Goal: Communication & Community: Answer question/provide support

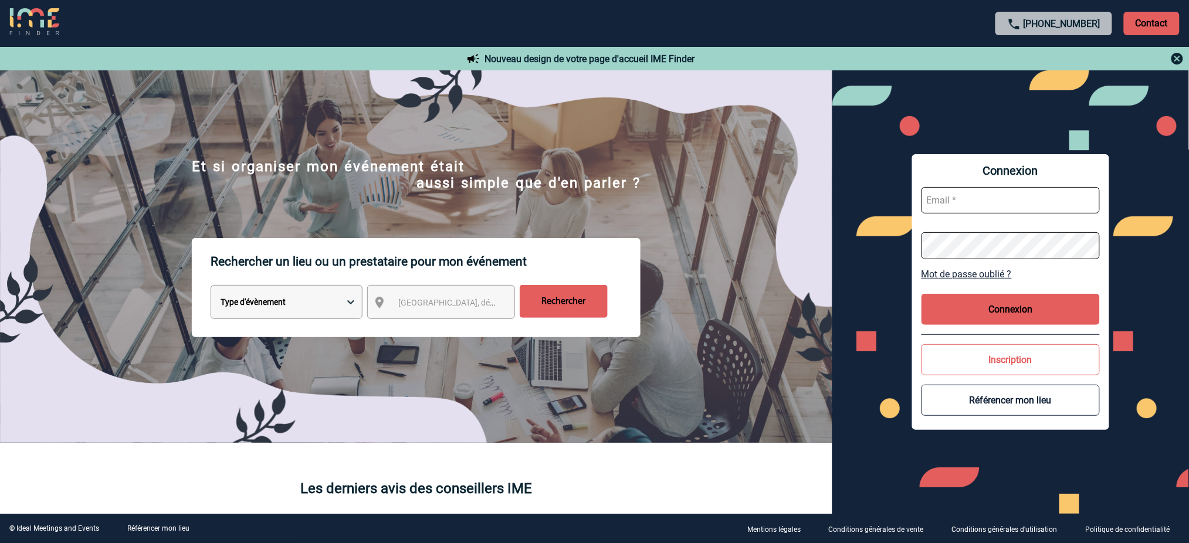
type input "[EMAIL_ADDRESS][DOMAIN_NAME]"
click at [1020, 304] on button "Connexion" at bounding box center [1010, 309] width 178 height 31
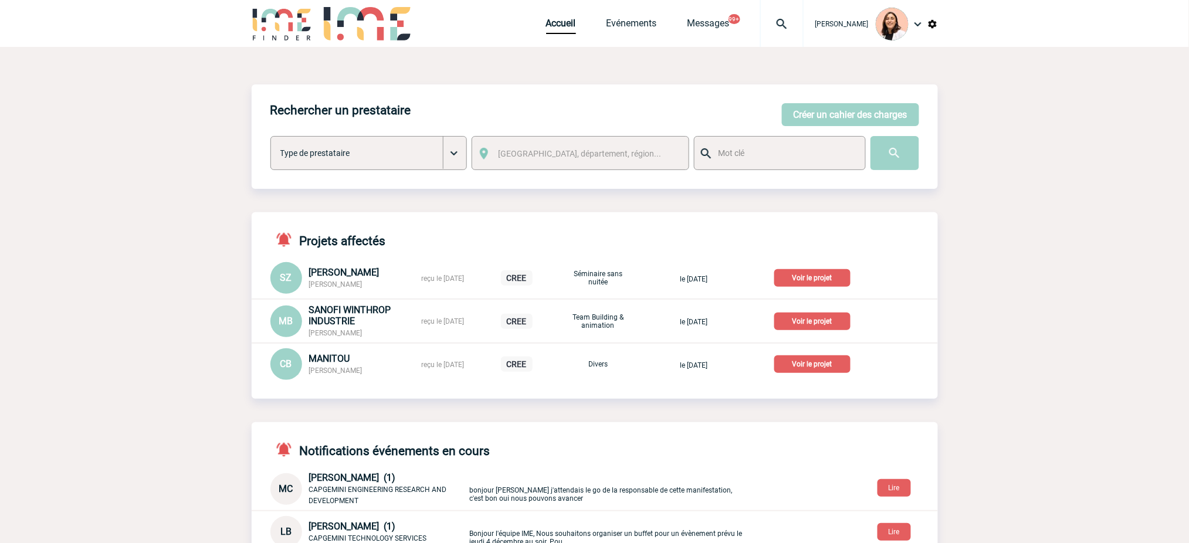
click at [782, 28] on img at bounding box center [782, 24] width 42 height 14
type input "2000425125"
select select "24626"
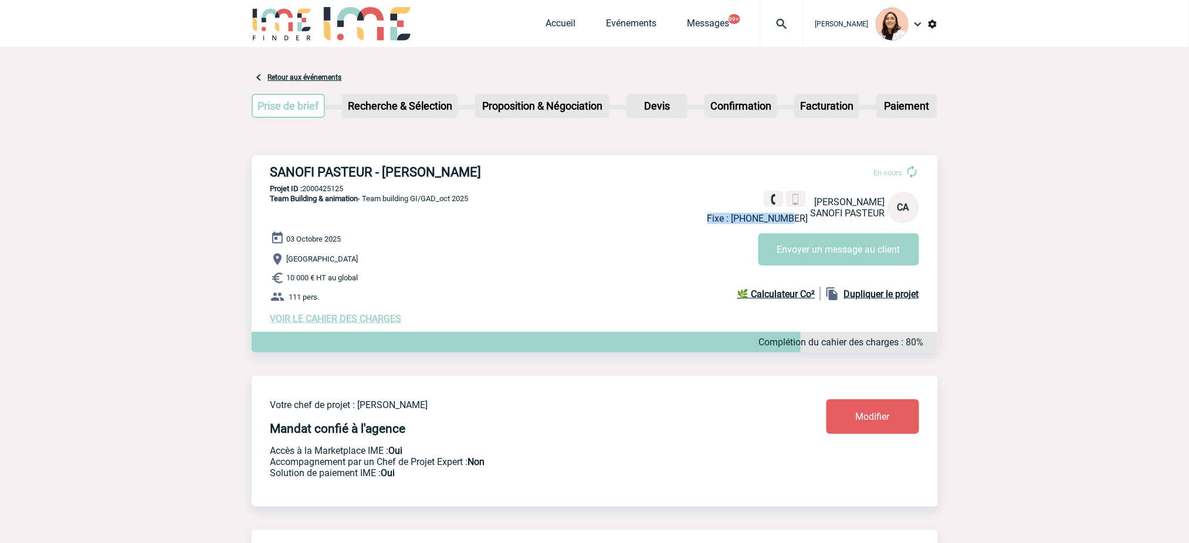
drag, startPoint x: 800, startPoint y: 219, endPoint x: 720, endPoint y: 216, distance: 81.0
click at [718, 216] on p "Fixe : +33437668343" at bounding box center [757, 218] width 101 height 11
copy p "Fixe : +3343766834"
drag, startPoint x: 802, startPoint y: 221, endPoint x: 698, endPoint y: 221, distance: 103.8
click at [698, 221] on p "Portable : +33677722653" at bounding box center [749, 218] width 118 height 11
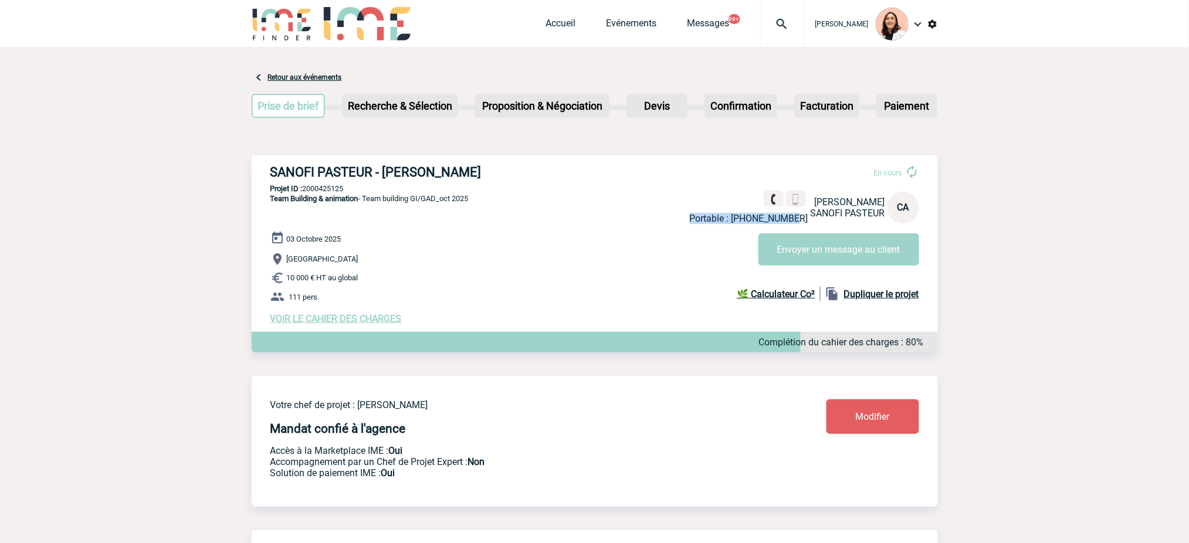
copy p "Portable : +33677722653"
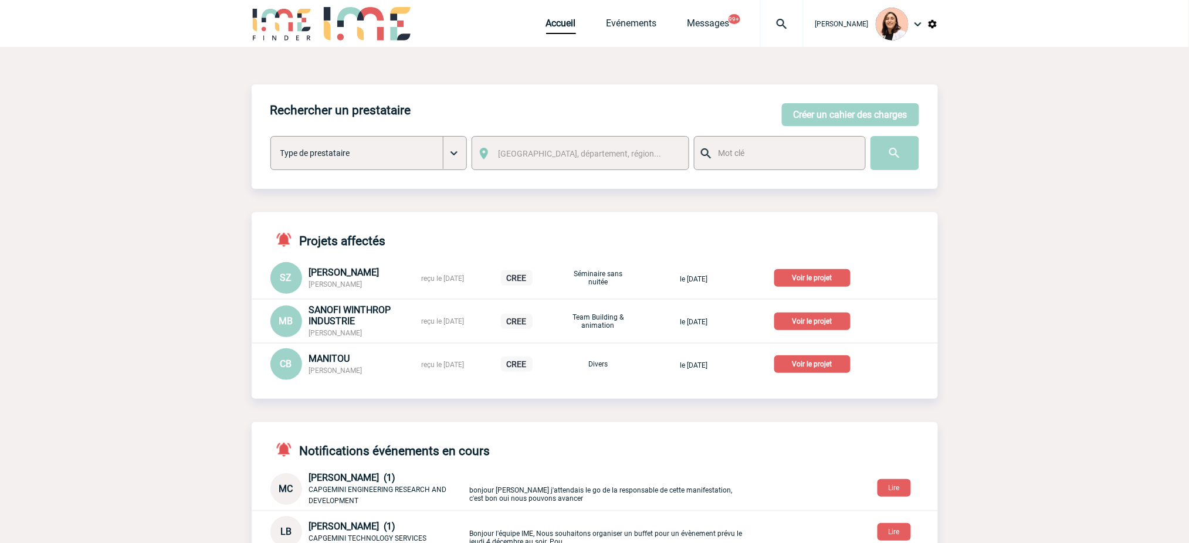
click at [779, 25] on img at bounding box center [782, 24] width 42 height 14
click at [775, 79] on span at bounding box center [726, 94] width 166 height 30
click at [762, 85] on input "search" at bounding box center [725, 90] width 161 height 17
paste input "2000423057"
type input "2000423057"
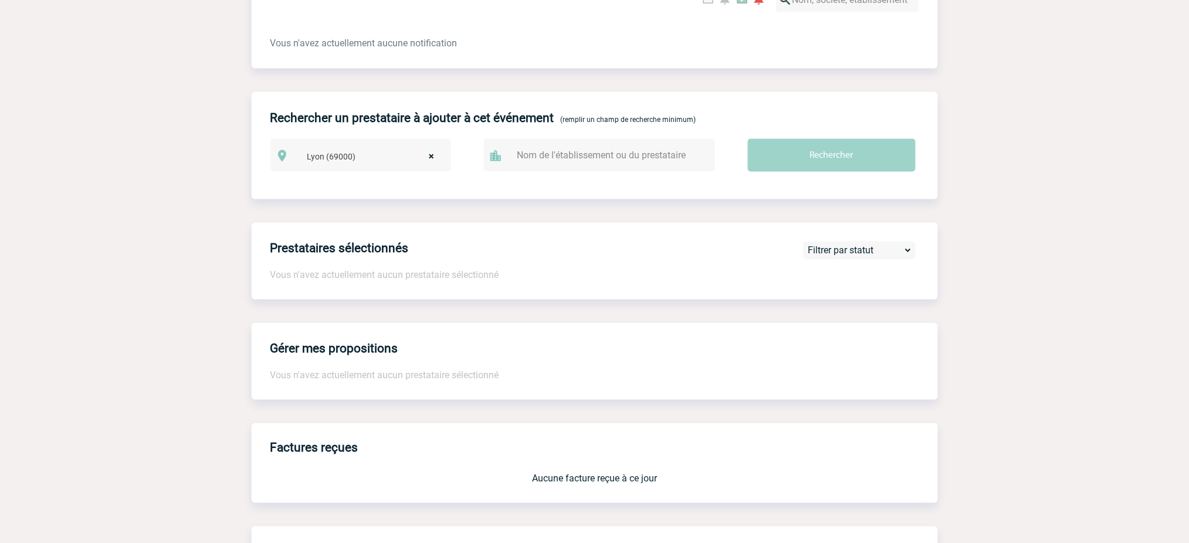
scroll to position [796, 0]
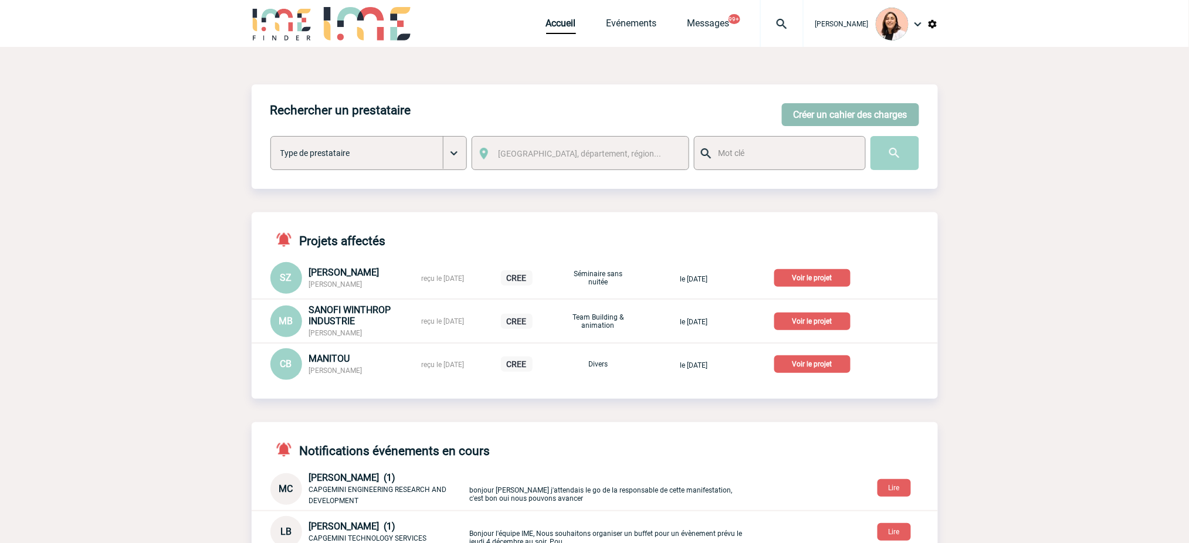
click at [829, 118] on button "Créer un cahier des charges" at bounding box center [850, 114] width 137 height 23
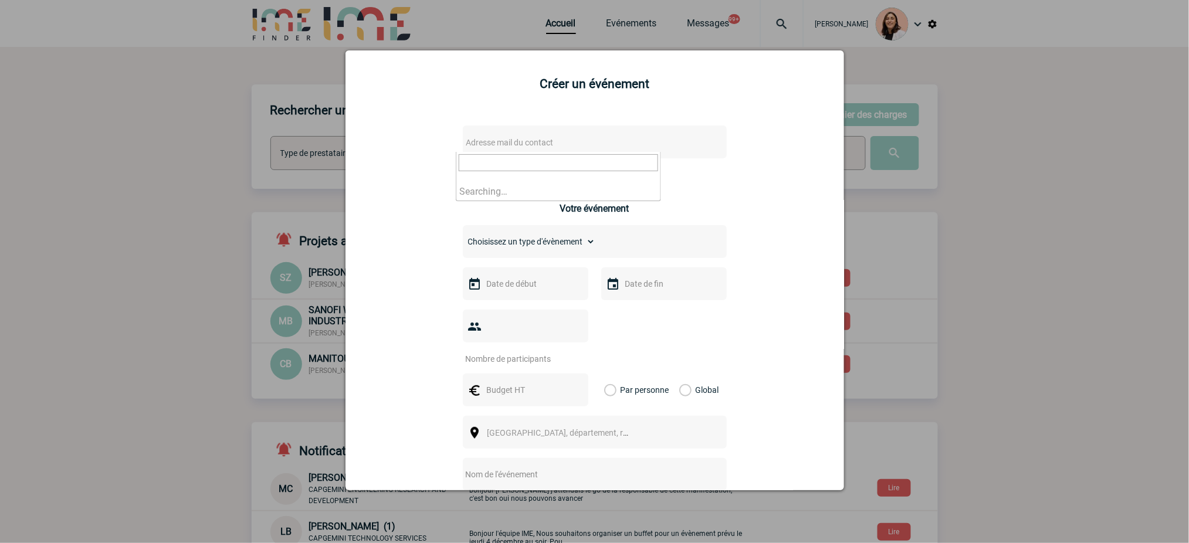
click at [545, 138] on span "Adresse mail du contact" at bounding box center [509, 142] width 87 height 9
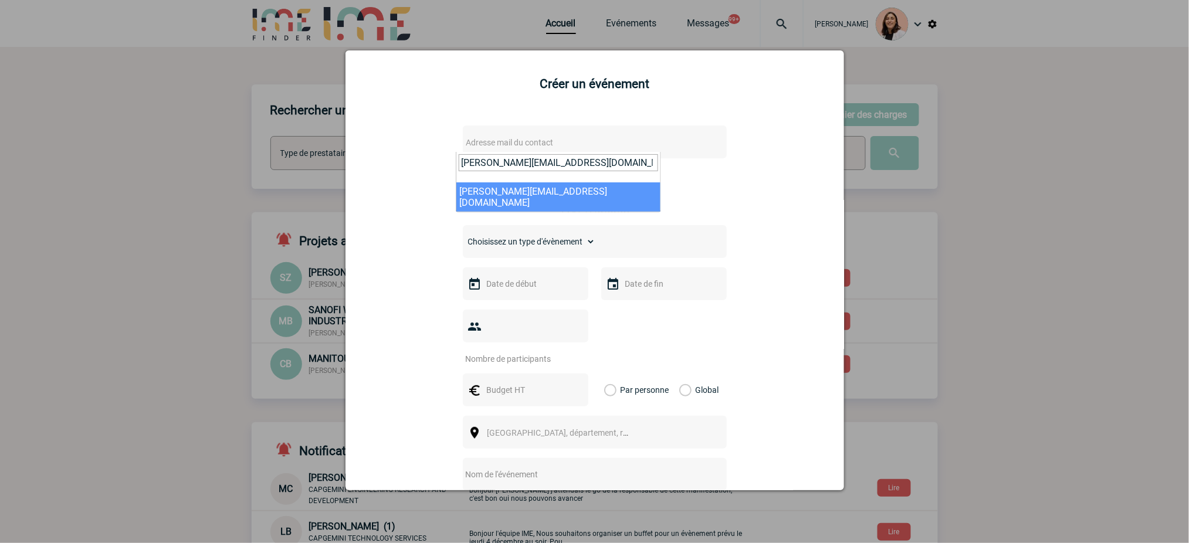
type input "pascaline.thomasset@capgemini.com"
select select "130592"
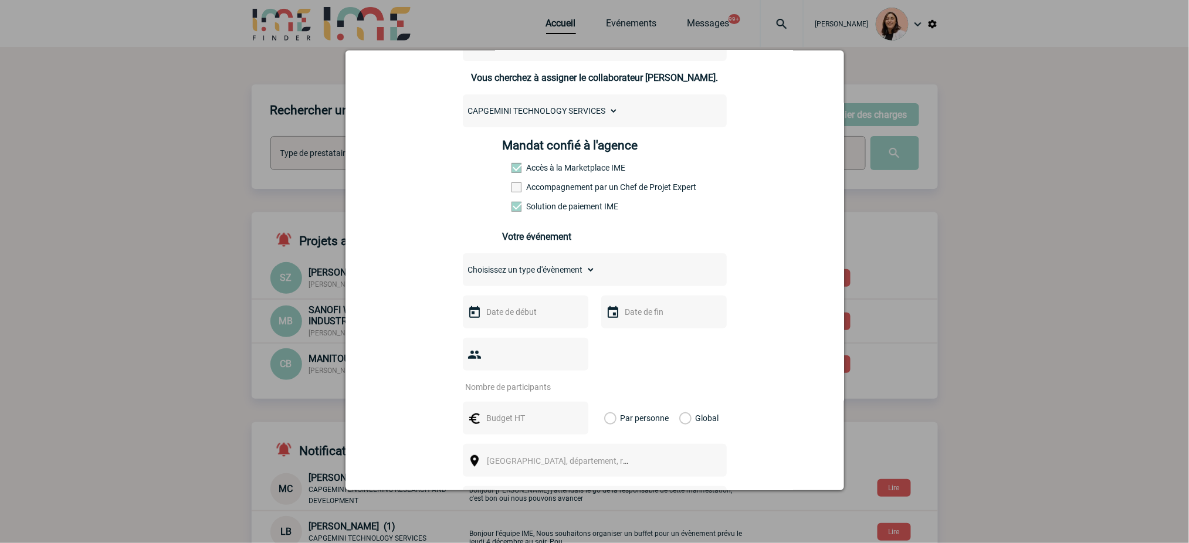
scroll to position [156, 0]
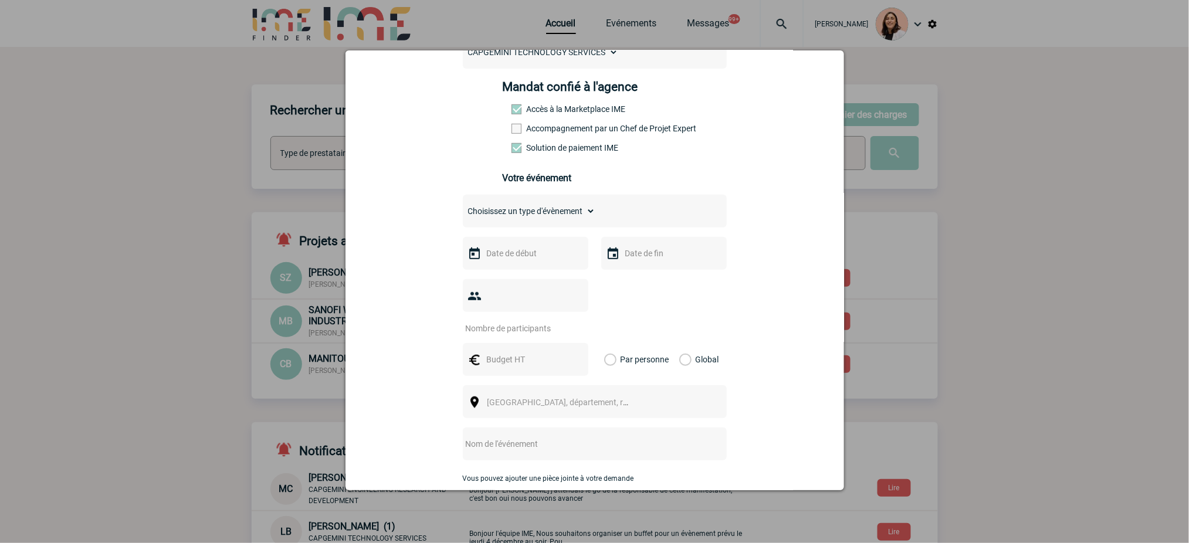
click at [560, 216] on select "Choisissez un type d'évènement Séminaire avec nuitée Séminaire sans nuitée Repa…" at bounding box center [529, 211] width 133 height 16
select select "5"
click at [463, 206] on select "Choisissez un type d'évènement Séminaire avec nuitée Séminaire sans nuitée Repa…" at bounding box center [529, 211] width 133 height 16
click at [540, 250] on input "text" at bounding box center [524, 253] width 81 height 15
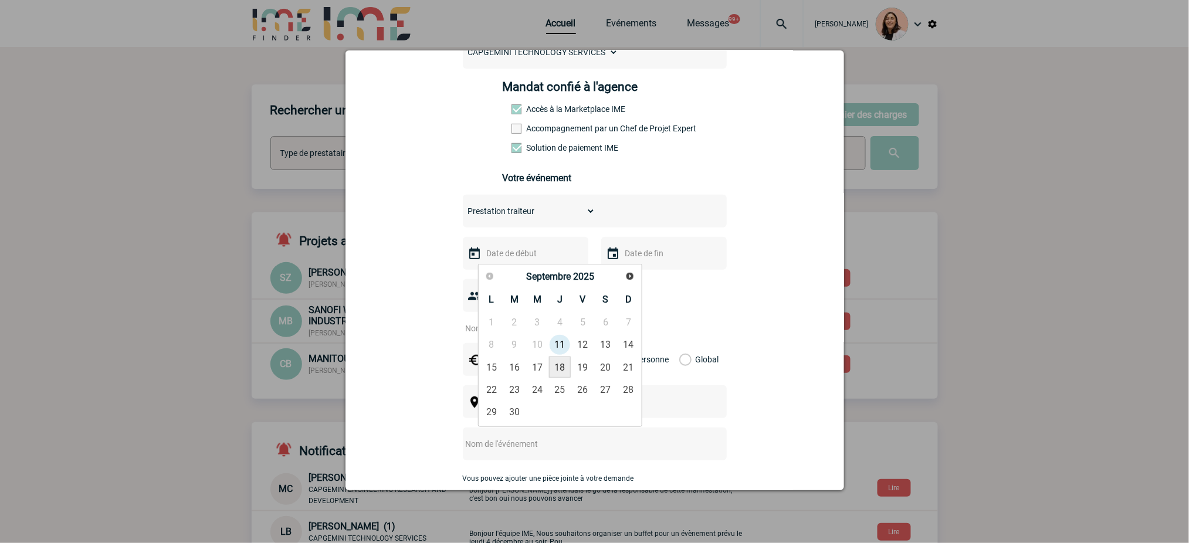
click at [563, 365] on link "18" at bounding box center [560, 367] width 22 height 21
type input "18-09-2025"
click at [624, 264] on div at bounding box center [663, 253] width 125 height 33
click at [639, 254] on input "text" at bounding box center [662, 253] width 81 height 15
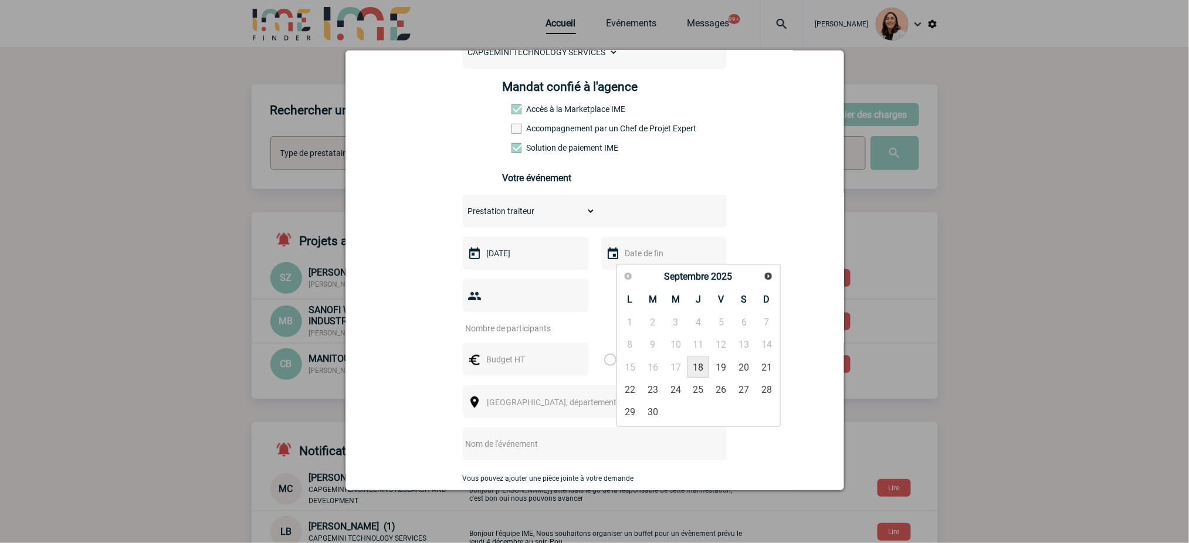
drag, startPoint x: 697, startPoint y: 368, endPoint x: 579, endPoint y: 308, distance: 133.0
click at [698, 368] on link "18" at bounding box center [698, 367] width 22 height 21
type input "18-09-2025"
click at [535, 324] on input "number" at bounding box center [518, 328] width 110 height 15
type input "25"
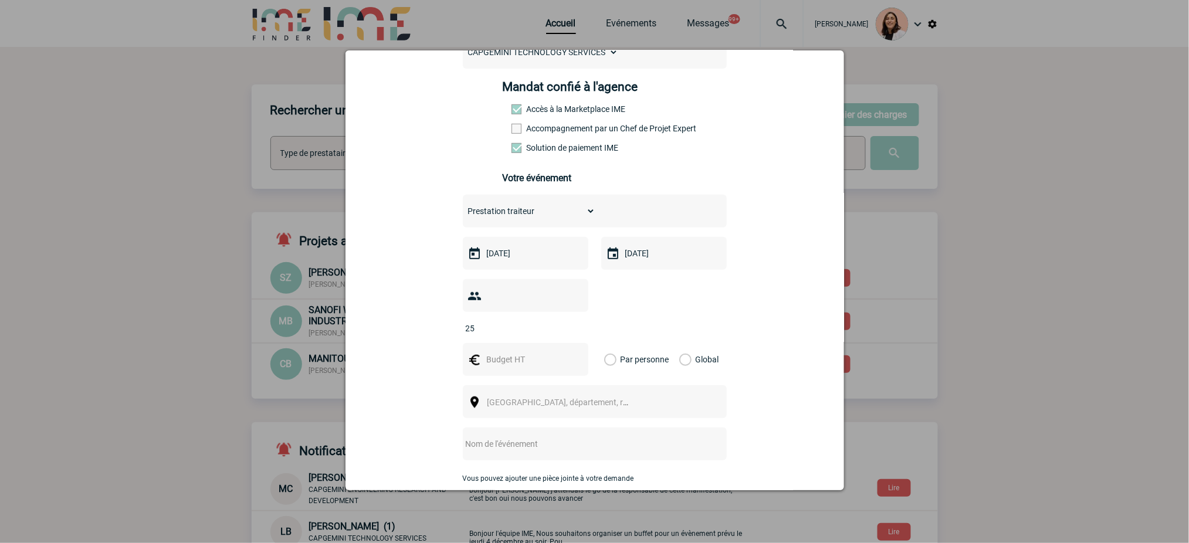
click at [778, 304] on div "pascaline.thomasset@capgemini.com pascaline.thomasset@capgemini.com Vous cherch…" at bounding box center [594, 323] width 469 height 731
click at [542, 356] on input "text" at bounding box center [524, 359] width 81 height 15
type input "500"
click at [679, 364] on label "Global" at bounding box center [683, 359] width 8 height 33
click at [0, 0] on input "Global" at bounding box center [0, 0] width 0 height 0
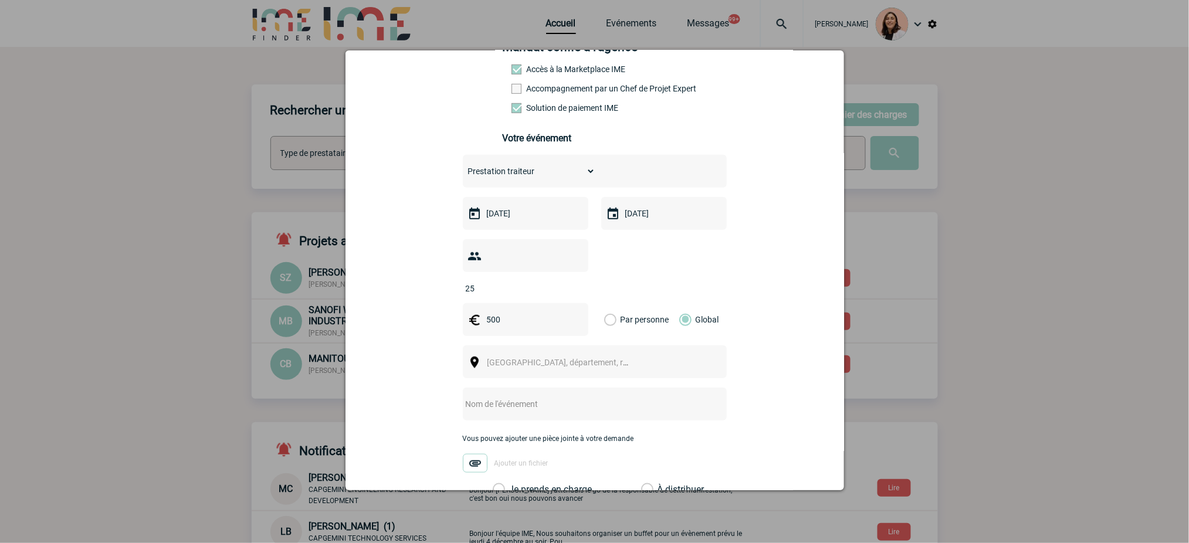
scroll to position [235, 0]
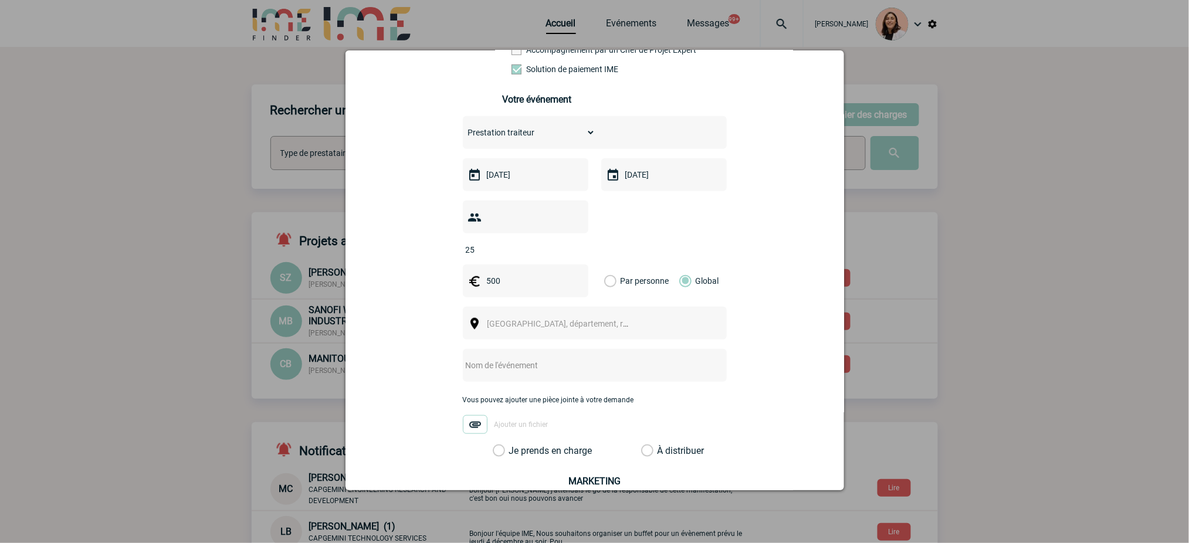
click at [597, 326] on span "Ville, département, région..." at bounding box center [563, 324] width 161 height 16
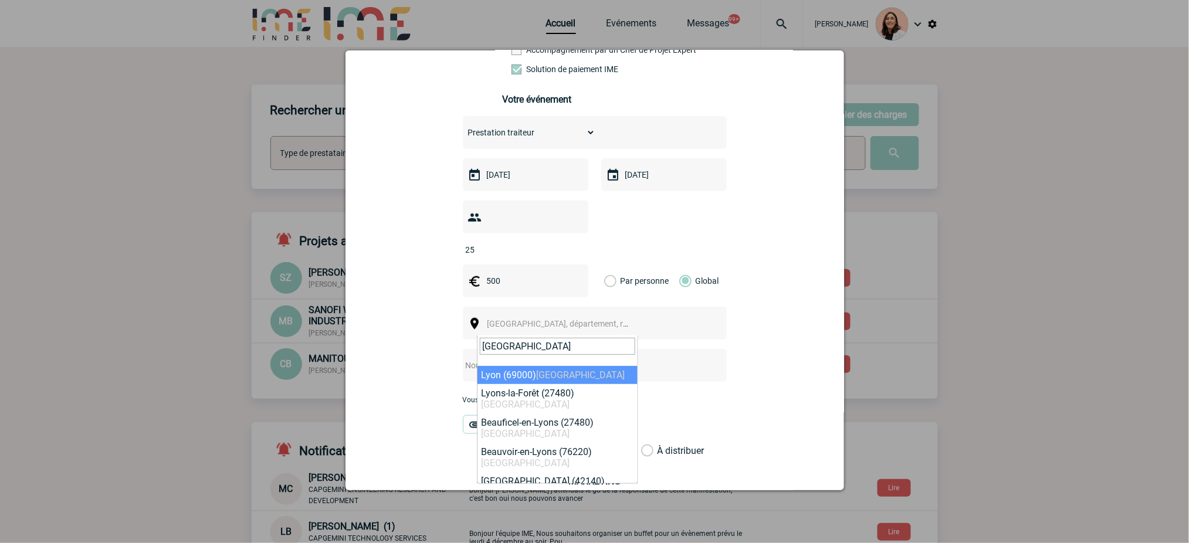
type input "lyon"
select select "36544"
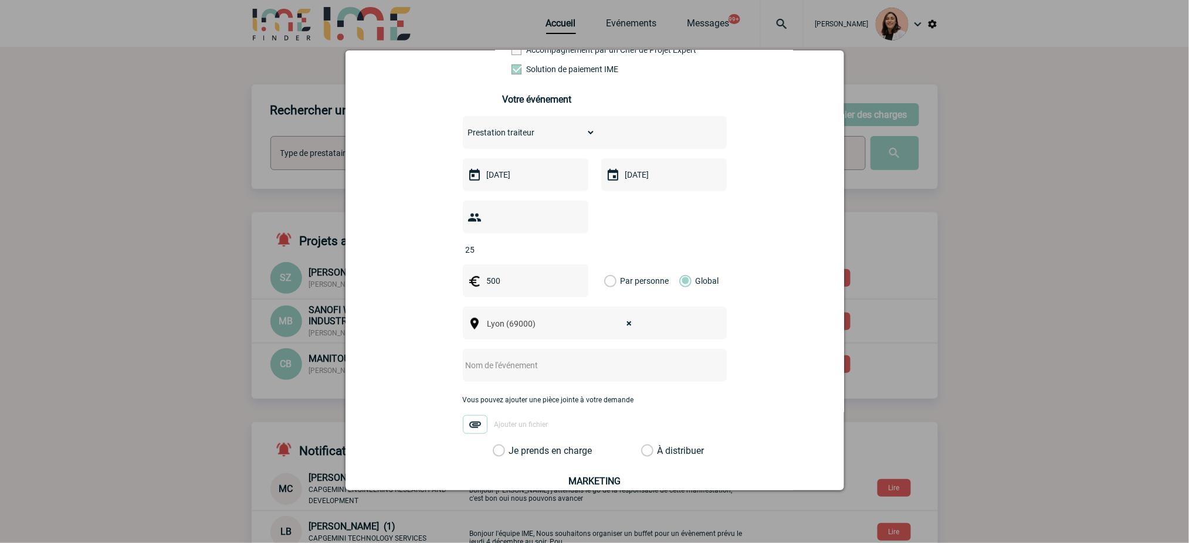
click at [578, 361] on input "text" at bounding box center [579, 365] width 233 height 15
type input "traiteur messidor 18.09"
click at [566, 449] on div "Je prends en charge" at bounding box center [537, 451] width 99 height 12
click at [513, 457] on label "Je prends en charge" at bounding box center [503, 451] width 20 height 12
click at [0, 0] on input "Je prends en charge" at bounding box center [0, 0] width 0 height 0
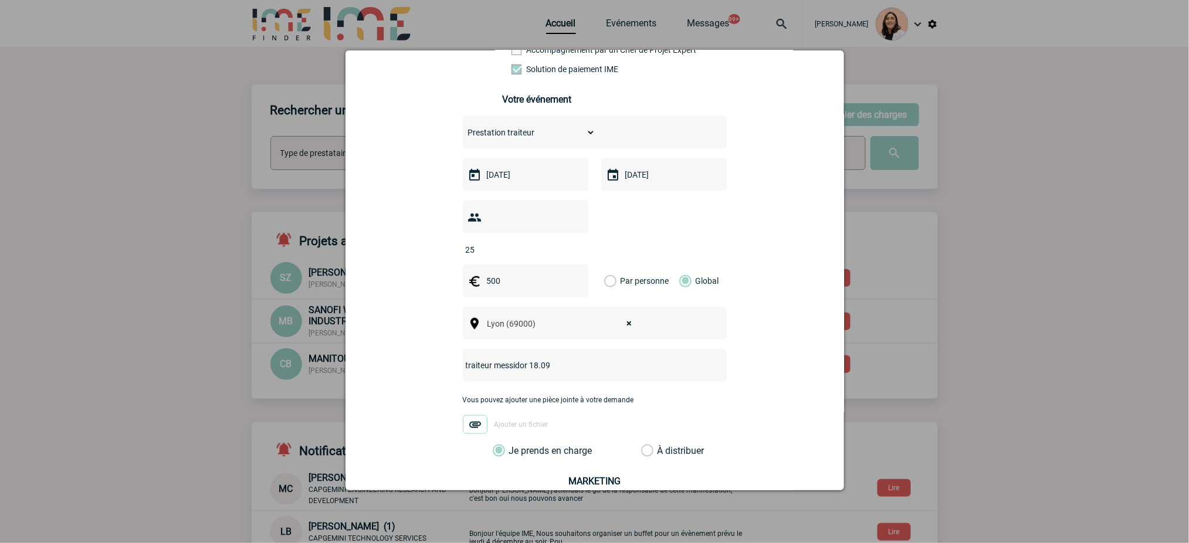
scroll to position [376, 0]
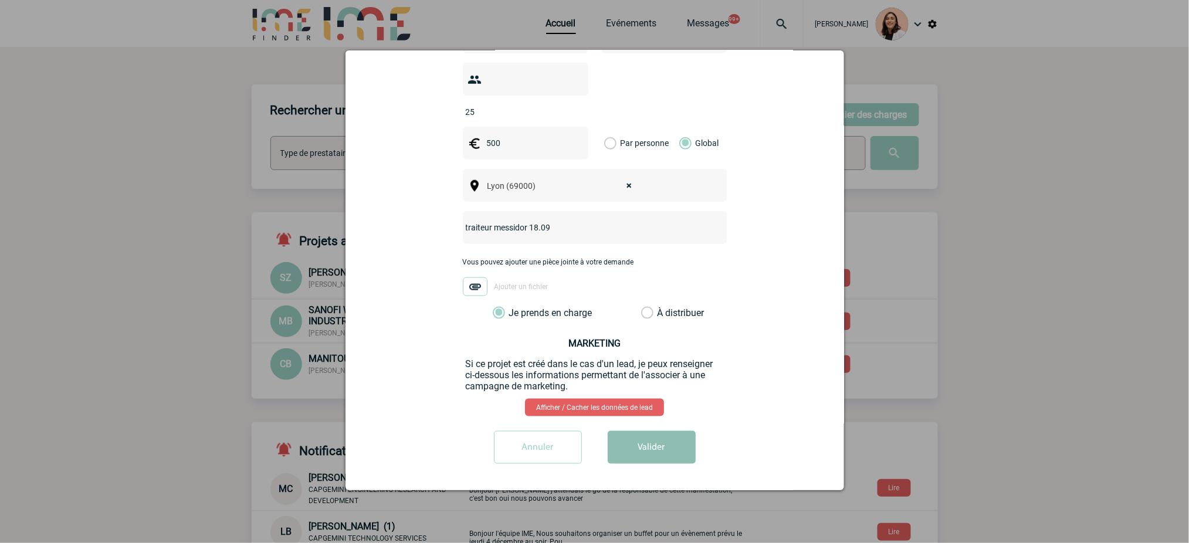
click at [613, 445] on button "Valider" at bounding box center [652, 447] width 88 height 33
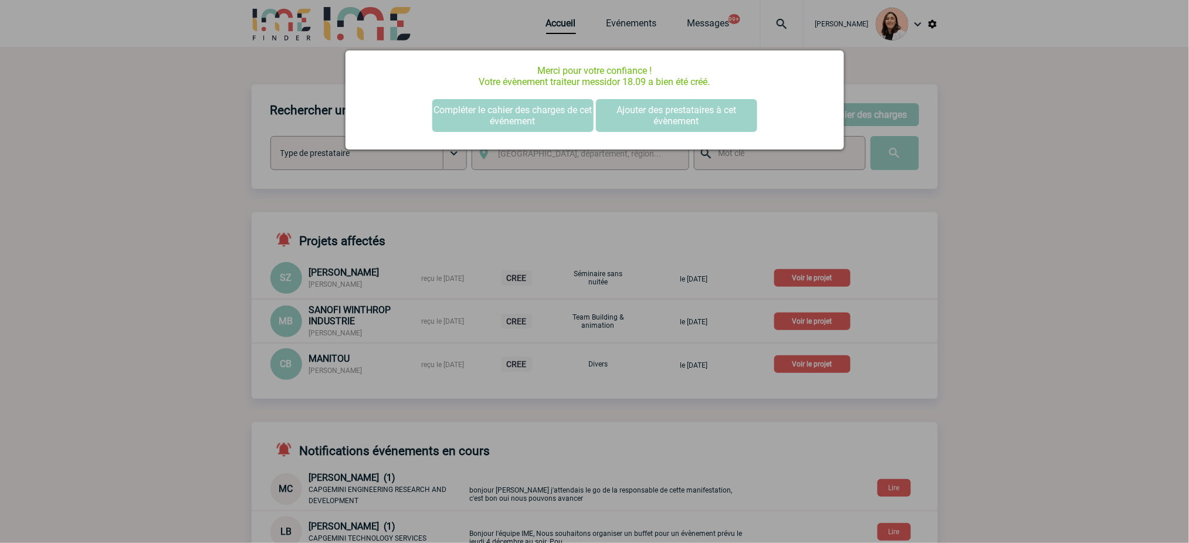
drag, startPoint x: 486, startPoint y: 121, endPoint x: 940, endPoint y: 120, distance: 454.5
click at [508, 120] on button "Compléter le cahier des charges de cet événement" at bounding box center [512, 115] width 161 height 33
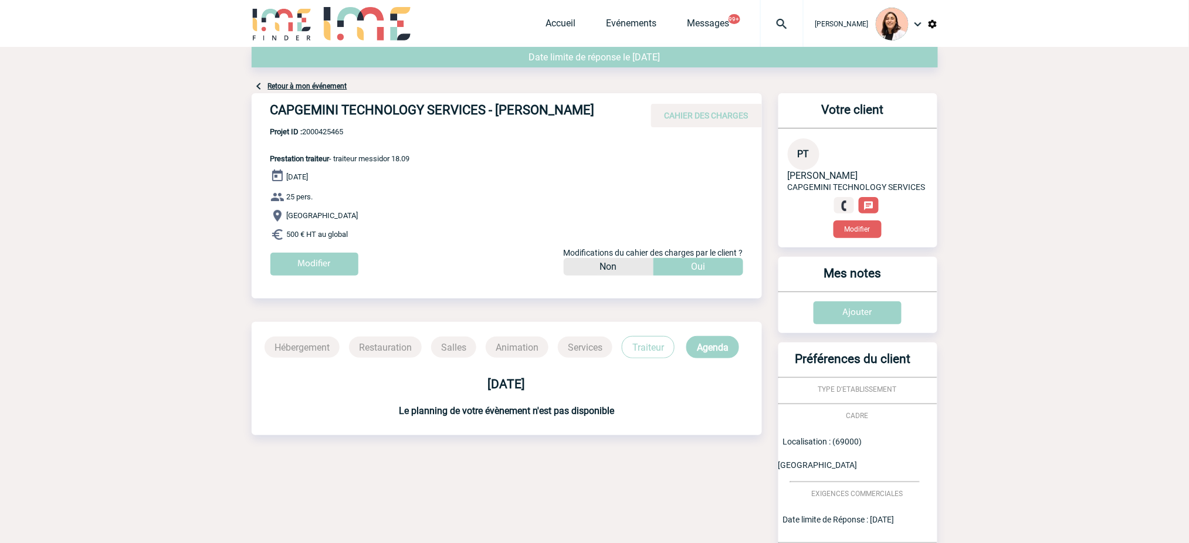
click at [328, 136] on span "Projet ID : 2000425465" at bounding box center [340, 131] width 140 height 9
copy span "2000425465"
click at [344, 136] on span "Projet ID : 2000425465" at bounding box center [340, 131] width 140 height 9
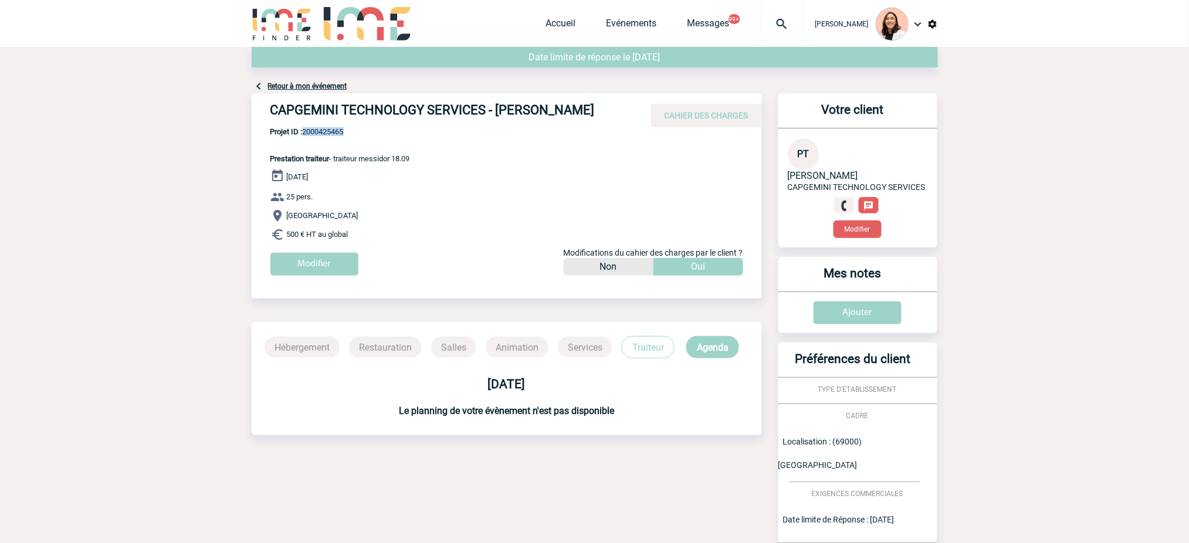
drag, startPoint x: 385, startPoint y: 139, endPoint x: 364, endPoint y: 131, distance: 22.4
click at [385, 136] on span "Projet ID : 2000425465" at bounding box center [340, 131] width 140 height 9
drag, startPoint x: 320, startPoint y: 124, endPoint x: 255, endPoint y: 104, distance: 68.1
click at [255, 104] on div "CAPGEMINI TECHNOLOGY SERVICES - Pascaline THOMASSET CAHIER DES CHARGES" at bounding box center [507, 110] width 510 height 34
copy h4 "CAPGEMINI TECHNOLOGY SERVICES - Pascaline THOMASSET"
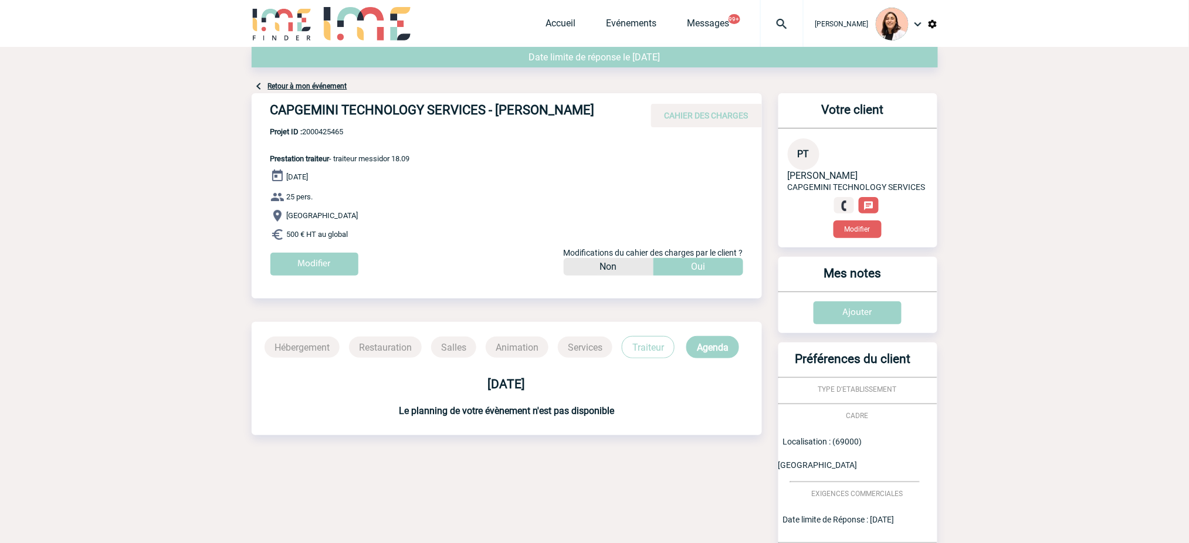
click at [364, 136] on span "Projet ID : 2000425465" at bounding box center [340, 131] width 140 height 9
click at [316, 136] on span "Projet ID : 2000425465" at bounding box center [340, 131] width 140 height 9
copy span "2000425465"
click at [768, 19] on img at bounding box center [782, 24] width 42 height 14
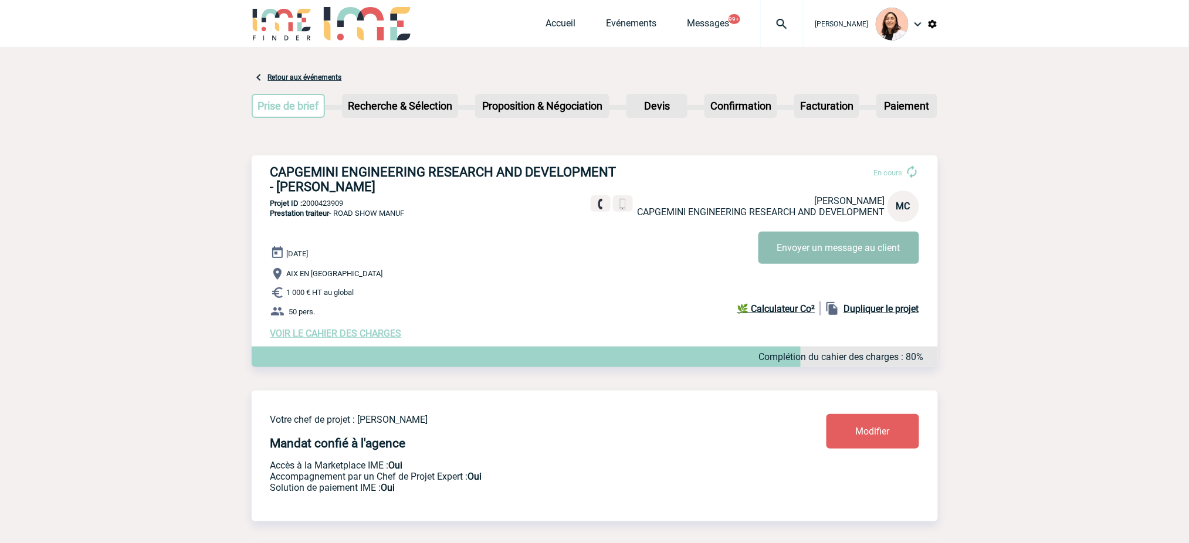
click at [877, 252] on button "Envoyer un message au client" at bounding box center [838, 248] width 161 height 32
click at [569, 14] on div "Accueil Evénements Messages 99+ Projet, client Projet, client" at bounding box center [674, 23] width 257 height 47
click at [567, 19] on div "Accueil Evénements Messages 99+ Projet, client Projet, client" at bounding box center [674, 23] width 257 height 47
click at [567, 27] on link "Accueil" at bounding box center [561, 26] width 30 height 16
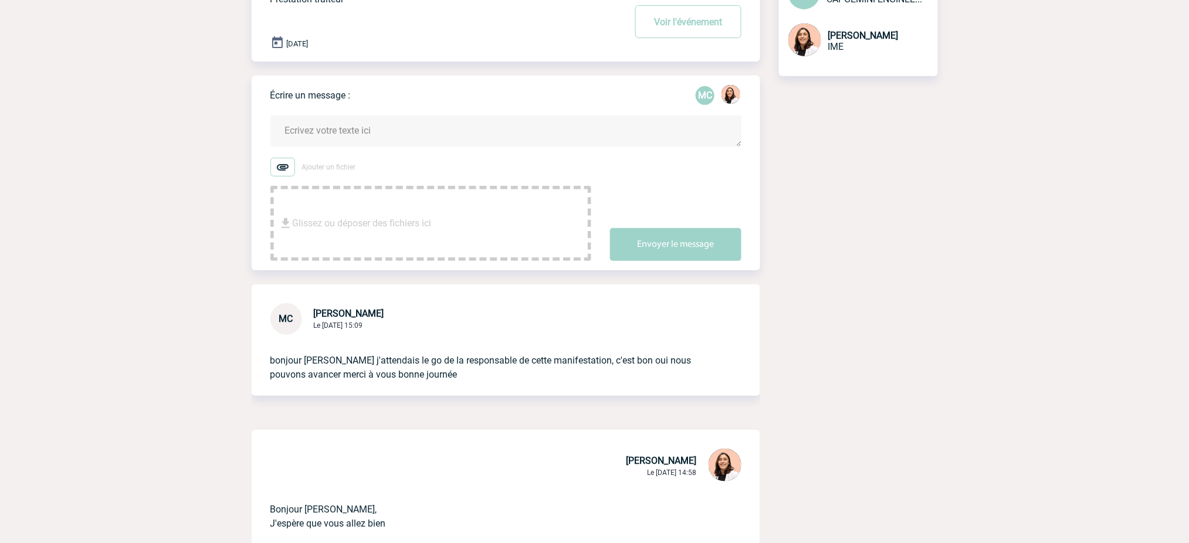
scroll to position [313, 0]
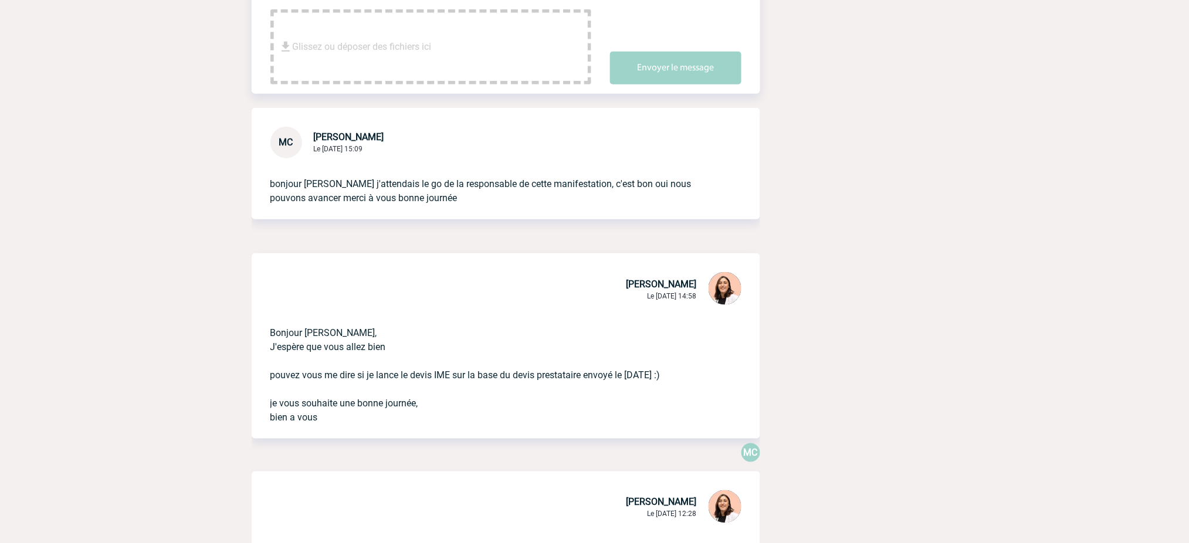
drag, startPoint x: 456, startPoint y: 369, endPoint x: 517, endPoint y: 420, distance: 79.4
click at [517, 420] on p "Bonjour Mélanie, J'espère que vous allez bien pouvez vous me dire si je lance l…" at bounding box center [489, 365] width 438 height 117
click at [547, 413] on p "Bonjour Mélanie, J'espère que vous allez bien pouvez vous me dire si je lance l…" at bounding box center [489, 365] width 438 height 117
click at [558, 392] on p "Bonjour Mélanie, J'espère que vous allez bien pouvez vous me dire si je lance l…" at bounding box center [489, 365] width 438 height 117
click at [669, 355] on p "Bonjour Mélanie, J'espère que vous allez bien pouvez vous me dire si je lance l…" at bounding box center [489, 365] width 438 height 117
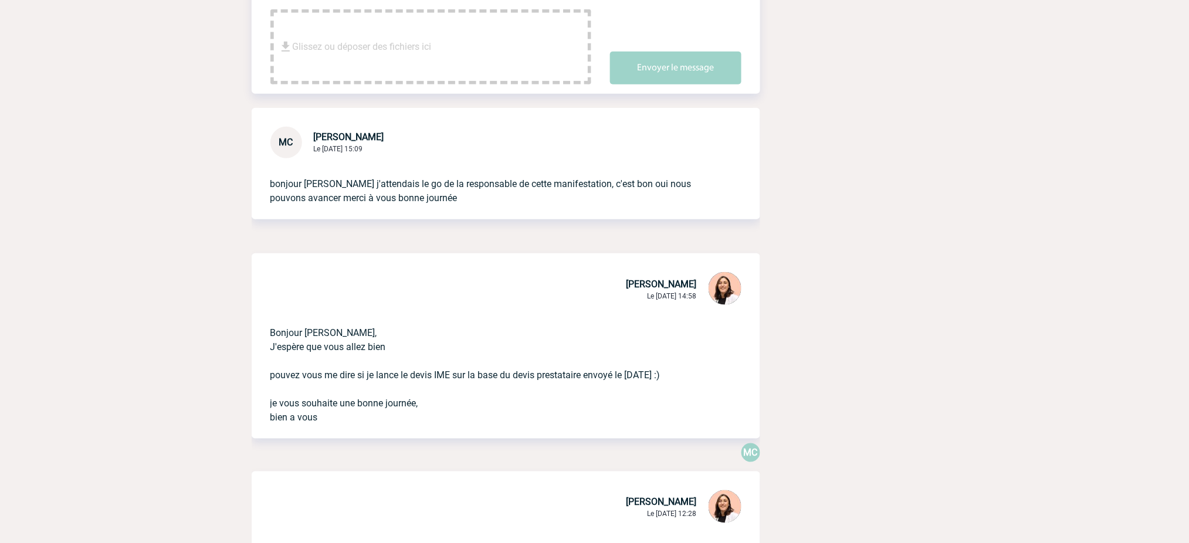
click at [676, 375] on p "Bonjour Mélanie, J'espère que vous allez bien pouvez vous me dire si je lance l…" at bounding box center [489, 365] width 438 height 117
click at [708, 384] on p "Bonjour Mélanie, J'espère que vous allez bien pouvez vous me dire si je lance l…" at bounding box center [489, 365] width 438 height 117
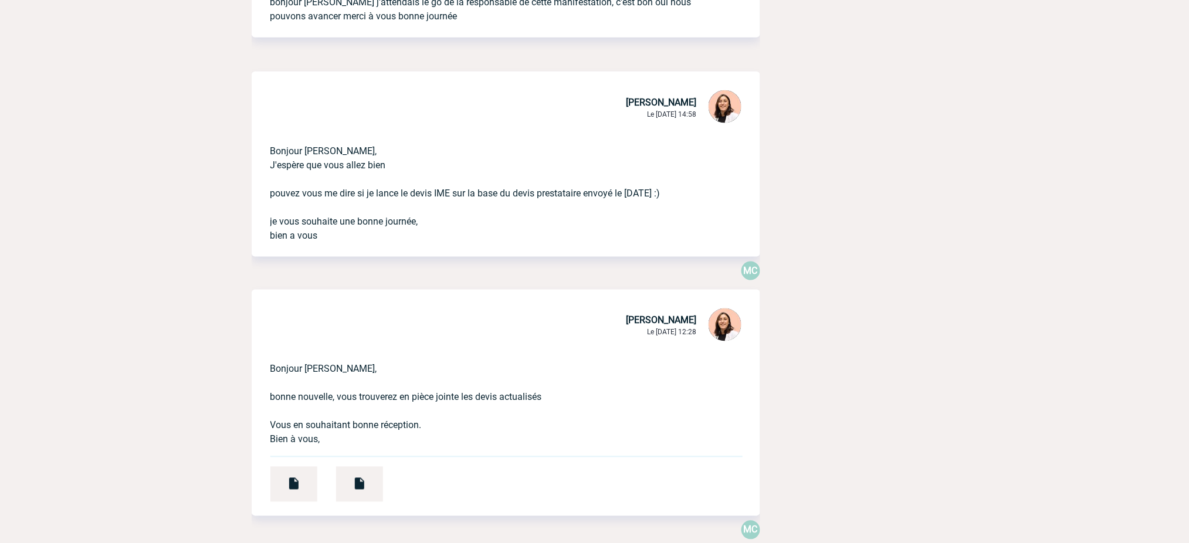
scroll to position [547, 0]
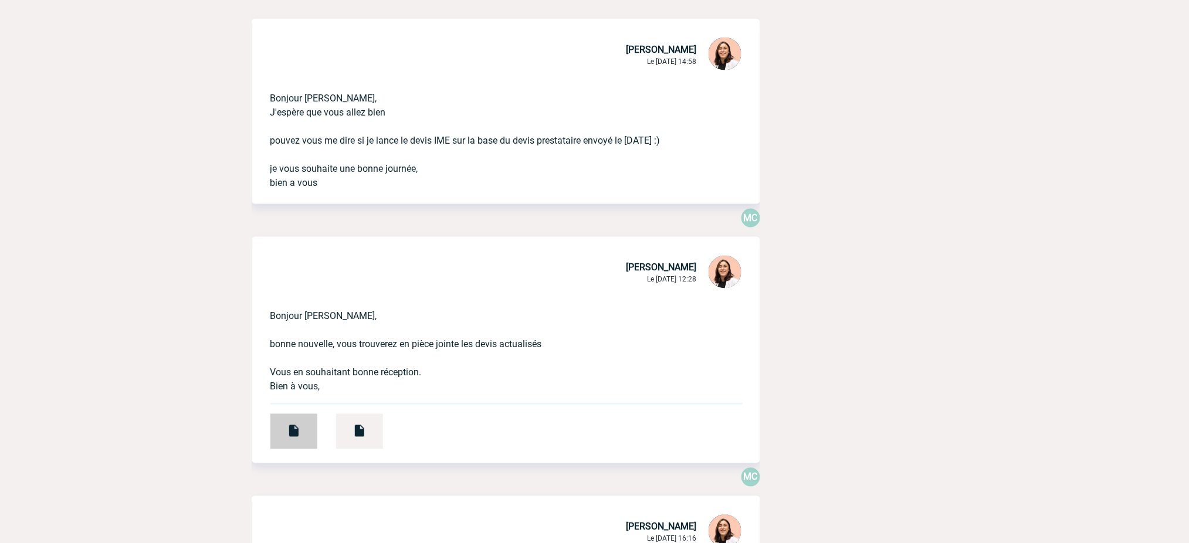
click at [295, 431] on img at bounding box center [294, 431] width 14 height 14
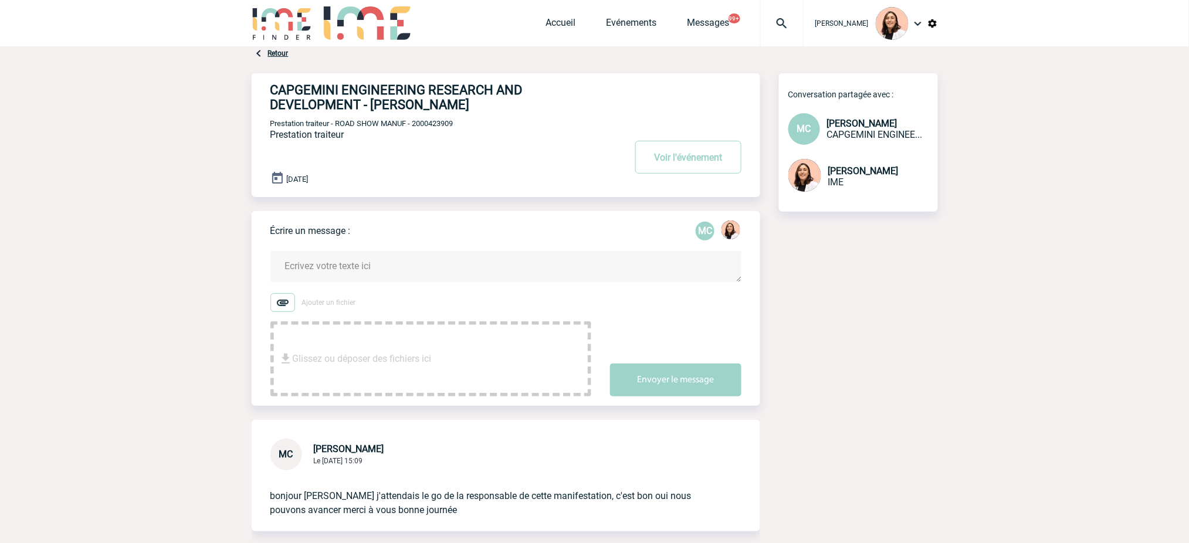
scroll to position [0, 0]
click at [270, 53] on link "Retour" at bounding box center [278, 54] width 21 height 8
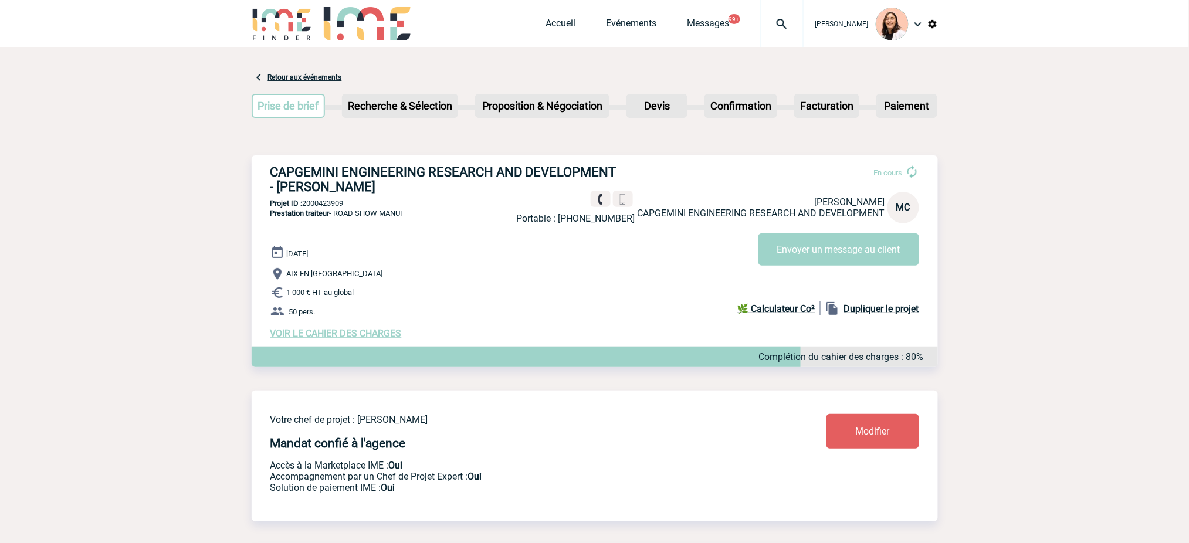
click at [370, 338] on span "VOIR LE CAHIER DES CHARGES" at bounding box center [335, 333] width 131 height 11
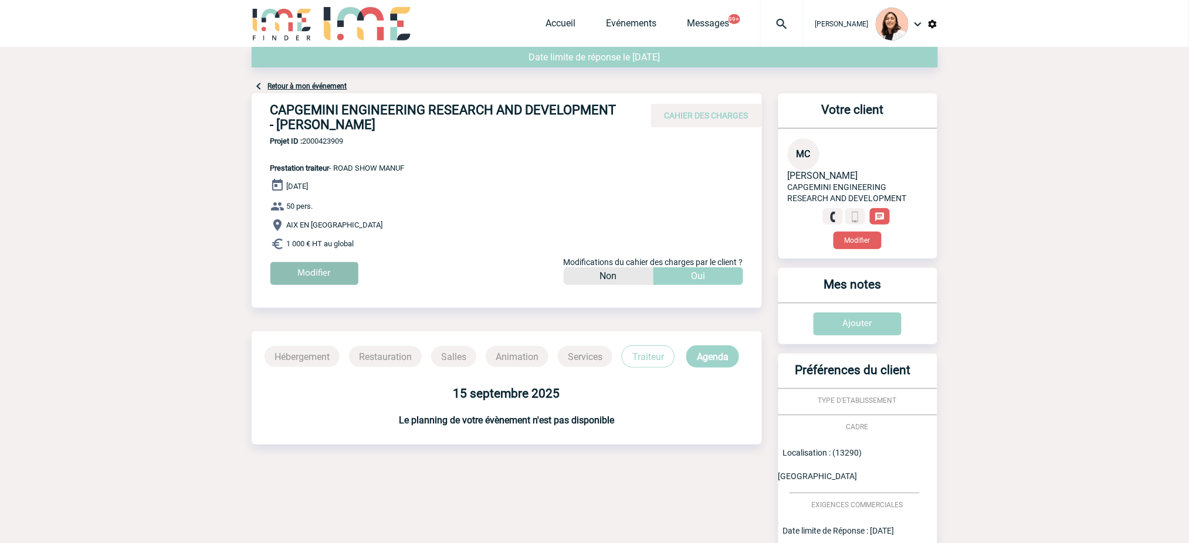
click at [324, 273] on input "Modifier" at bounding box center [314, 273] width 88 height 23
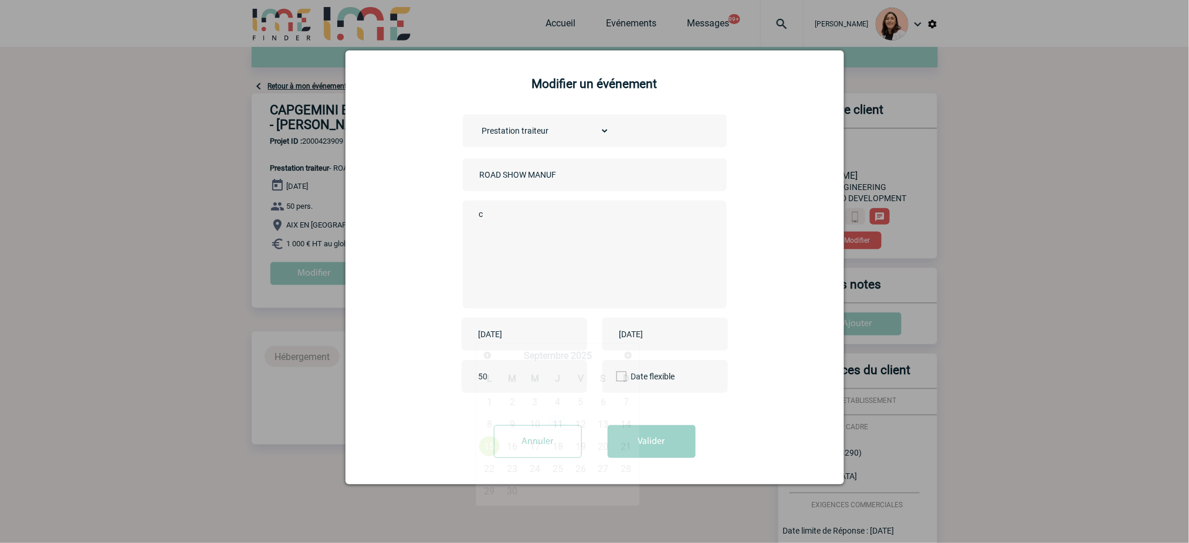
click at [544, 337] on input "[DATE]" at bounding box center [516, 334] width 81 height 15
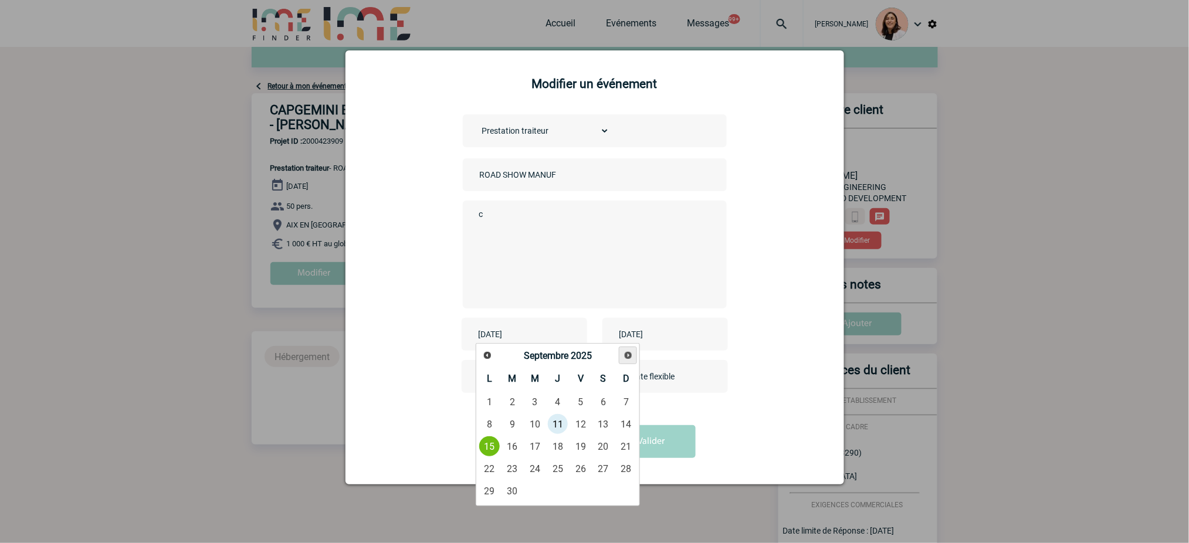
click at [619, 364] on link "Suivant" at bounding box center [628, 356] width 18 height 18
click at [554, 416] on link "9" at bounding box center [558, 423] width 22 height 21
type input "[DATE]"
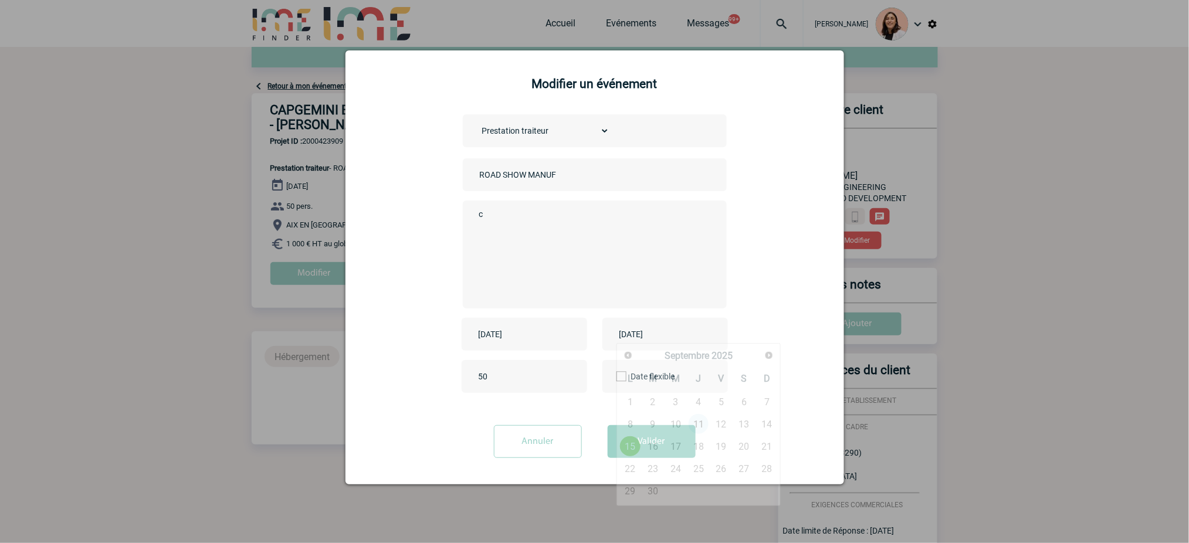
click at [650, 337] on input "[DATE]" at bounding box center [656, 334] width 81 height 15
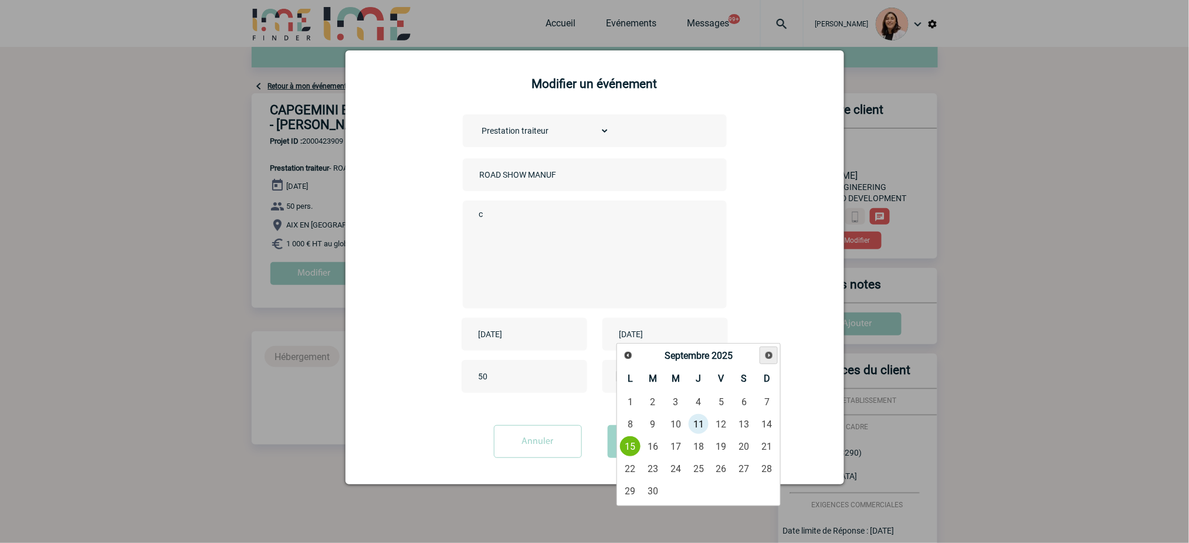
click at [775, 357] on link "Suivant" at bounding box center [768, 356] width 18 height 18
click at [705, 428] on link "9" at bounding box center [699, 423] width 22 height 21
type input "[DATE]"
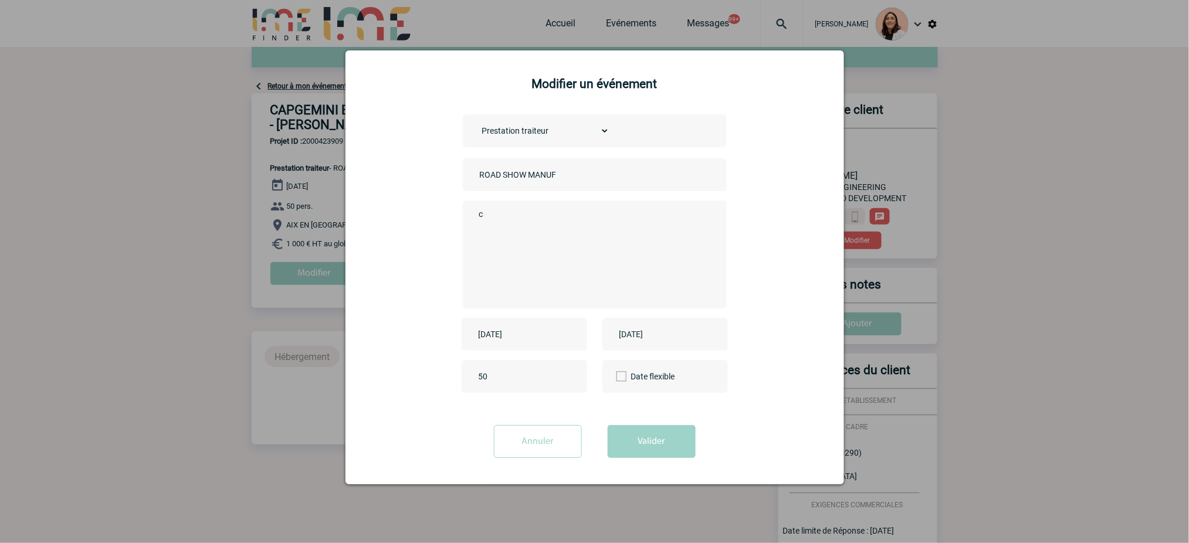
click at [789, 271] on div "Choisissez un type d'évènement Séminaire avec nuitée Séminaire sans nuitée Repa…" at bounding box center [594, 263] width 469 height 299
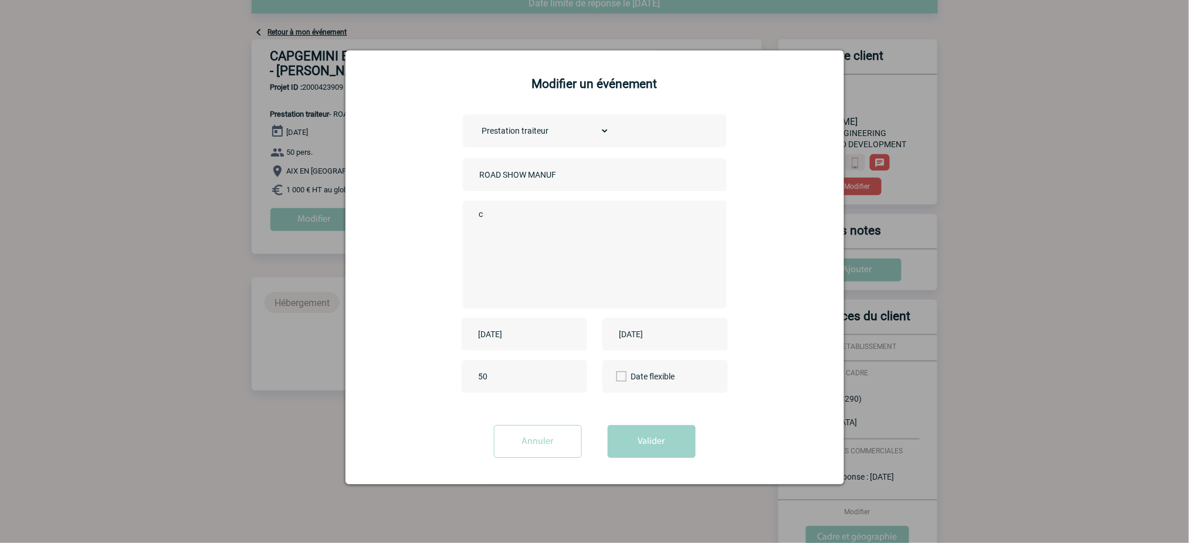
scroll to position [78, 0]
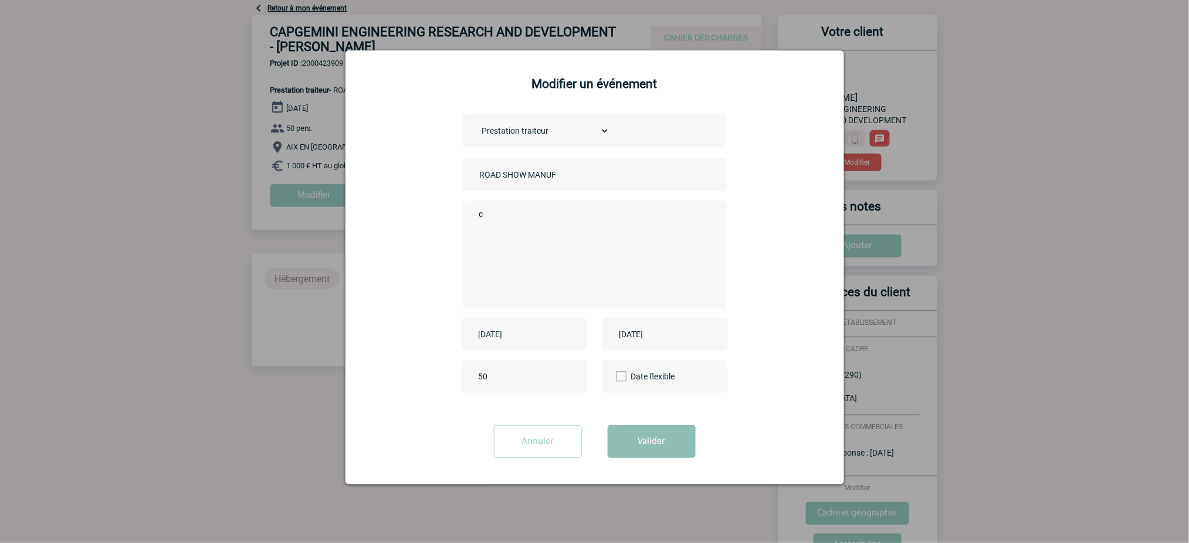
click at [640, 439] on button "Valider" at bounding box center [652, 441] width 88 height 33
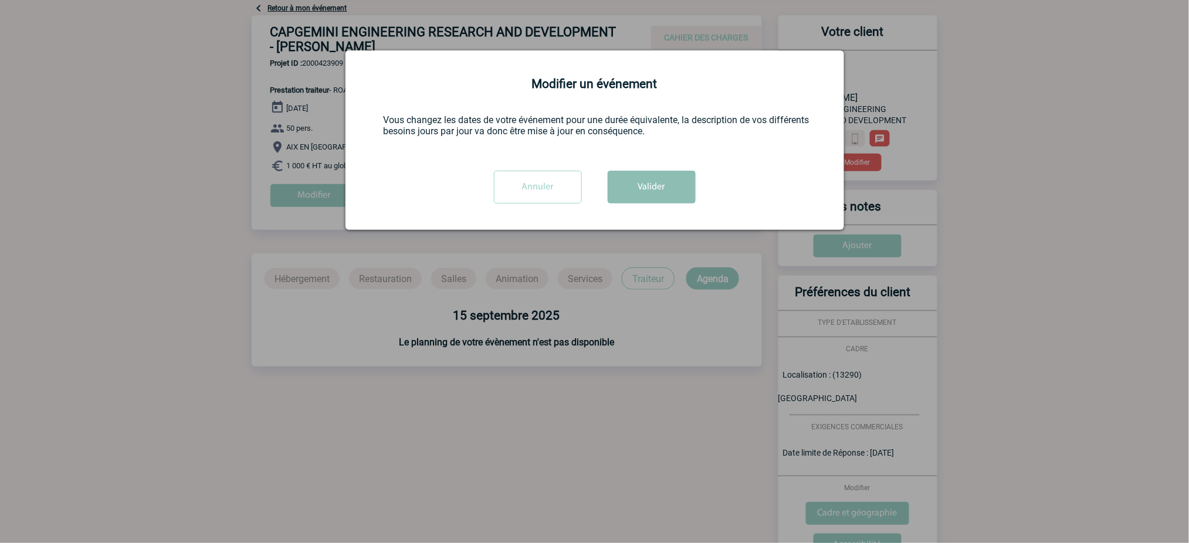
click at [642, 201] on button "Valider" at bounding box center [652, 187] width 88 height 33
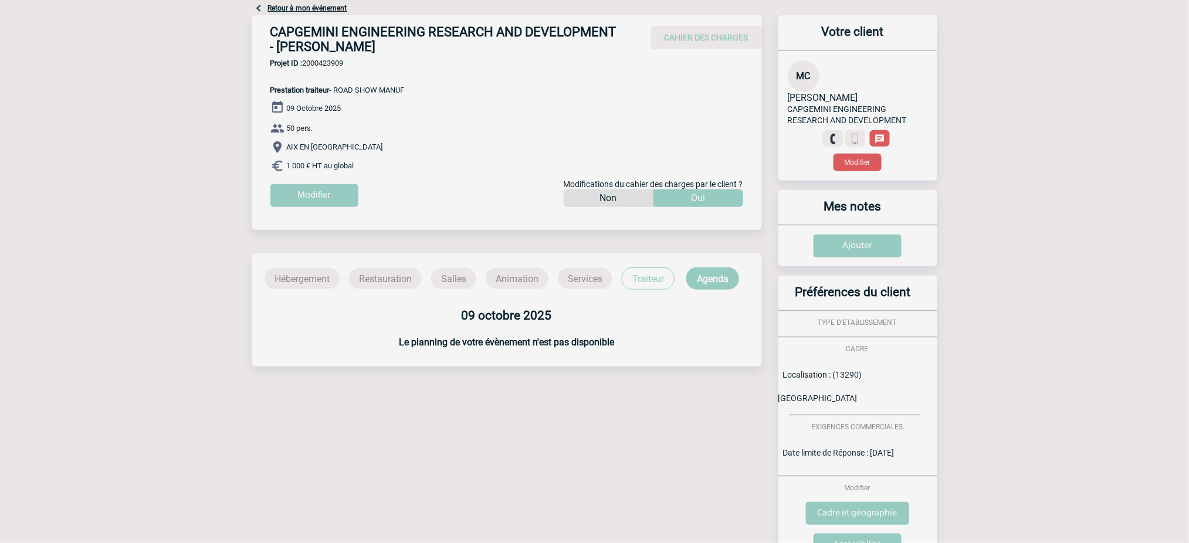
click at [523, 202] on div "Modifier" at bounding box center [515, 200] width 491 height 32
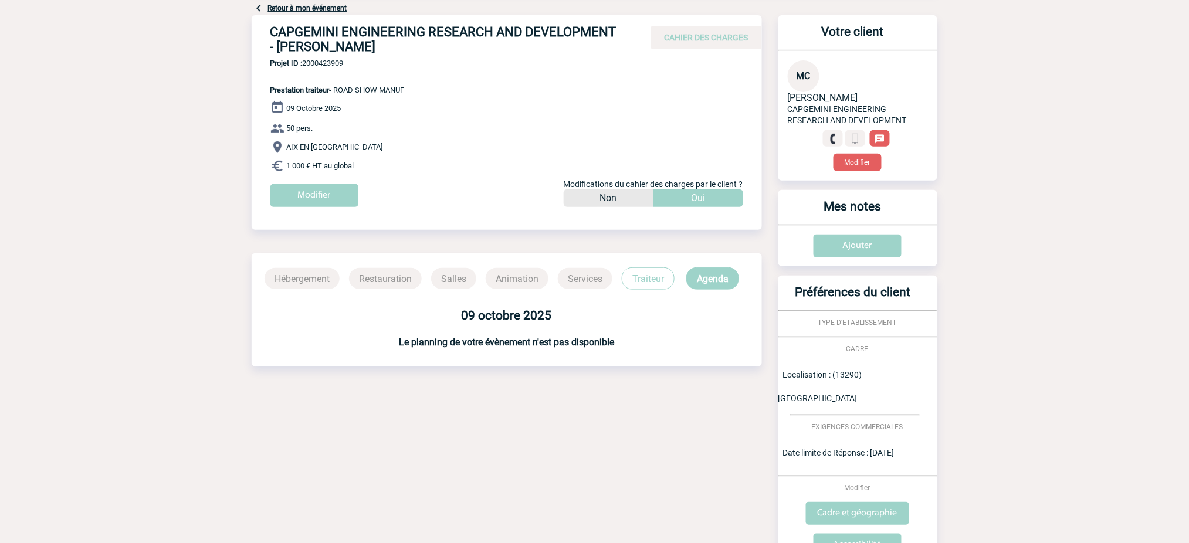
click at [318, 11] on link "Retour à mon événement" at bounding box center [307, 8] width 79 height 8
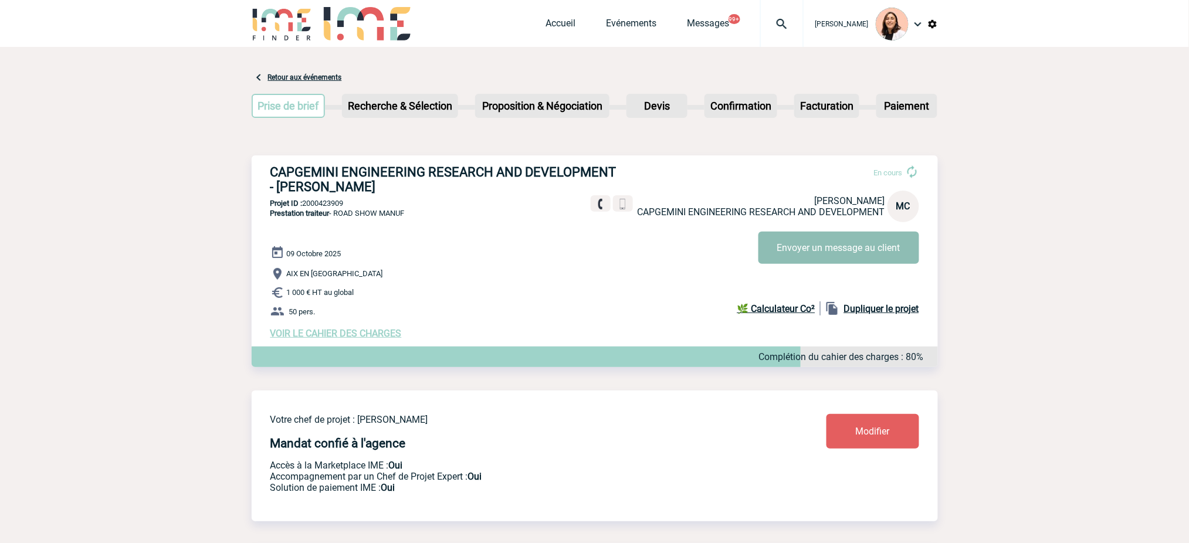
click at [831, 247] on button "Envoyer un message au client" at bounding box center [838, 248] width 161 height 32
click at [778, 18] on img at bounding box center [782, 24] width 42 height 14
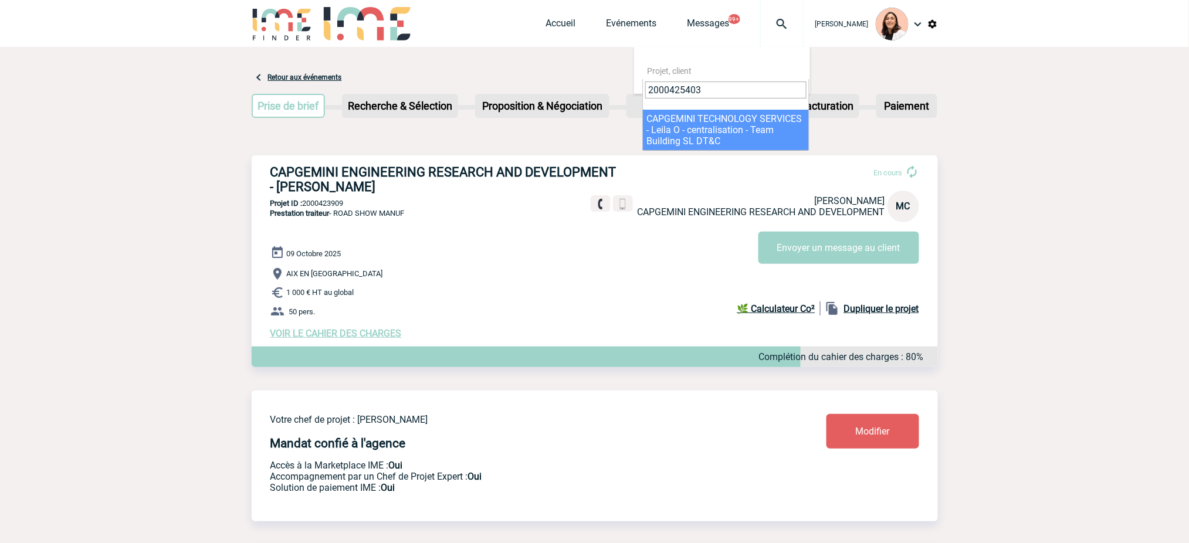
type input "2000425403"
select select "24904"
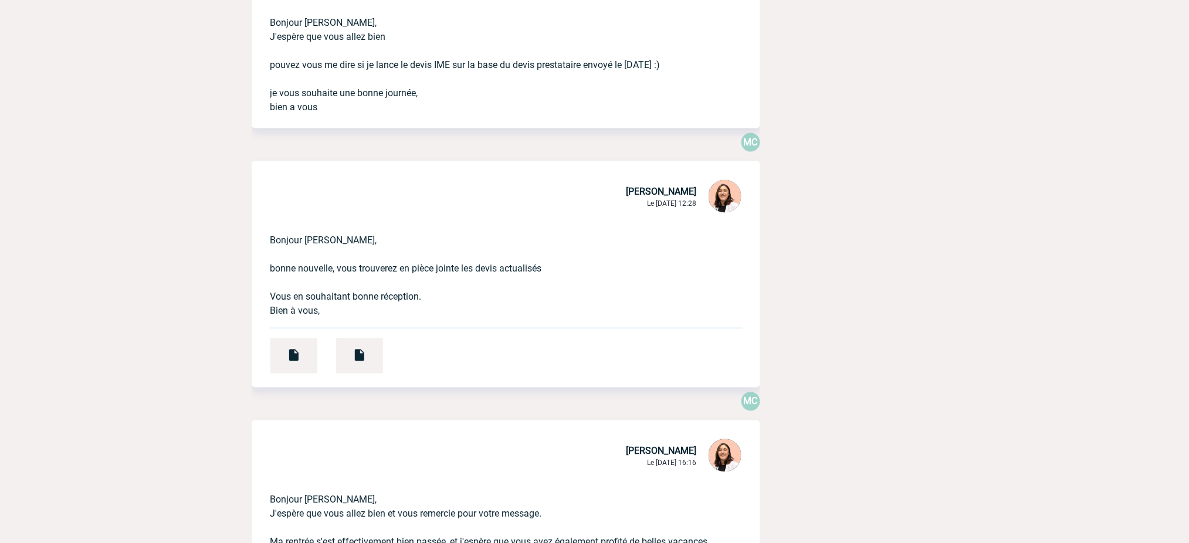
scroll to position [625, 0]
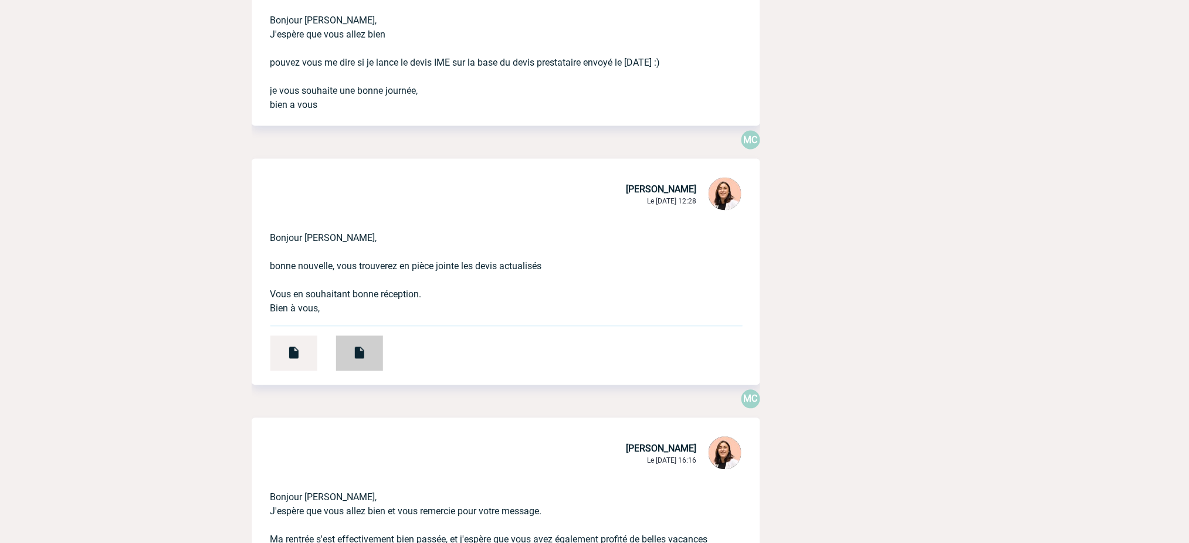
click at [357, 355] on img at bounding box center [359, 353] width 14 height 14
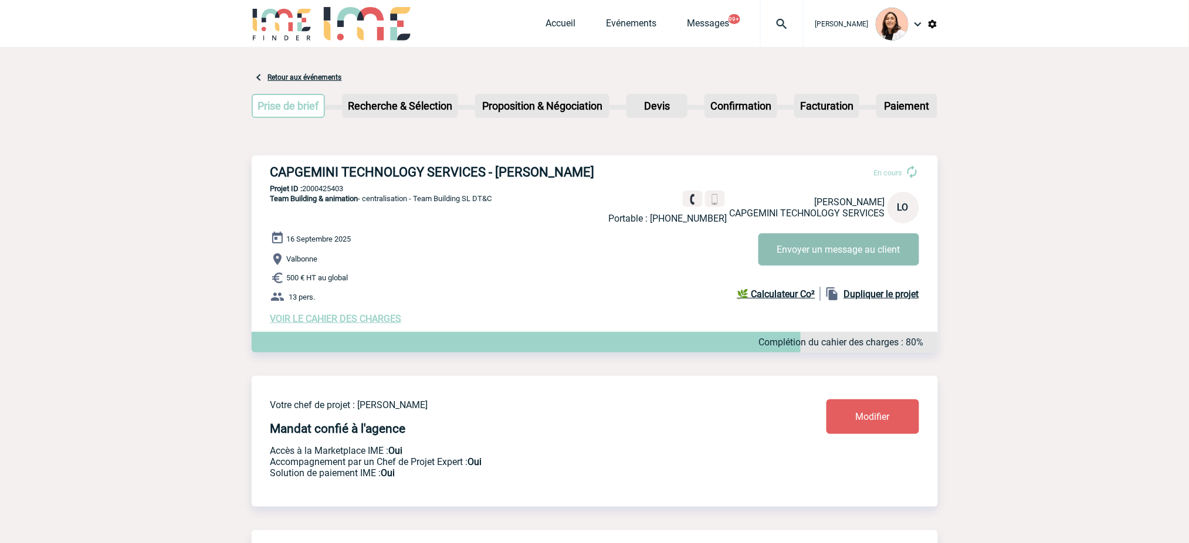
click at [826, 239] on button "Envoyer un message au client" at bounding box center [838, 249] width 161 height 32
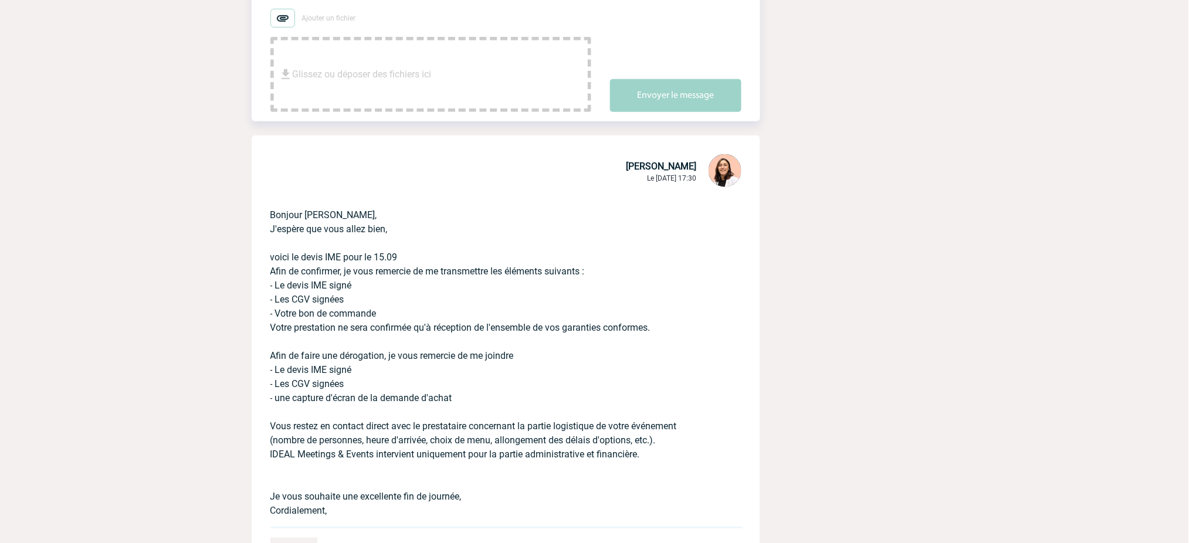
scroll to position [313, 0]
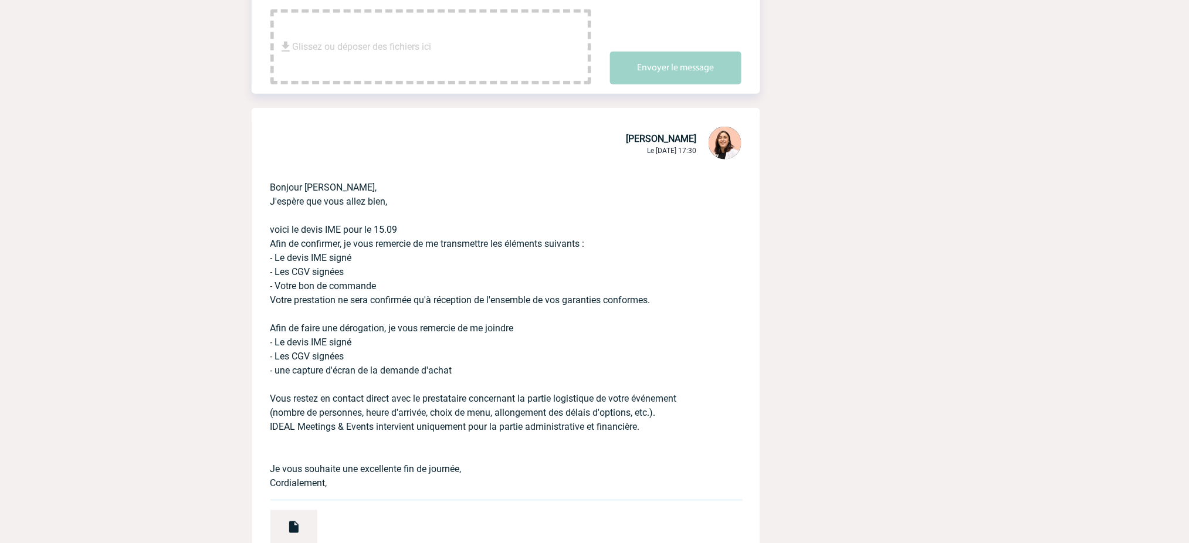
drag, startPoint x: 378, startPoint y: 473, endPoint x: 269, endPoint y: 178, distance: 313.7
click at [269, 178] on div "Bonjour [PERSON_NAME], J'espère que vous allez bien, voici le devis IME pour le…" at bounding box center [506, 361] width 508 height 398
copy p "Bonjour [PERSON_NAME], J'espère que vous allez bien, voici le devis IME pour le…"
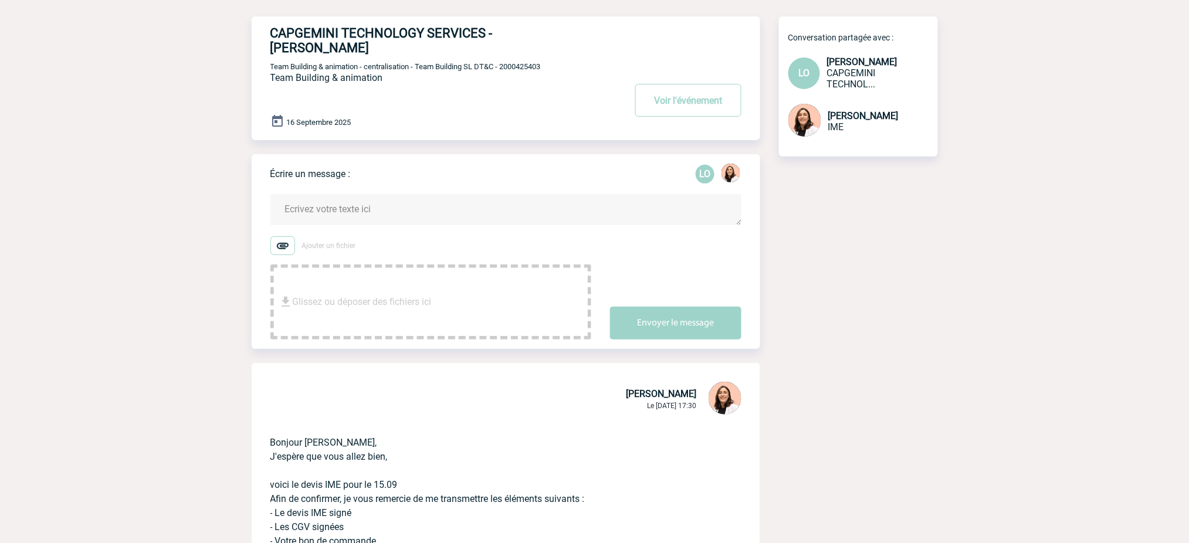
scroll to position [0, 0]
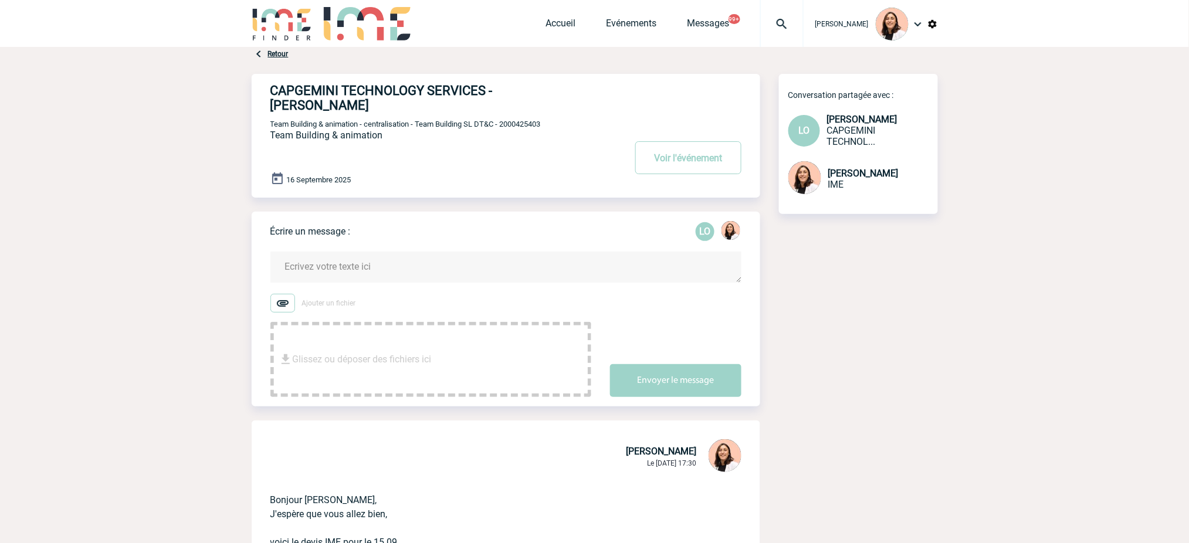
click at [399, 253] on textarea at bounding box center [505, 267] width 471 height 31
paste textarea "Bonjour [PERSON_NAME], J'espère que vous allez bien, voici le devis IME pour le…"
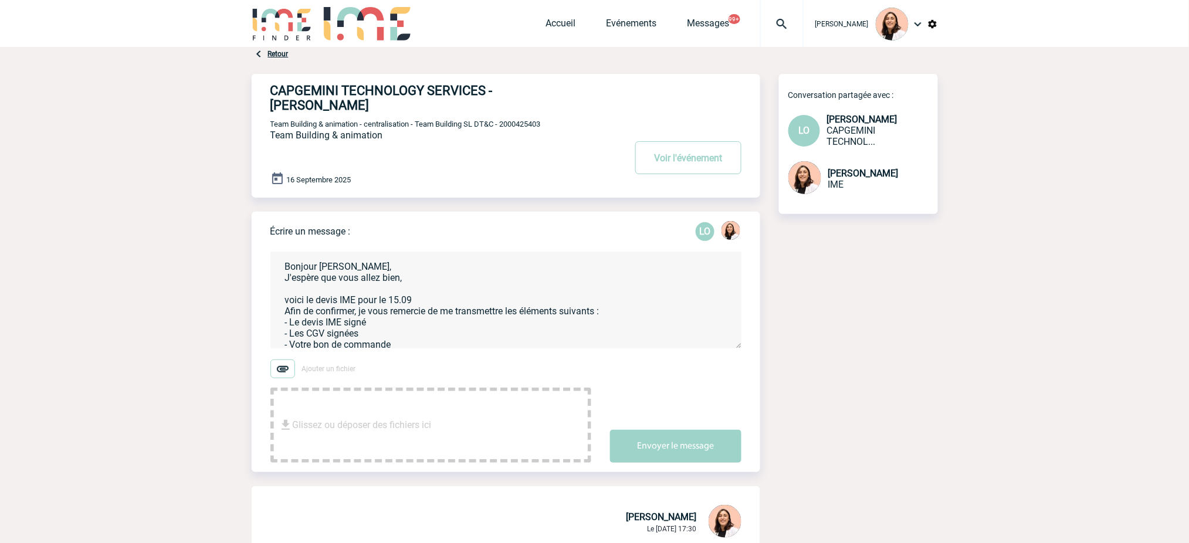
drag, startPoint x: 676, startPoint y: 267, endPoint x: 286, endPoint y: 283, distance: 390.3
click at [286, 283] on textarea "Bonjour [PERSON_NAME], J'espère que vous allez bien, voici le devis IME pour le…" at bounding box center [505, 300] width 471 height 97
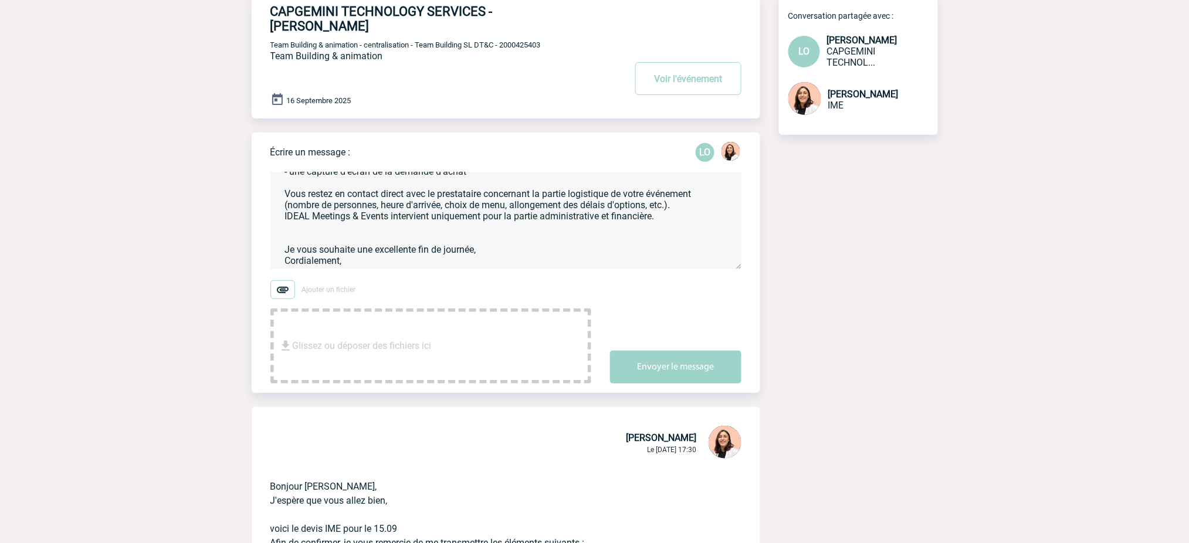
scroll to position [78, 0]
type textarea "Bonjour Leila, J'espère que vous allez bien, au vu des délais il me faut les ga…"
click at [697, 352] on button "Envoyer le message" at bounding box center [675, 368] width 131 height 33
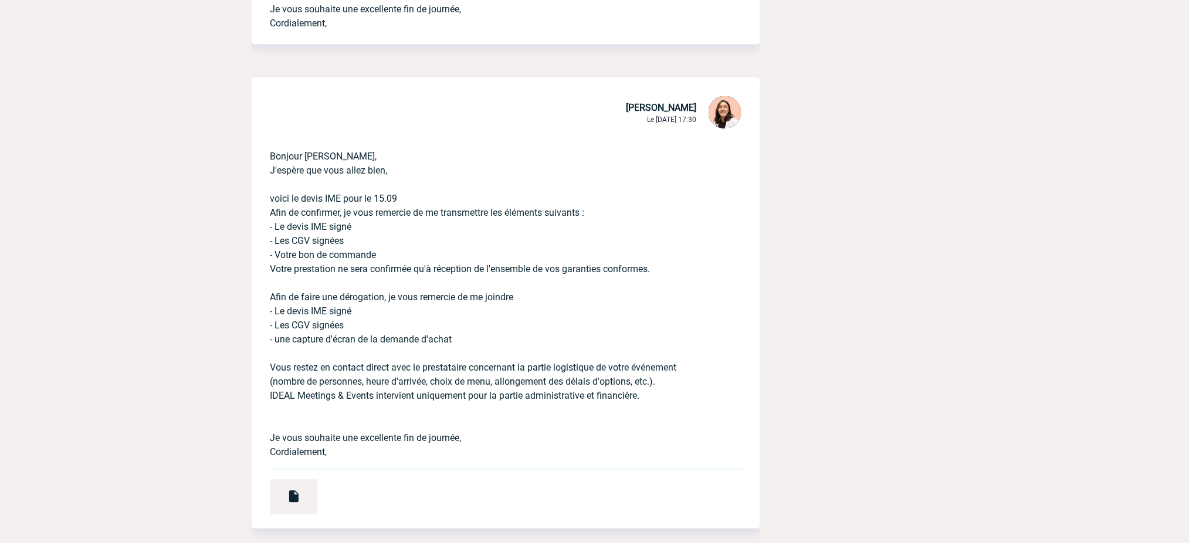
scroll to position [625, 0]
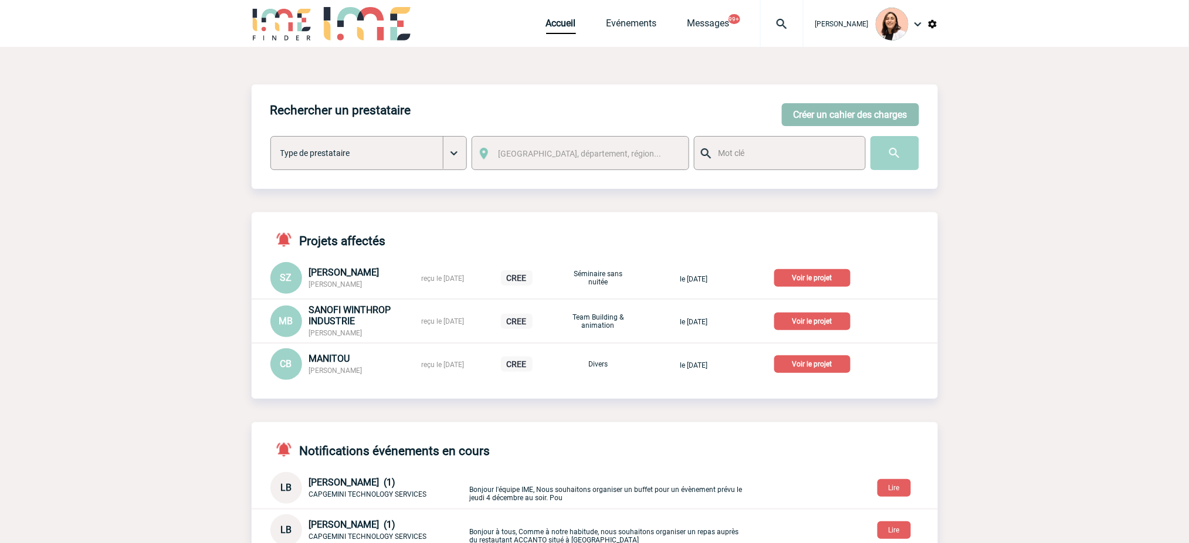
click at [800, 117] on button "Créer un cahier des charges" at bounding box center [850, 114] width 137 height 23
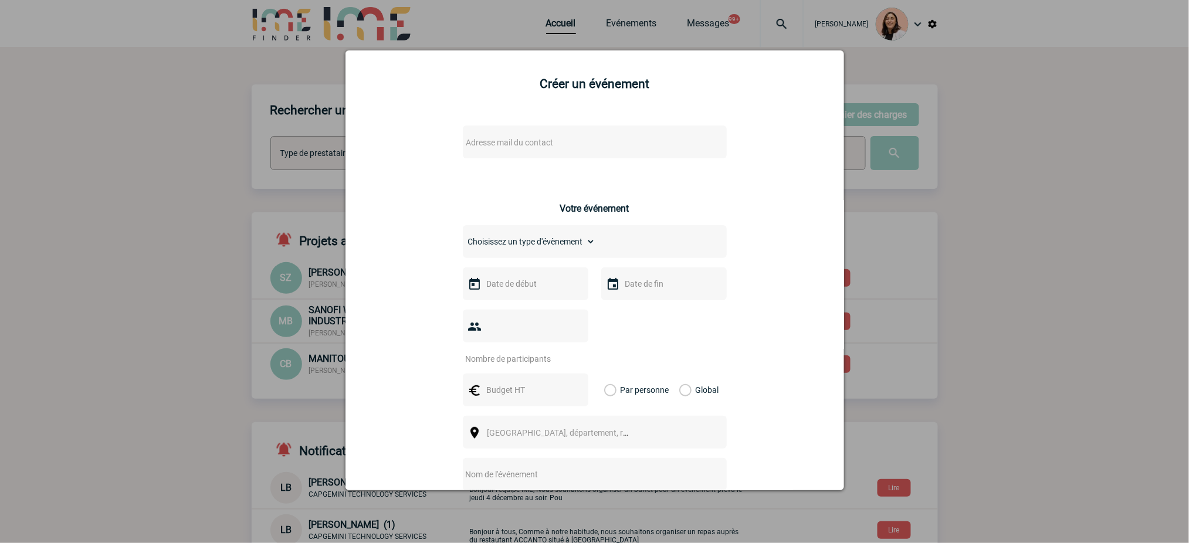
click at [598, 150] on span "Adresse mail du contact" at bounding box center [564, 142] width 205 height 16
type input "anne.garcia@se.com"
click at [1034, 128] on div at bounding box center [594, 271] width 1189 height 543
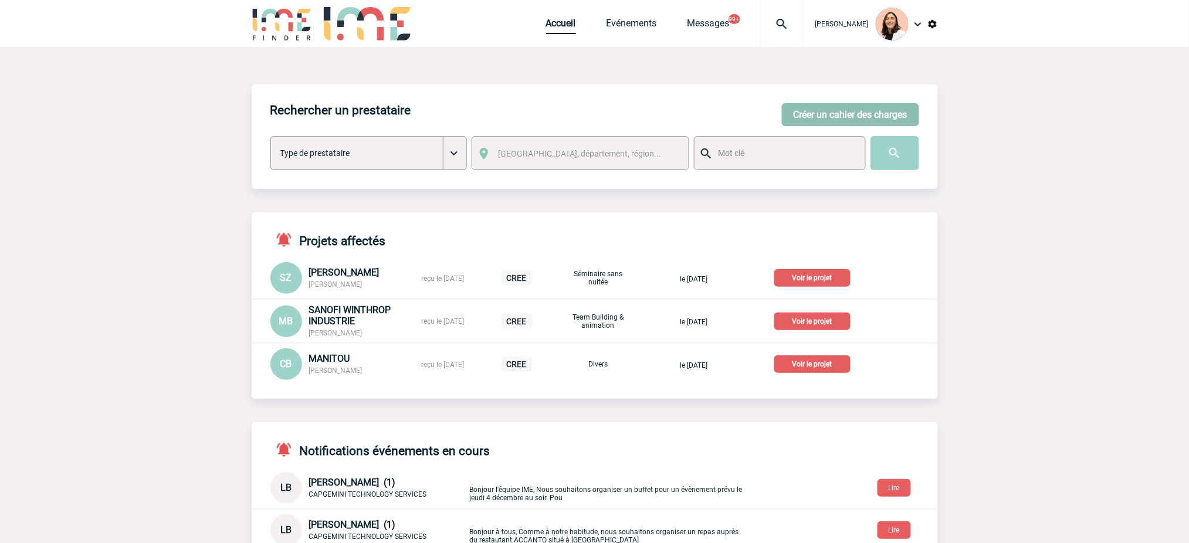
click at [829, 111] on button "Créer un cahier des charges" at bounding box center [850, 114] width 137 height 23
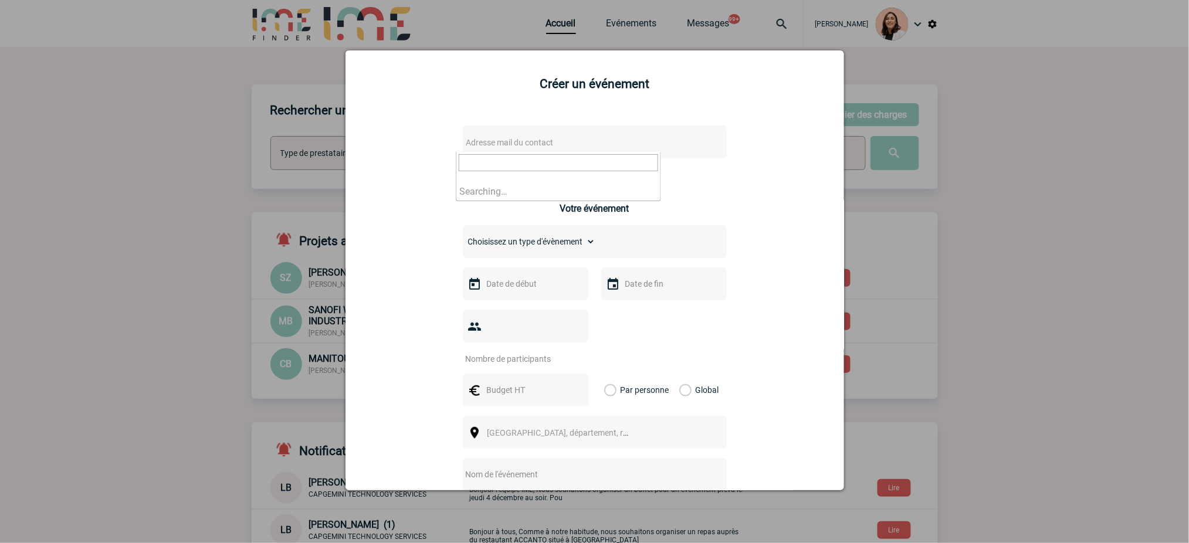
click at [567, 150] on span "Adresse mail du contact" at bounding box center [564, 142] width 205 height 16
click at [622, 164] on input "anne.garcia@schneider-electric.com" at bounding box center [558, 162] width 199 height 17
type input "anne.garcia@schneider-electric.co"
drag, startPoint x: 618, startPoint y: 165, endPoint x: 259, endPoint y: 205, distance: 361.7
click at [259, 205] on body "Melissa NOBLET Accueil Evénements 99+" at bounding box center [594, 473] width 1189 height 947
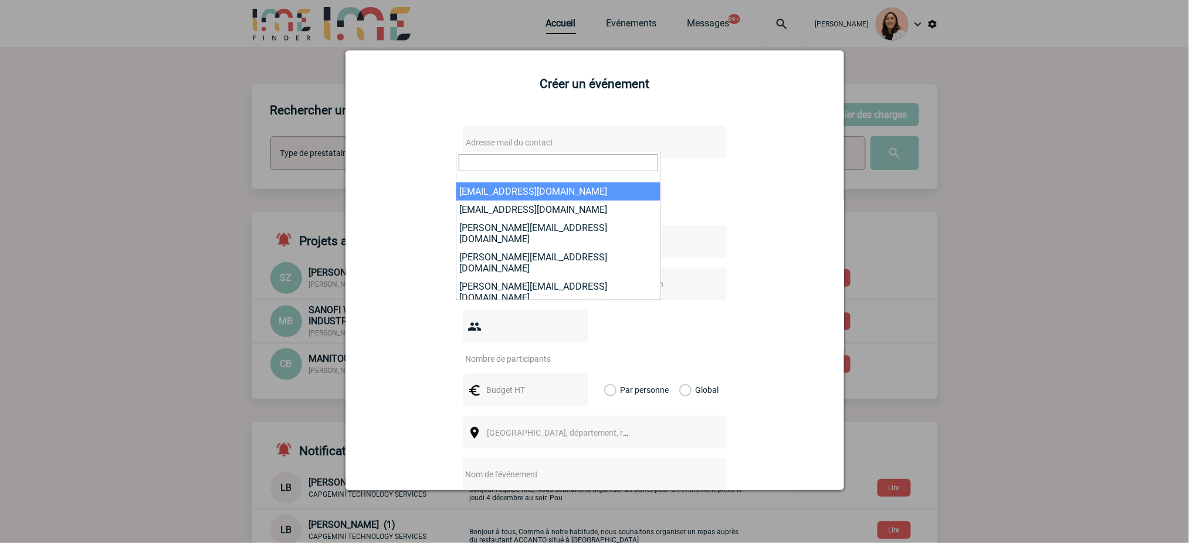
click at [558, 158] on input "search" at bounding box center [558, 162] width 199 height 17
paste input "Narcy, Severine /FR <Severine.Narcy@sanofi.com>"
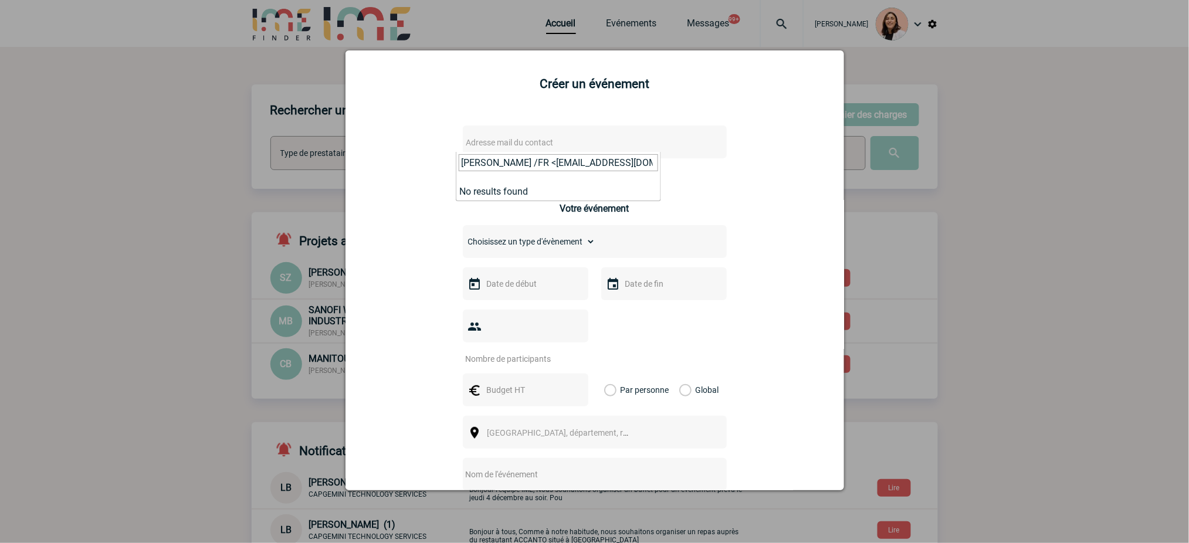
drag, startPoint x: 534, startPoint y: 167, endPoint x: 254, endPoint y: 209, distance: 283.0
click at [260, 206] on body "Melissa NOBLET Accueil Evénements 99+" at bounding box center [594, 473] width 1189 height 947
type input "Severine.Narcy@sanofi.com"
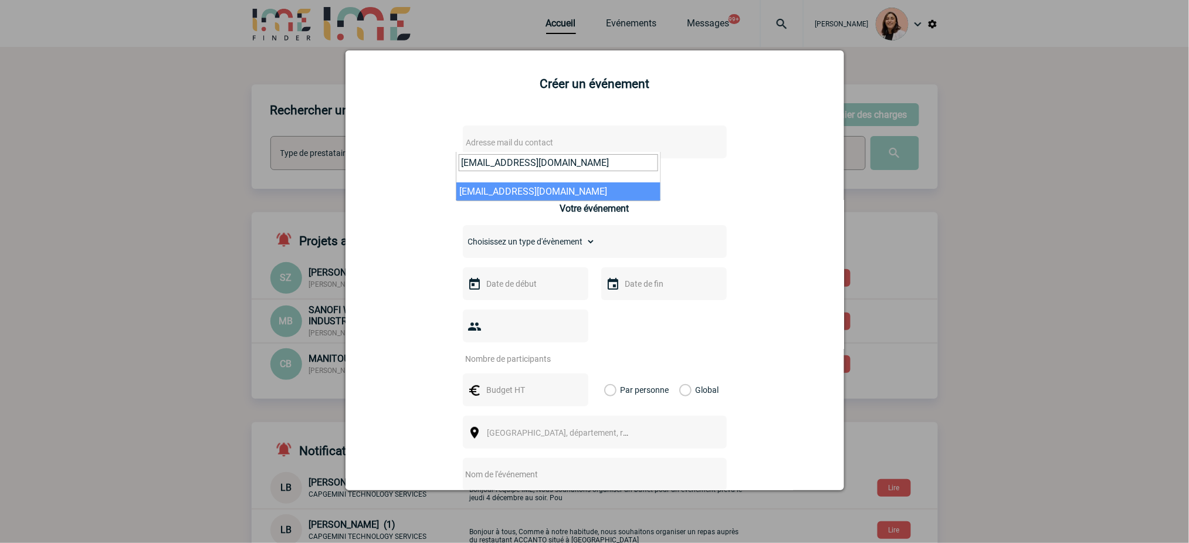
click at [593, 165] on input "Severine.Narcy@sanofi.com" at bounding box center [558, 162] width 199 height 17
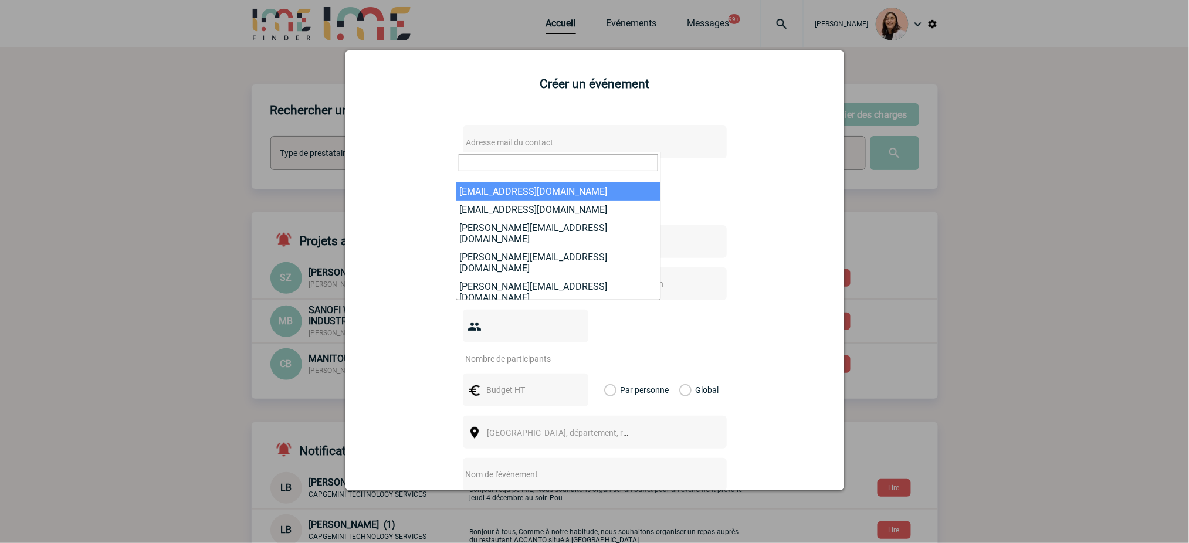
paste input "anne.garcia@schneider-electric.com"
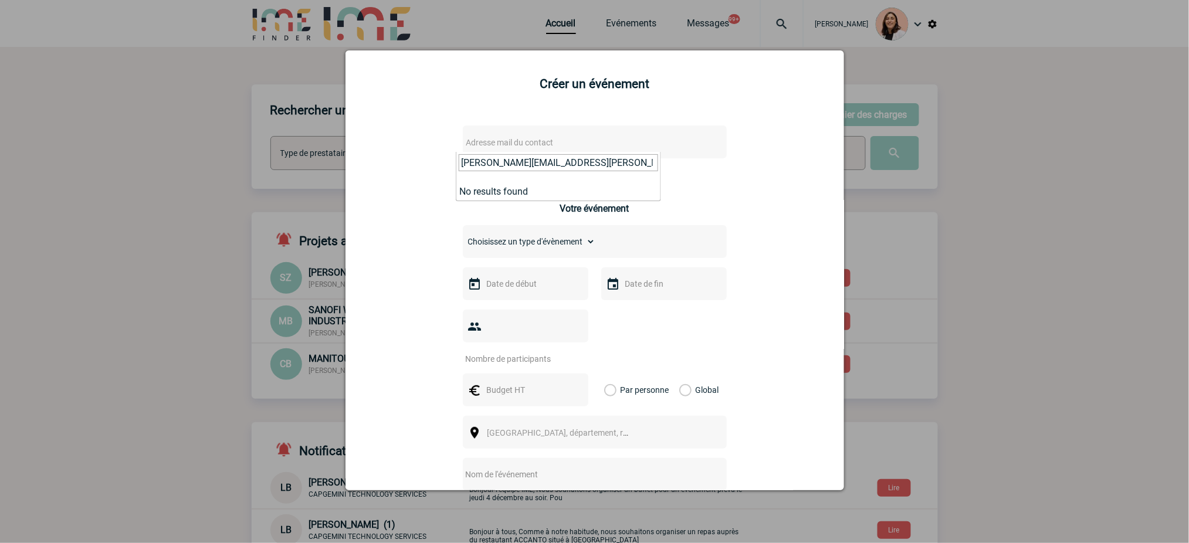
type input "anne.garcia@schneider-electric.com"
click at [564, 212] on h3 "Votre événement" at bounding box center [594, 208] width 69 height 11
click at [548, 160] on div "Adresse mail du contact Ce contact n'a pas d’entité active dans la plateforme" at bounding box center [595, 152] width 264 height 55
click at [564, 145] on span "Adresse mail du contact" at bounding box center [564, 142] width 205 height 16
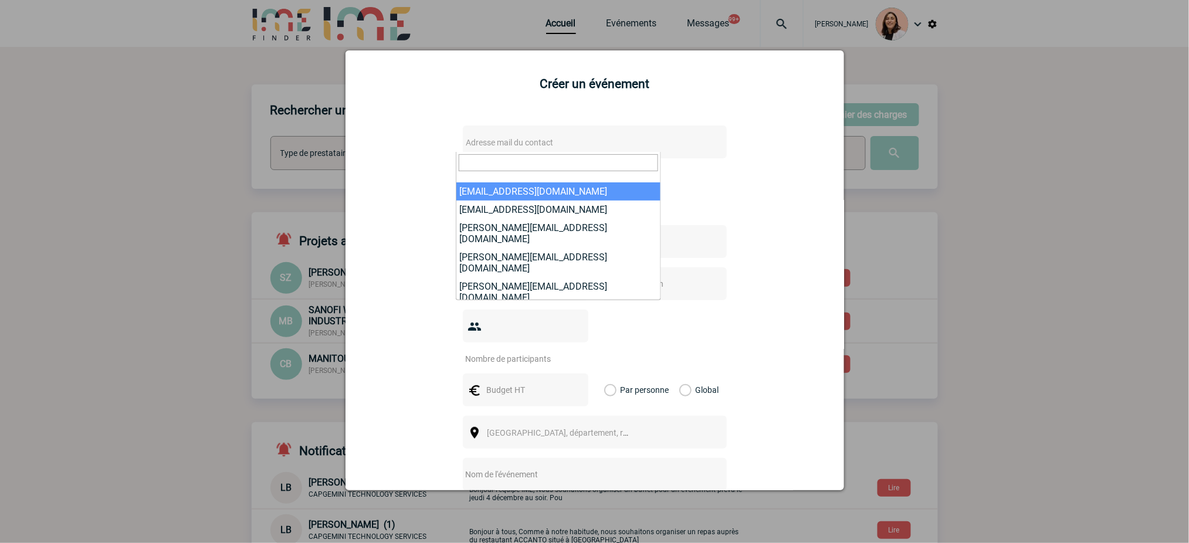
click at [531, 158] on input "search" at bounding box center [558, 162] width 199 height 17
paste input "Narcy, Severine /FR <Severine.Narcy@sanofi.com>"
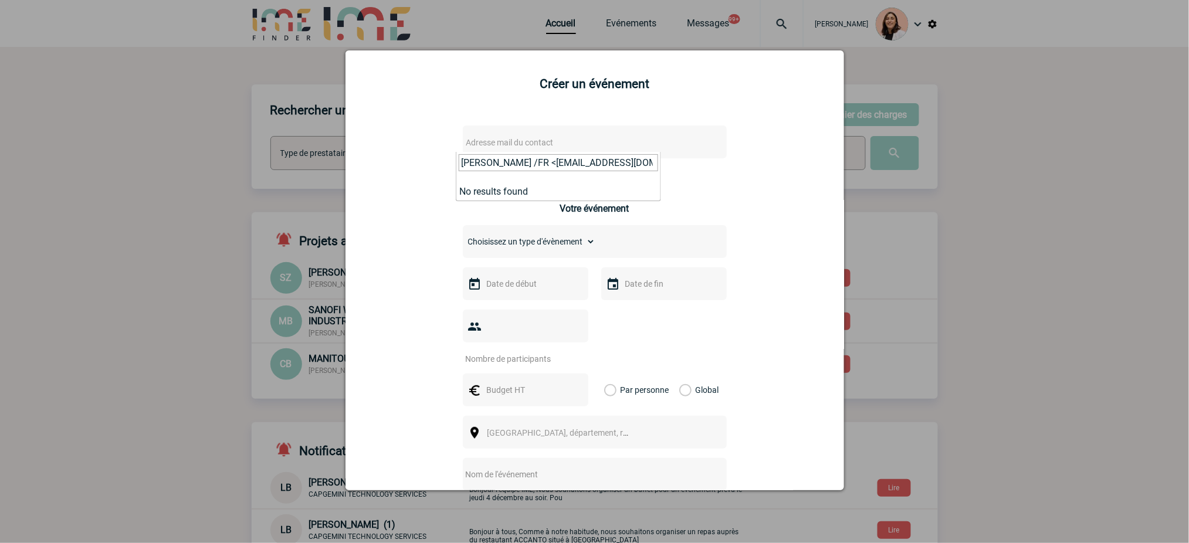
drag, startPoint x: 532, startPoint y: 164, endPoint x: 377, endPoint y: 175, distance: 155.8
click at [377, 175] on body "Melissa NOBLET Accueil Evénements 99+" at bounding box center [594, 473] width 1189 height 947
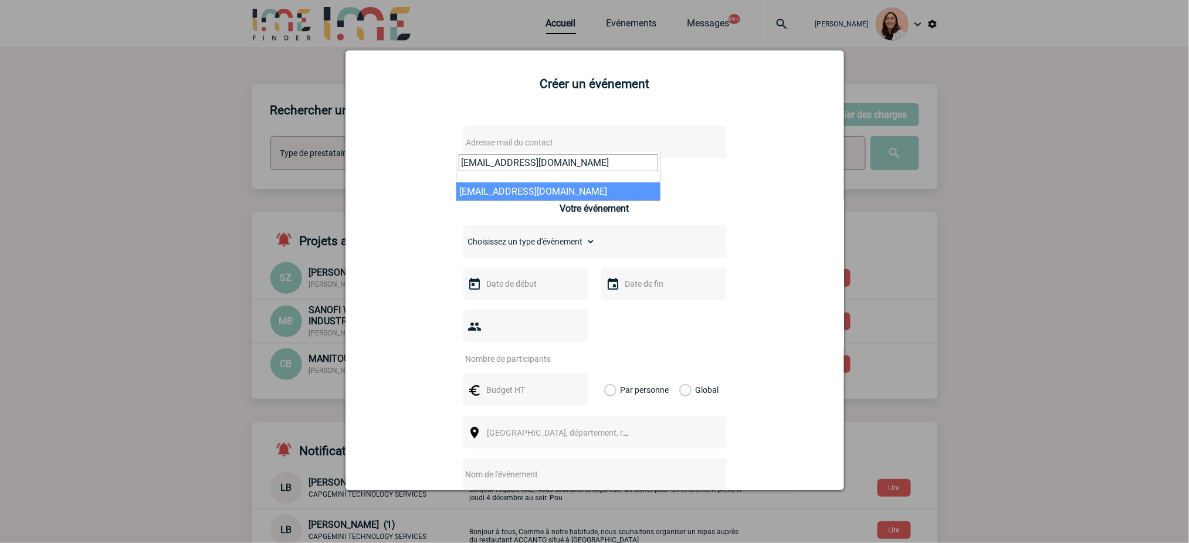
type input "Severine.Narcy@sanofi.com"
select select "125190"
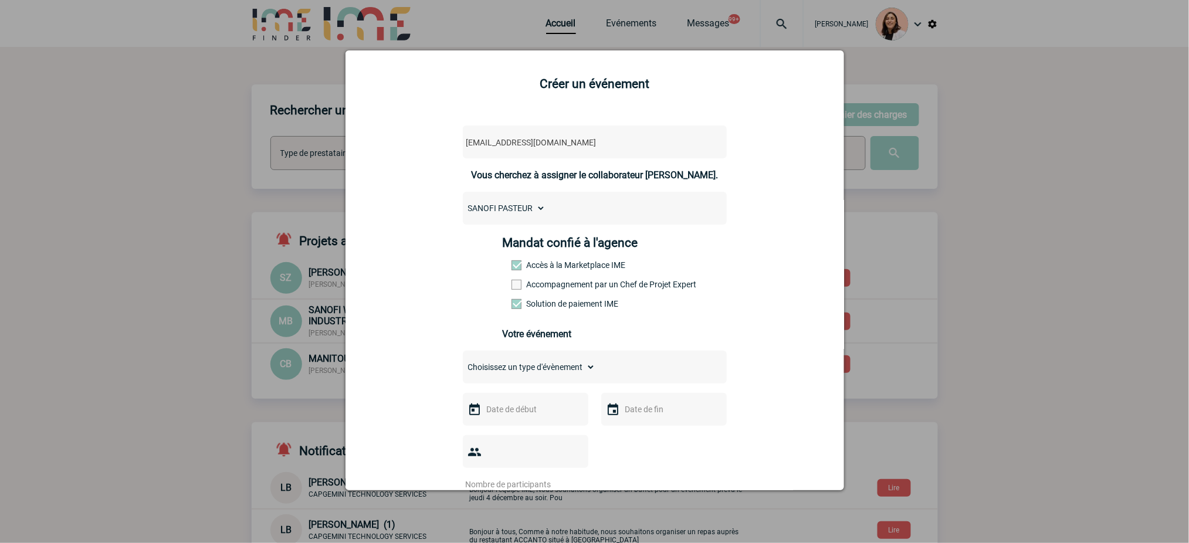
scroll to position [156, 0]
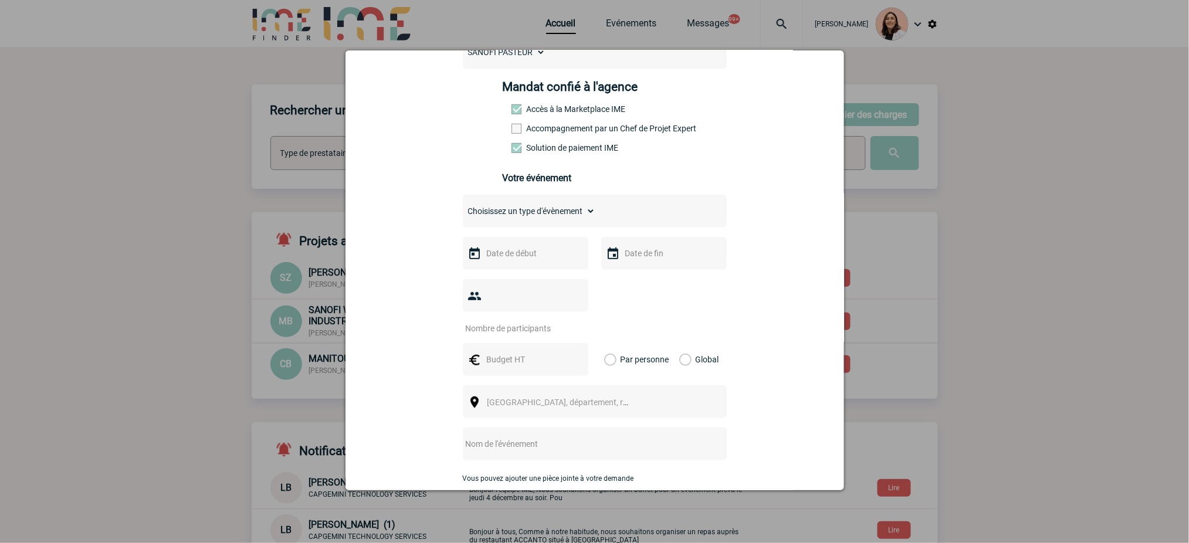
click at [559, 219] on select "Choisissez un type d'évènement Séminaire avec nuitée Séminaire sans nuitée Repa…" at bounding box center [529, 211] width 133 height 16
select select "3"
click at [463, 206] on select "Choisissez un type d'évènement Séminaire avec nuitée Séminaire sans nuitée Repa…" at bounding box center [529, 211] width 133 height 16
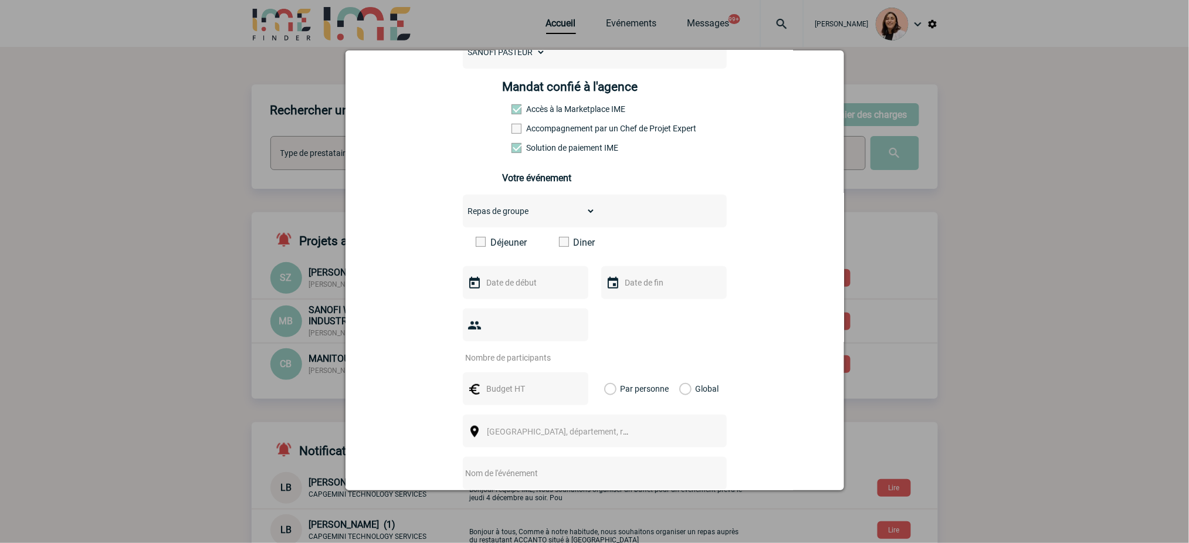
click at [521, 285] on input "text" at bounding box center [524, 282] width 81 height 15
click at [635, 307] on link "Suivant" at bounding box center [630, 306] width 18 height 18
click at [486, 300] on link "Précédent" at bounding box center [490, 306] width 18 height 18
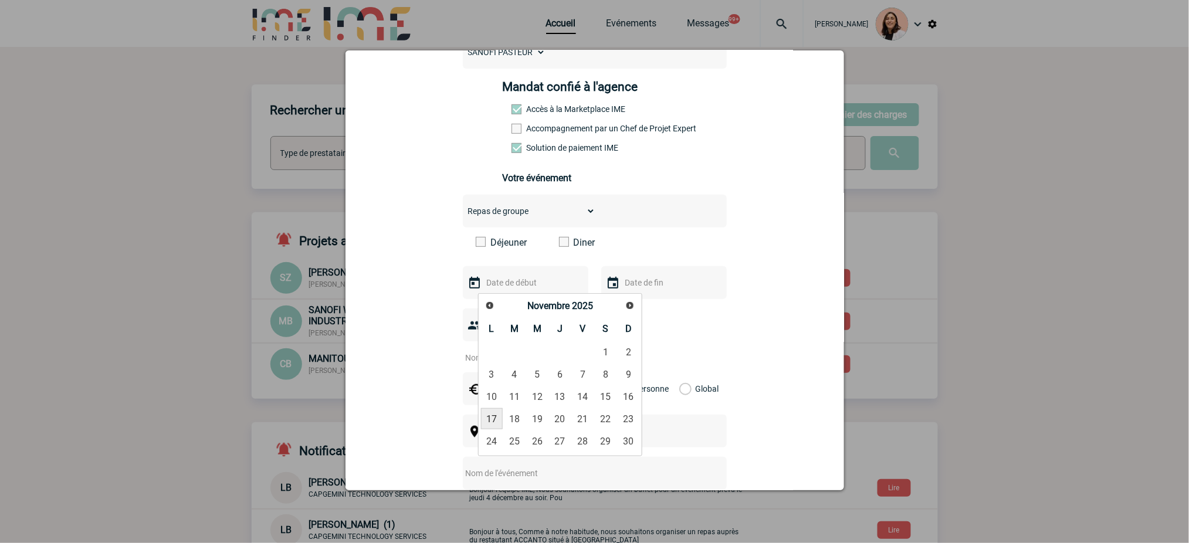
click at [499, 420] on link "17" at bounding box center [492, 418] width 22 height 21
type input "17-11-2025"
click at [635, 281] on input "text" at bounding box center [662, 282] width 81 height 15
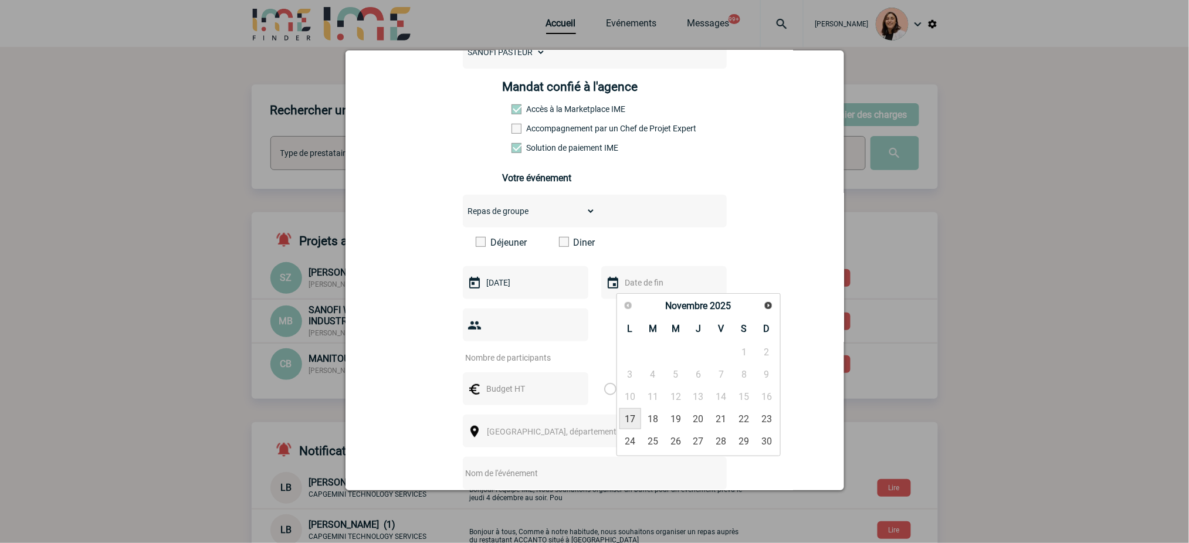
click at [626, 419] on link "17" at bounding box center [630, 418] width 22 height 21
type input "17-11-2025"
click at [510, 362] on input "number" at bounding box center [518, 357] width 110 height 15
type input "70"
click at [535, 396] on input "text" at bounding box center [524, 388] width 81 height 15
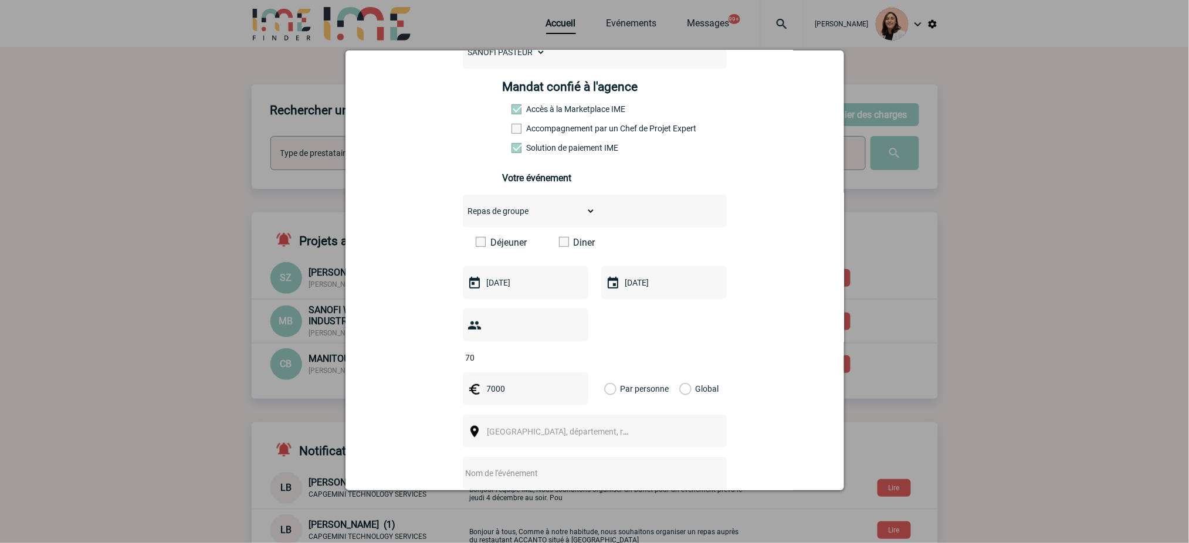
click at [487, 390] on input "7000" at bounding box center [524, 388] width 81 height 15
type input "12000"
click at [686, 391] on div "Global" at bounding box center [696, 388] width 39 height 33
click at [679, 393] on label "Global" at bounding box center [683, 388] width 8 height 33
click at [0, 0] on input "Global" at bounding box center [0, 0] width 0 height 0
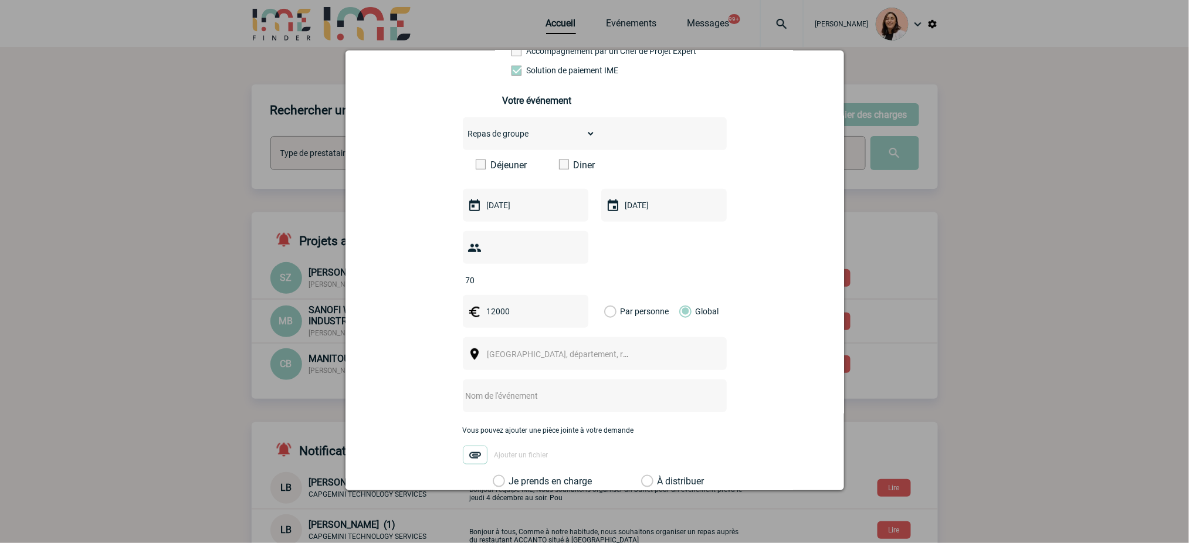
scroll to position [235, 0]
click at [576, 361] on span "Ville, département, région..." at bounding box center [563, 353] width 161 height 16
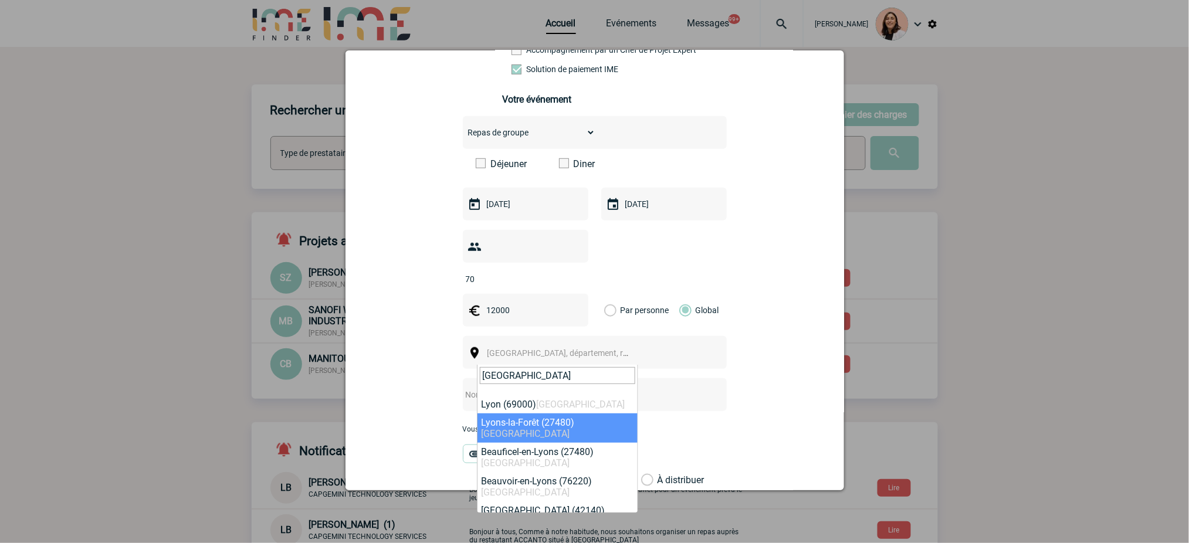
type input "lyon"
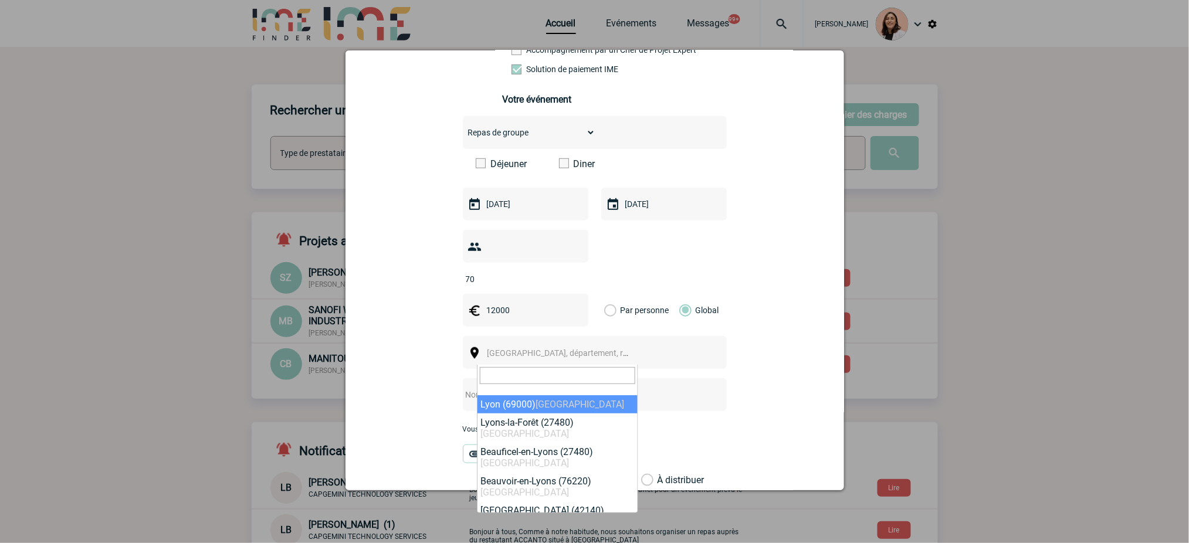
select select "36544"
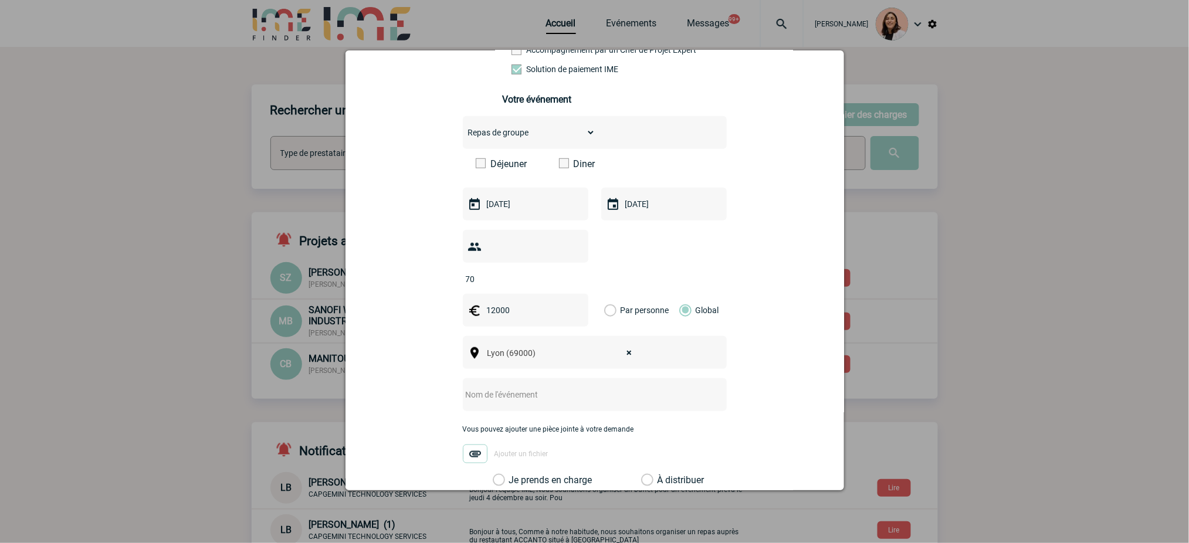
click at [551, 399] on input "text" at bounding box center [579, 394] width 233 height 15
click at [645, 401] on input "text" at bounding box center [579, 394] width 233 height 15
click at [477, 396] on input "diner & Team building" at bounding box center [579, 394] width 233 height 15
click at [571, 394] on input "diners & Team building" at bounding box center [579, 394] width 233 height 15
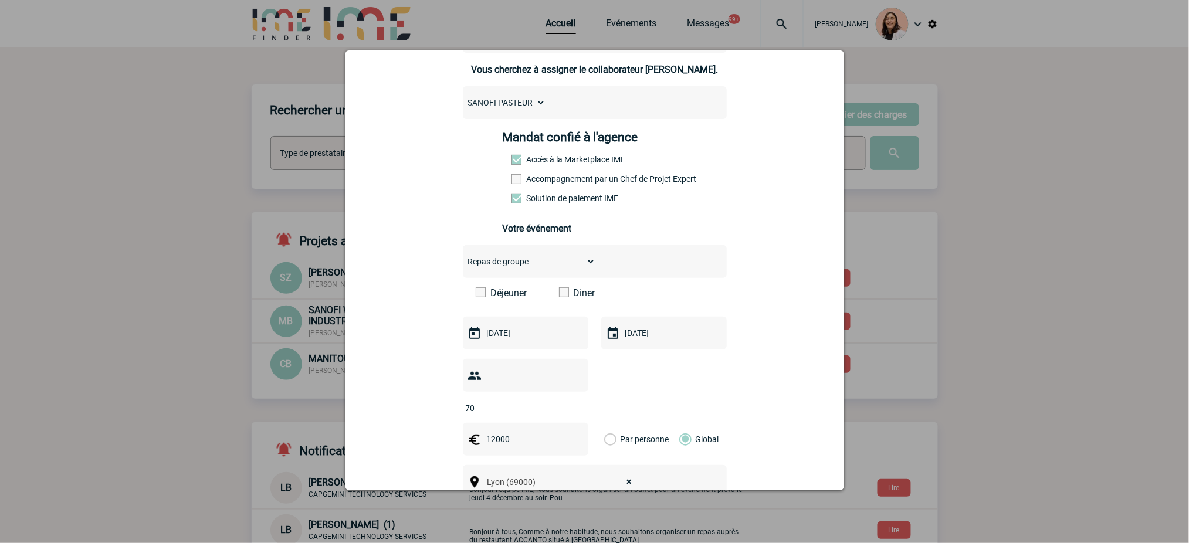
scroll to position [78, 0]
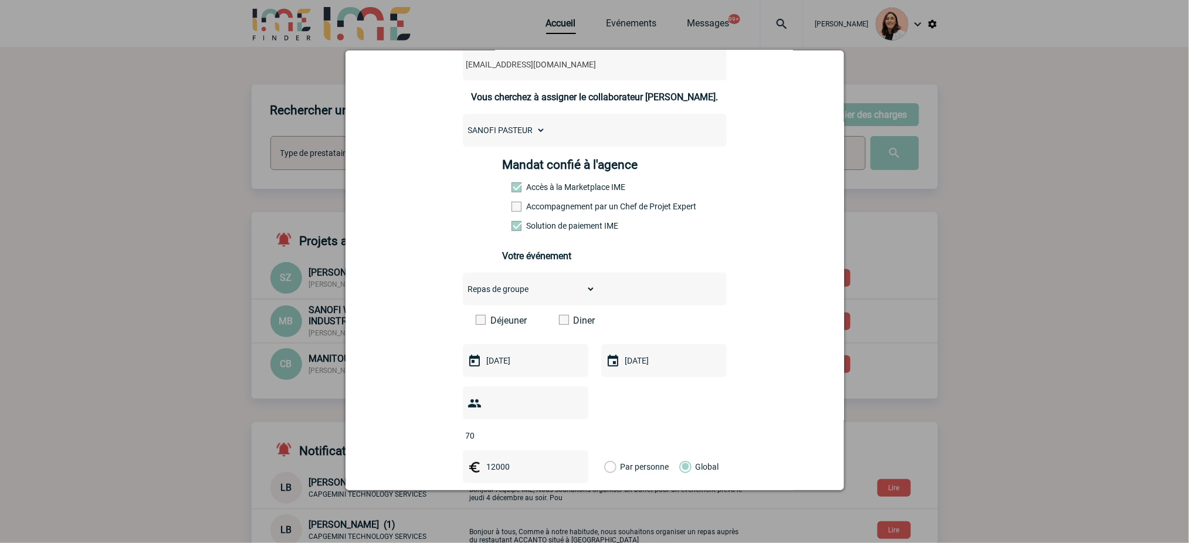
type input "diners & Team building"
click at [573, 320] on label "Diner" at bounding box center [592, 320] width 67 height 11
click at [0, 0] on input "Diner" at bounding box center [0, 0] width 0 height 0
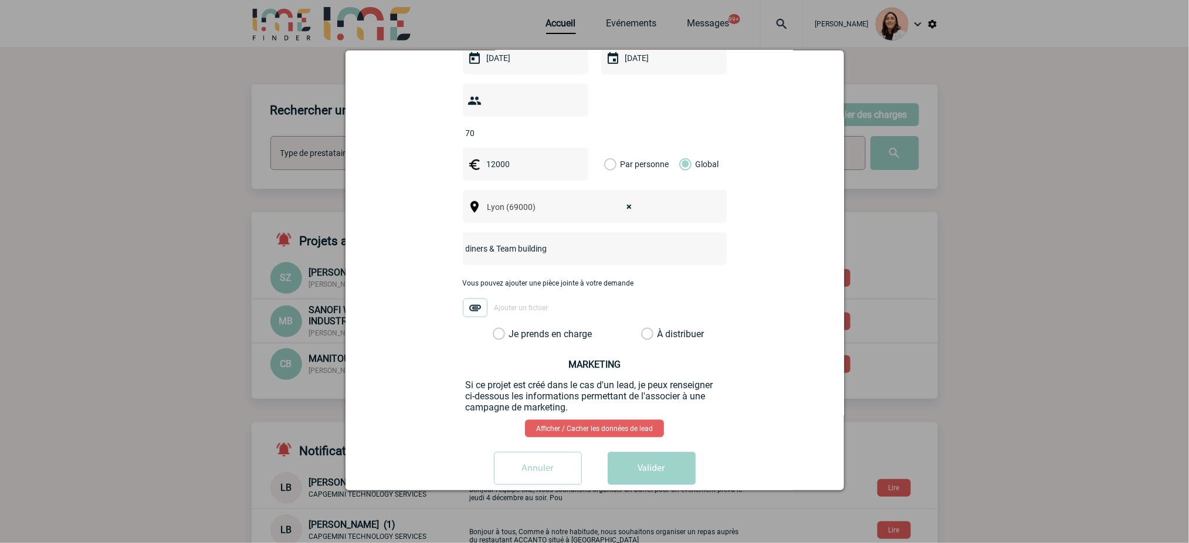
scroll to position [406, 0]
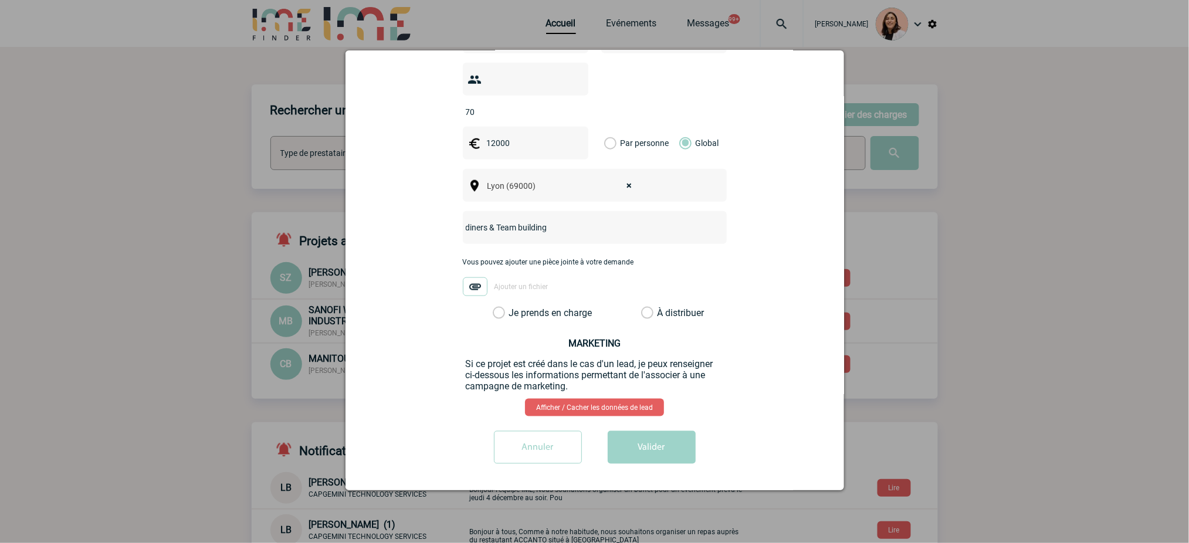
click at [586, 320] on div "severine.narcy@sanofi.com severine.narcy@sanofi.com Vous cherchez à assigner le…" at bounding box center [594, 93] width 469 height 760
click at [513, 314] on label "Je prends en charge" at bounding box center [503, 313] width 20 height 12
click at [0, 0] on input "Je prends en charge" at bounding box center [0, 0] width 0 height 0
click at [625, 451] on button "Valider" at bounding box center [652, 447] width 88 height 33
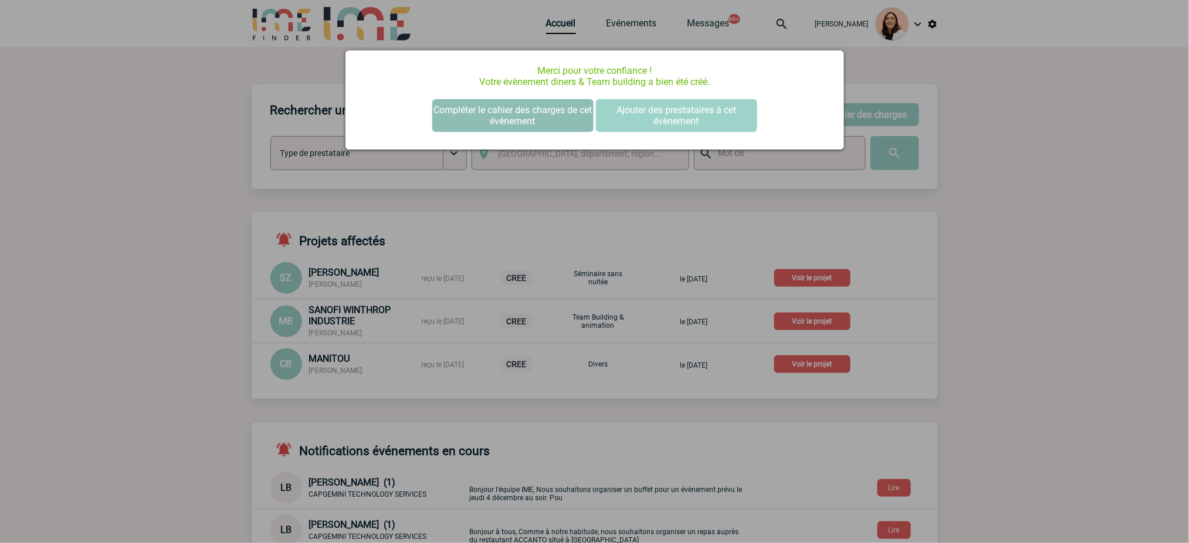
click at [523, 121] on button "Compléter le cahier des charges de cet événement" at bounding box center [512, 115] width 161 height 33
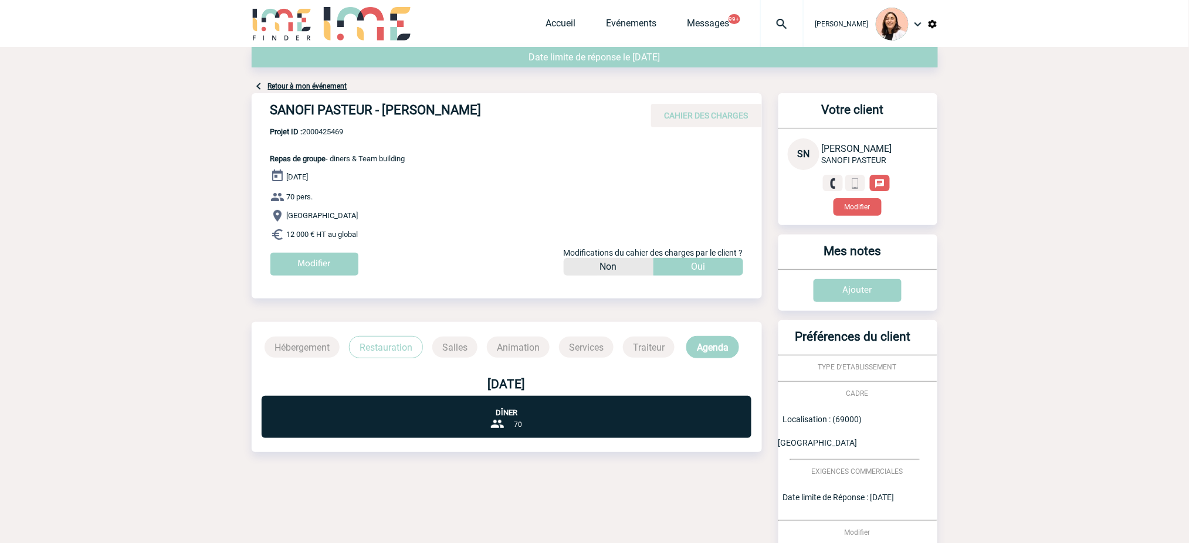
click at [405, 117] on h4 "SANOFI PASTEUR - [PERSON_NAME]" at bounding box center [446, 113] width 352 height 20
copy div "SANOFI PASTEUR - [PERSON_NAME]"
click at [340, 131] on span "Projet ID : 2000425469" at bounding box center [337, 131] width 135 height 9
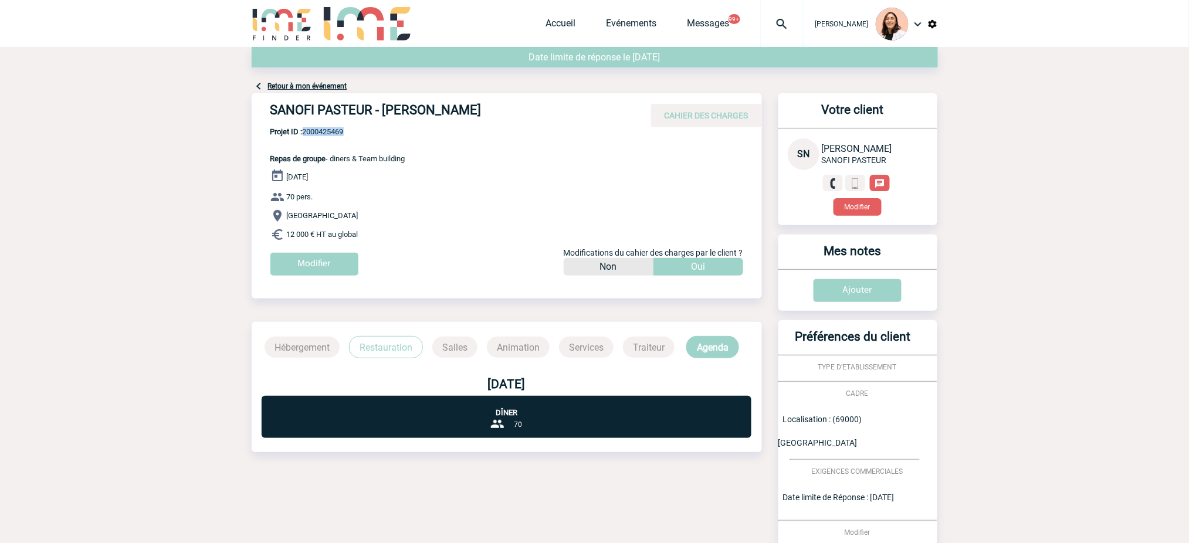
click at [340, 131] on span "Projet ID : 2000425469" at bounding box center [337, 131] width 135 height 9
copy span "2000425469"
drag, startPoint x: 404, startPoint y: 222, endPoint x: 340, endPoint y: 220, distance: 64.6
click at [386, 222] on p "[GEOGRAPHIC_DATA]" at bounding box center [515, 216] width 491 height 14
drag, startPoint x: 377, startPoint y: 235, endPoint x: 334, endPoint y: 157, distance: 88.5
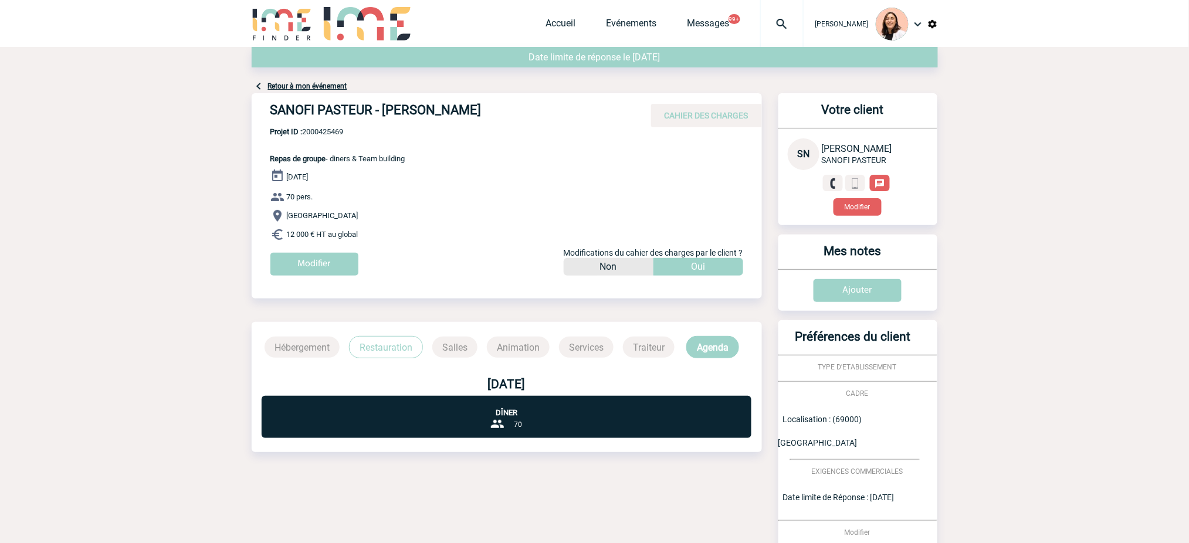
click at [334, 157] on div "SANOFI PASTEUR - Séverine NARCY CAHIER DES CHARGES SANOFI PASTEUR - Séverine NA…" at bounding box center [507, 188] width 510 height 191
copy div "diners & Team building 17 Novembre 2025 70 pers. Lyon 12 000 € HT au global"
click at [358, 138] on p "Projet ID : 2000425469 Repas de groupe - diners & Team building" at bounding box center [329, 145] width 154 height 36
click at [402, 163] on span "Repas de groupe - diners & Team building" at bounding box center [337, 158] width 135 height 9
drag, startPoint x: 409, startPoint y: 164, endPoint x: 1121, endPoint y: 112, distance: 713.3
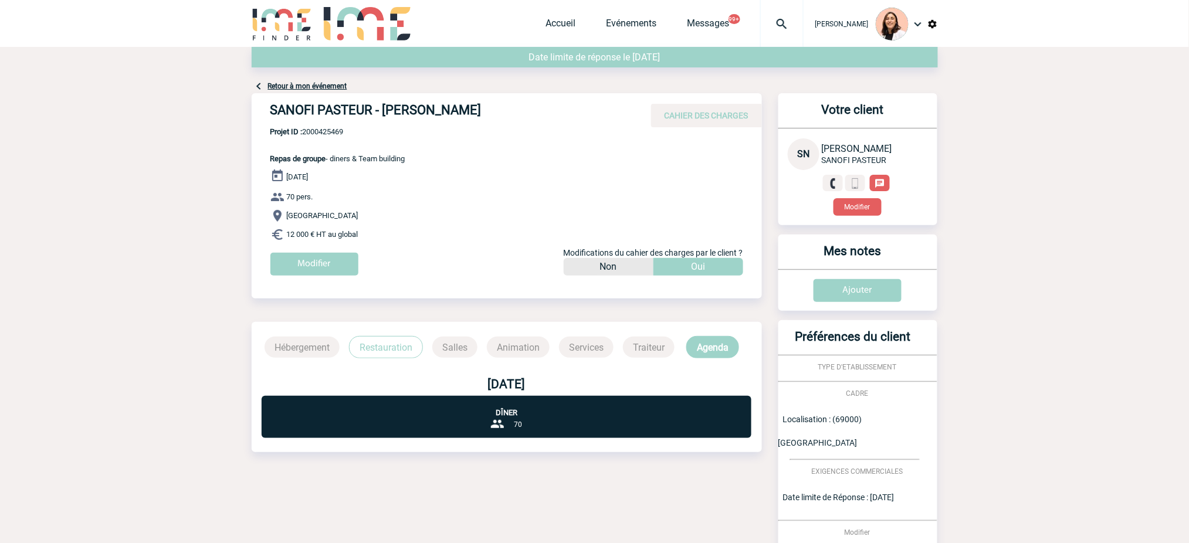
click at [365, 160] on div "SANOFI PASTEUR - Séverine NARCY CAHIER DES CHARGES SANOFI PASTEUR - Séverine NA…" at bounding box center [507, 188] width 510 height 191
copy span "eam building"
click at [341, 136] on span "Projet ID : 2000425469" at bounding box center [337, 131] width 135 height 9
copy span "2000425469"
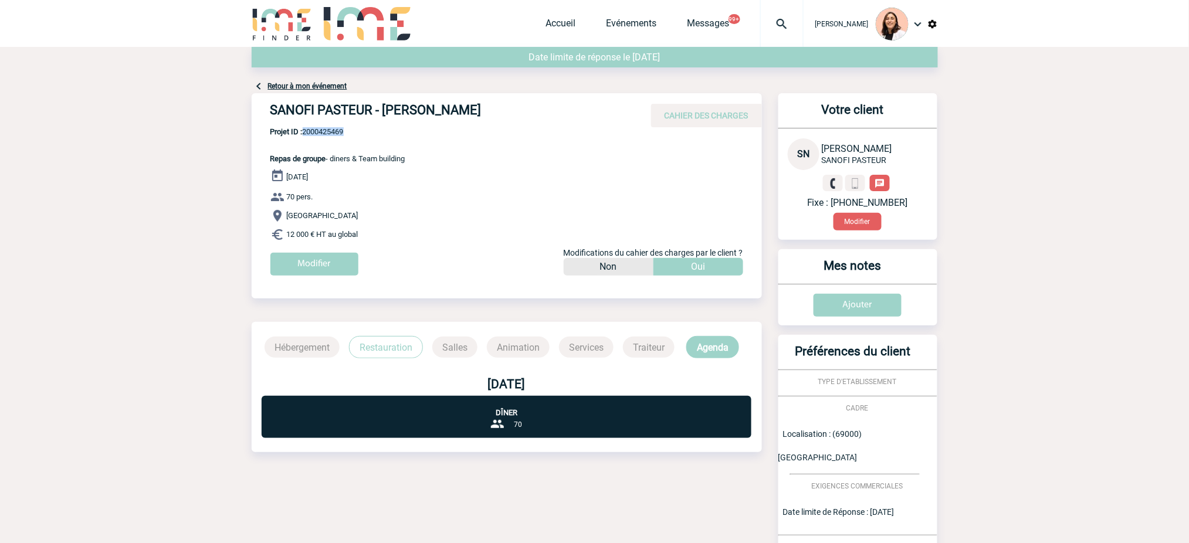
click at [791, 28] on img at bounding box center [782, 24] width 42 height 14
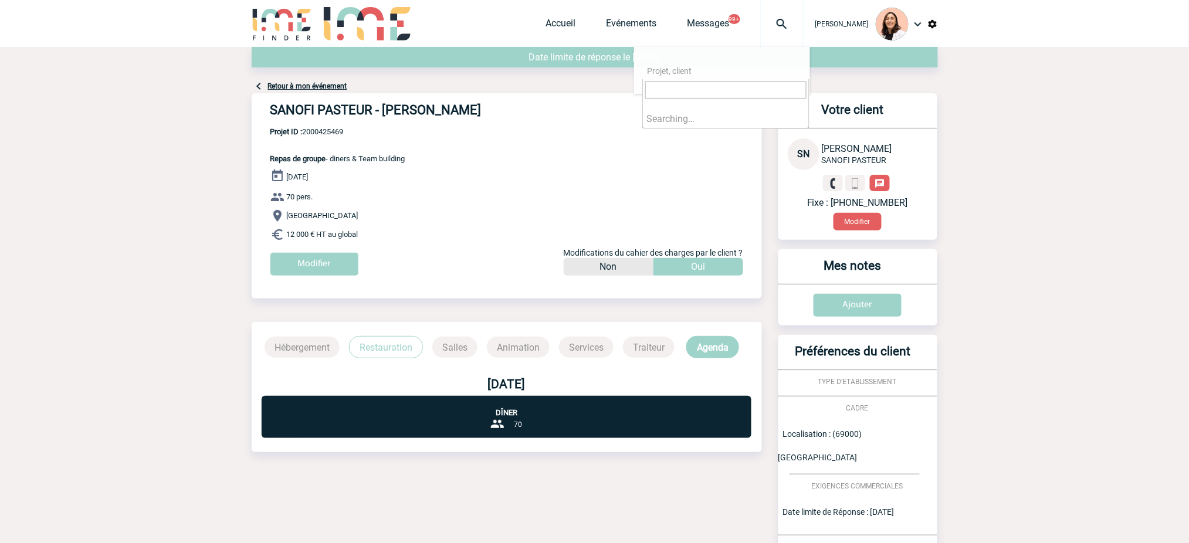
click at [755, 90] on input "search" at bounding box center [725, 90] width 161 height 17
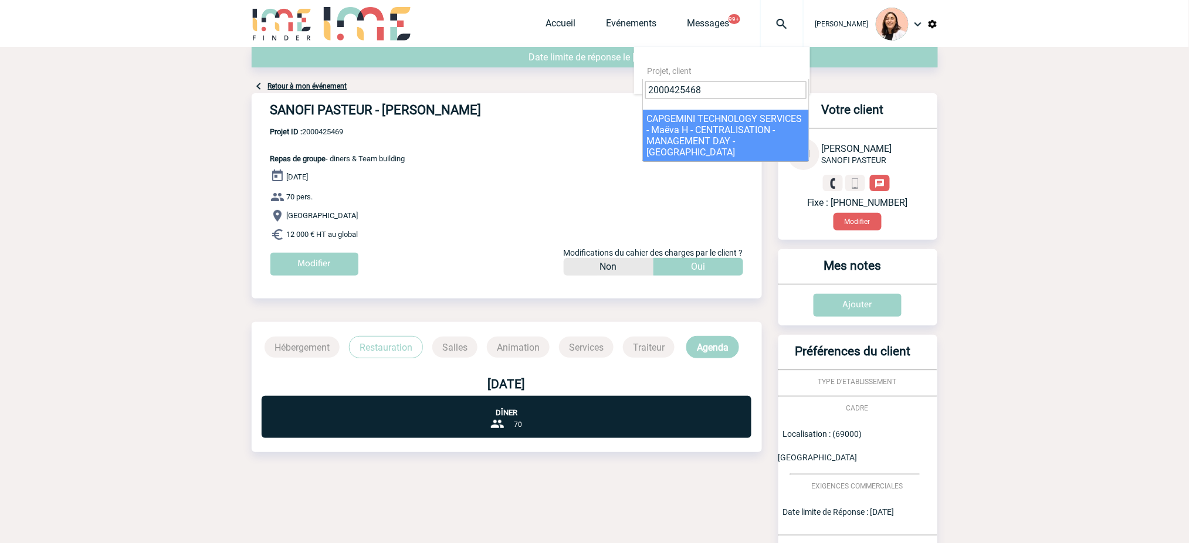
type input "2000425468"
select select "24969"
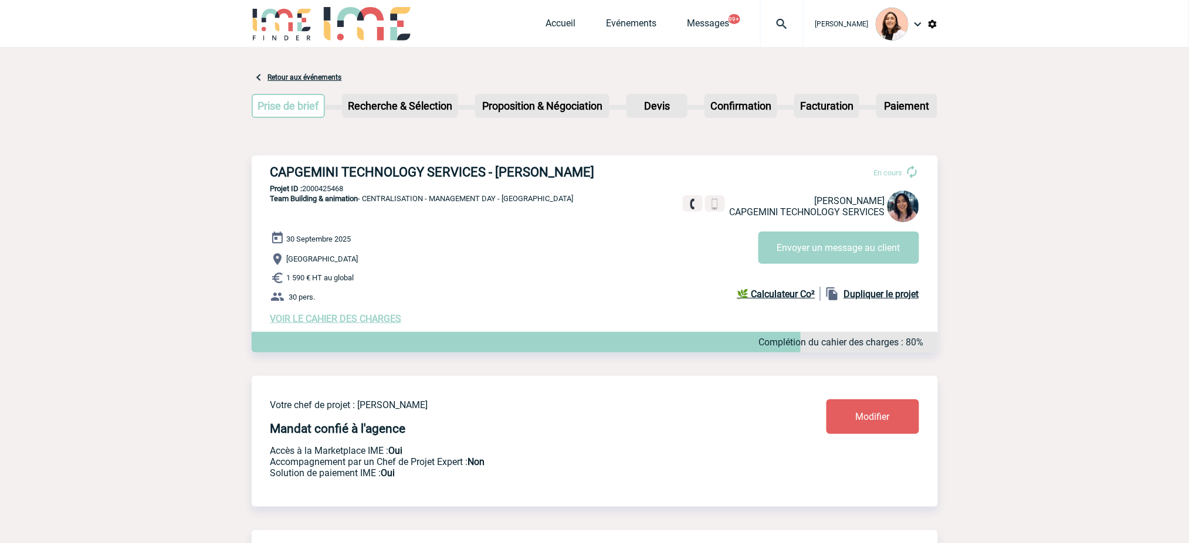
click at [524, 237] on div "[DATE] [GEOGRAPHIC_DATA] 1 590 € HT au global 30 pers. VOIR LE CAHIER DES CHARG…" at bounding box center [603, 277] width 667 height 93
click at [788, 19] on img at bounding box center [782, 24] width 42 height 14
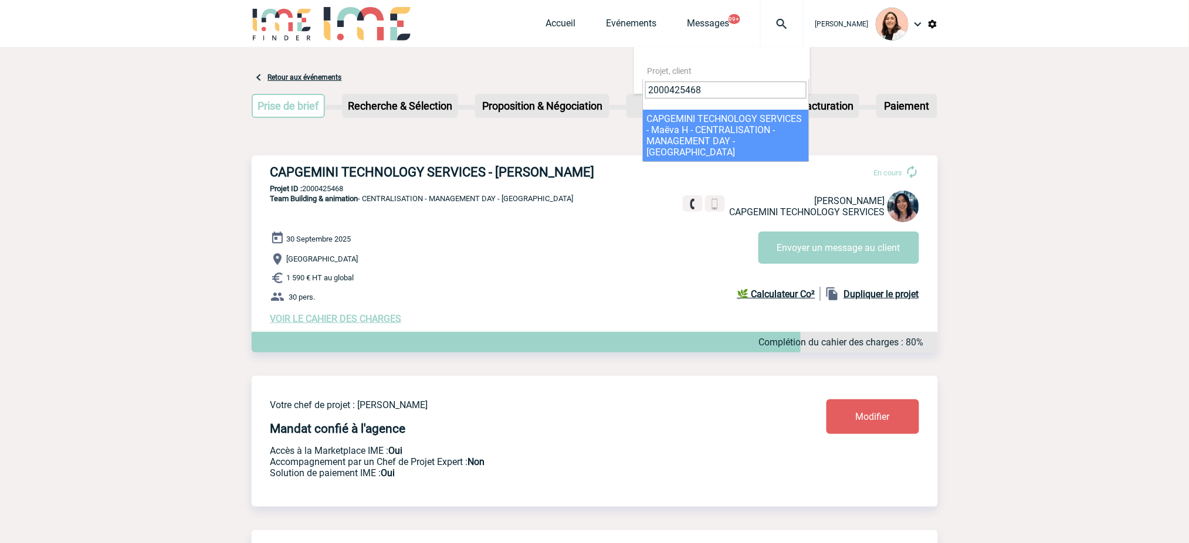
type input "2000425468"
drag, startPoint x: 740, startPoint y: 117, endPoint x: 748, endPoint y: 126, distance: 12.4
select select "24969"
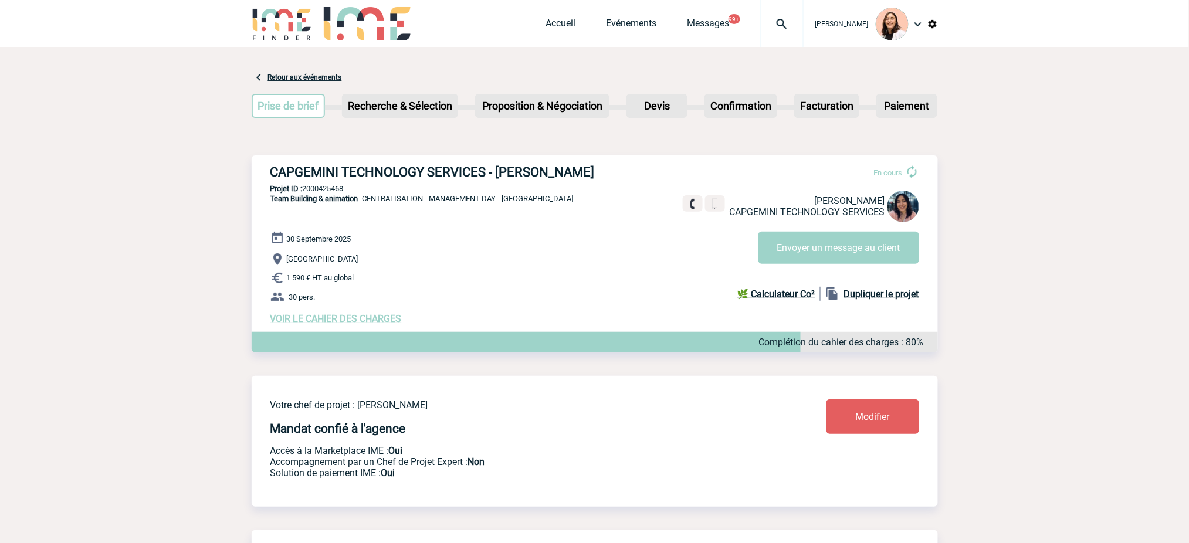
click at [472, 172] on h3 "CAPGEMINI TECHNOLOGY SERVICES - [PERSON_NAME]" at bounding box center [446, 172] width 352 height 15
click at [472, 172] on h3 "CAPGEMINI TECHNOLOGY SERVICES - Maëva HUGOT" at bounding box center [446, 172] width 352 height 15
copy div "CAPGEMINI TECHNOLOGY SERVICES - Maëva HUGOT"
click at [316, 192] on p "Projet ID : 2000425468" at bounding box center [595, 188] width 686 height 9
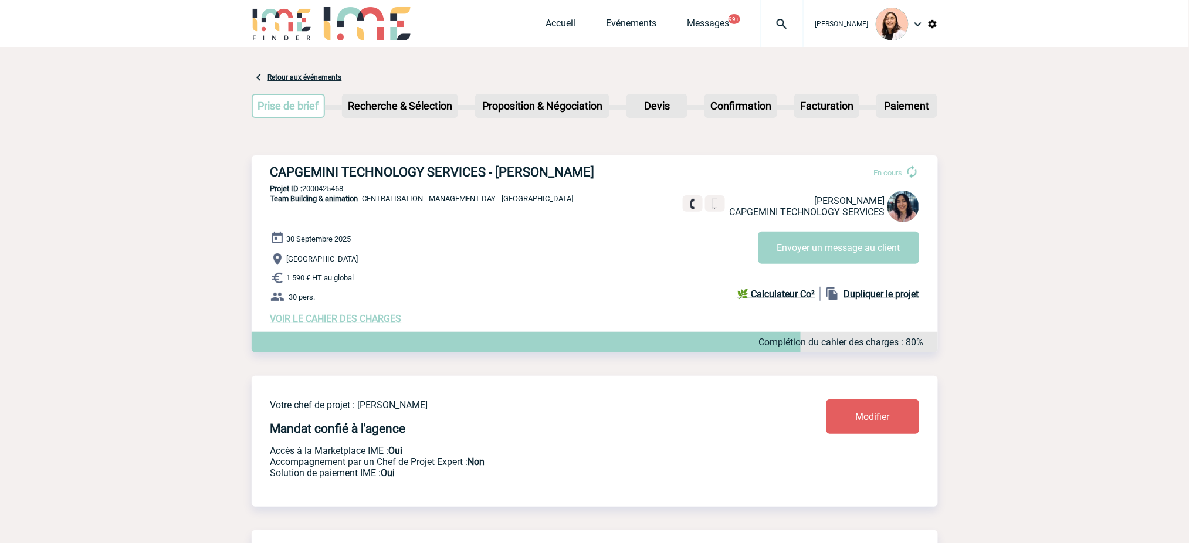
click at [316, 192] on p "Projet ID : 2000425468" at bounding box center [595, 188] width 686 height 9
copy p "2000425468"
drag, startPoint x: 531, startPoint y: 206, endPoint x: 479, endPoint y: 208, distance: 52.2
click at [479, 208] on div "CAPGEMINI TECHNOLOGY SERVICES - Maëva HUGOT En cours Maëva HUGOT CAPGEMINI TECH…" at bounding box center [595, 244] width 686 height 178
click at [504, 222] on p "Team Building & animation - CENTRALISATION - MANAGEMENT DAY - LYON" at bounding box center [413, 213] width 322 height 38
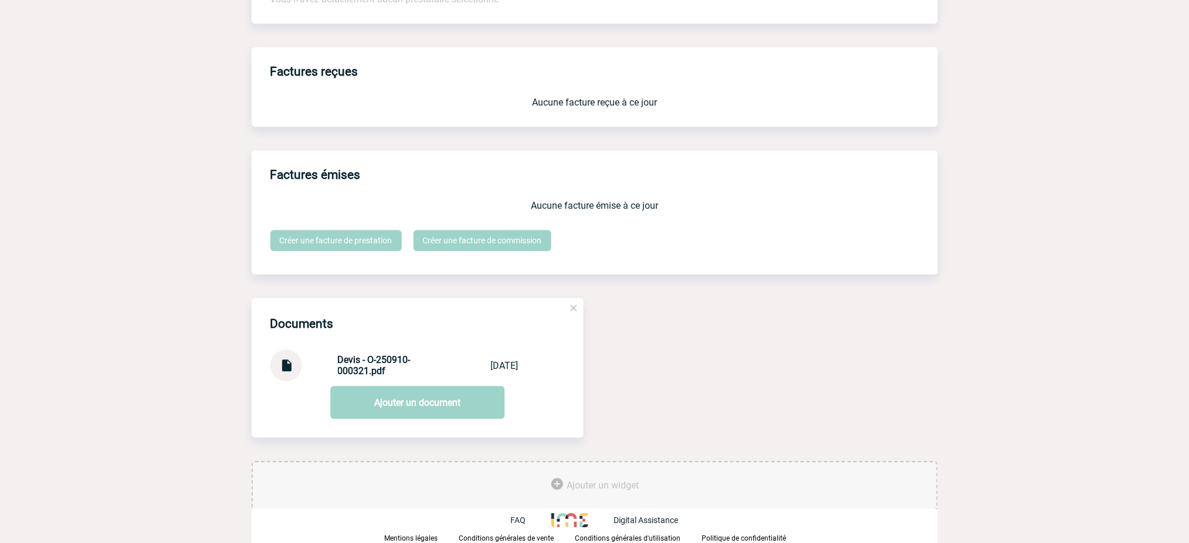
scroll to position [945, 0]
click at [292, 365] on img at bounding box center [286, 361] width 15 height 23
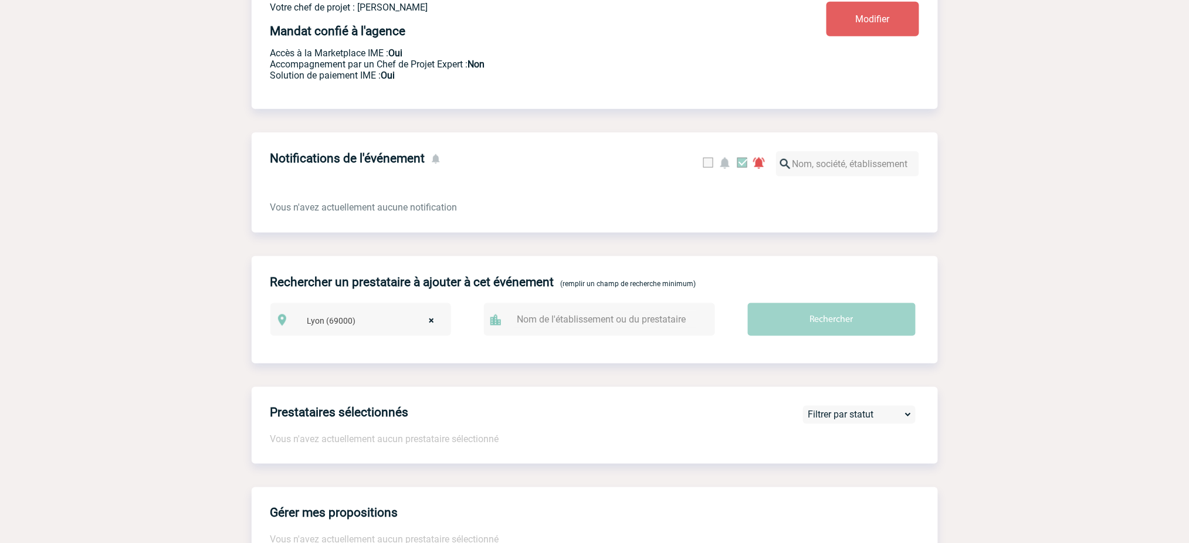
scroll to position [0, 0]
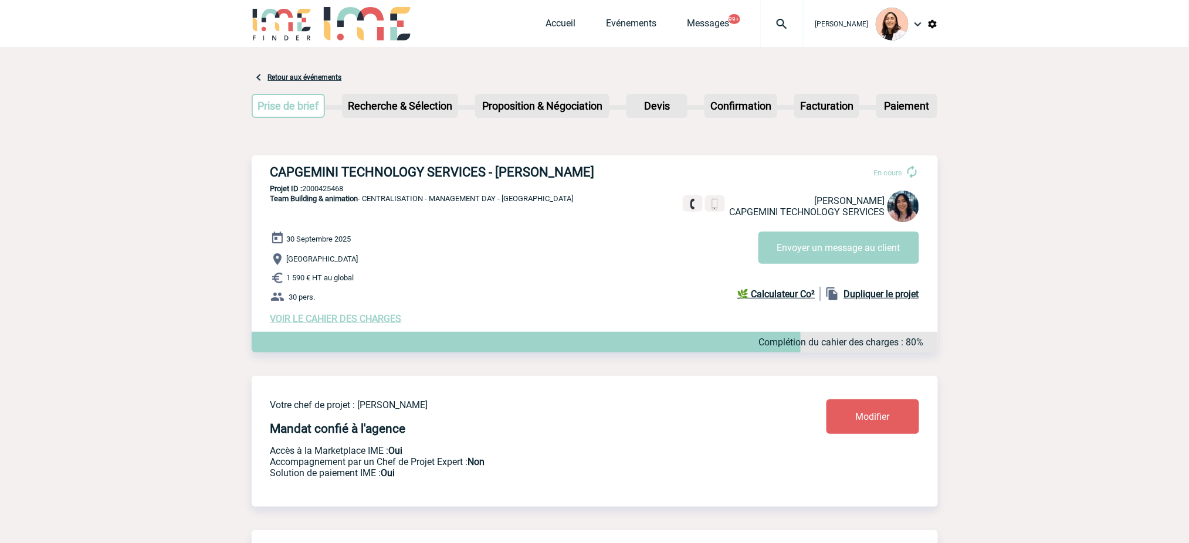
click at [341, 188] on p "Projet ID : 2000425468" at bounding box center [595, 188] width 686 height 9
copy p "2000425468"
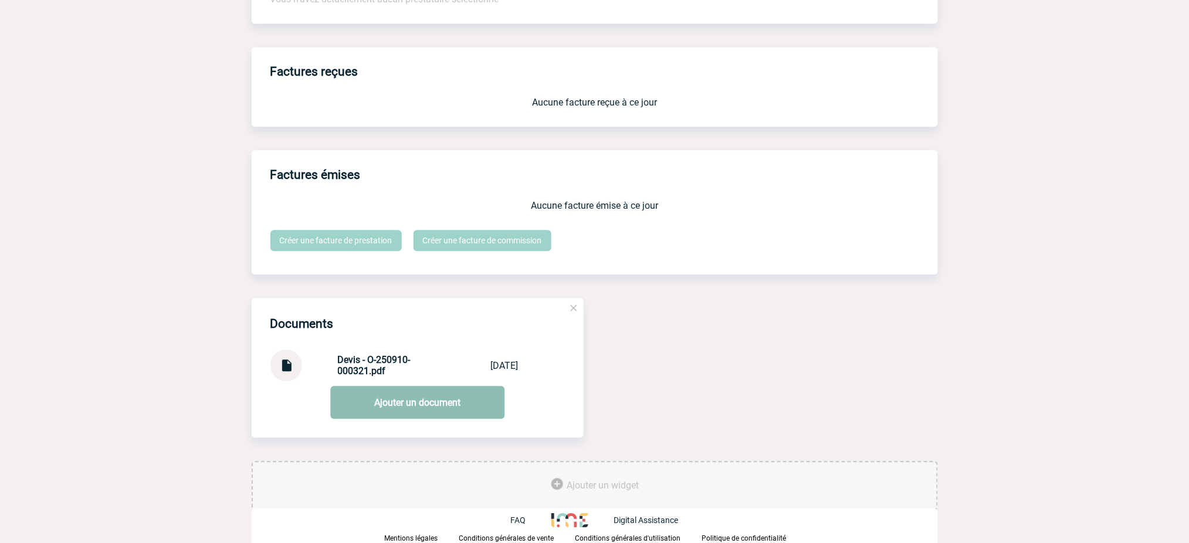
scroll to position [945, 0]
click at [294, 362] on div at bounding box center [286, 366] width 32 height 32
click at [289, 362] on img at bounding box center [286, 361] width 15 height 23
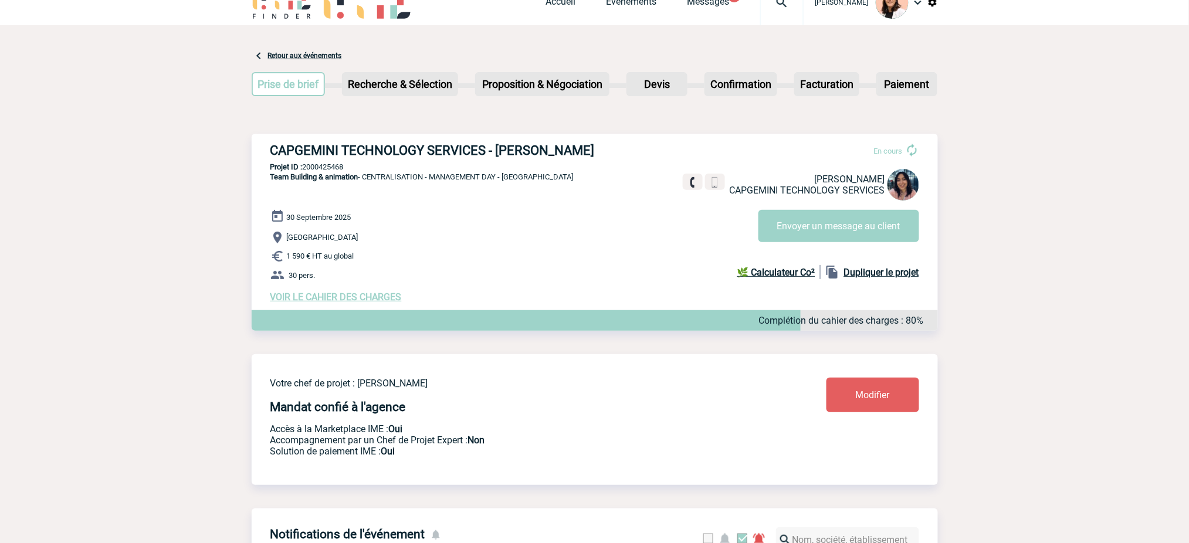
scroll to position [0, 0]
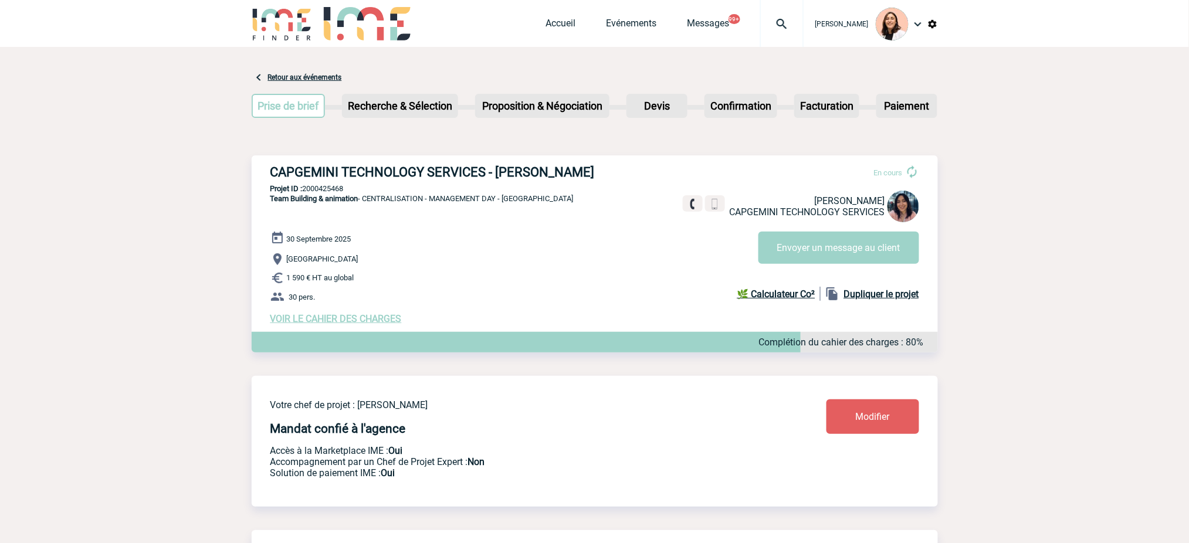
click at [329, 186] on p "Projet ID : 2000425468" at bounding box center [595, 188] width 686 height 9
copy p "2000425468"
click at [592, 161] on div "CAPGEMINI TECHNOLOGY SERVICES - Maëva HUGOT En cours Maëva HUGOT CAPGEMINI TECH…" at bounding box center [595, 244] width 686 height 178
drag, startPoint x: 584, startPoint y: 176, endPoint x: 500, endPoint y: 173, distance: 84.5
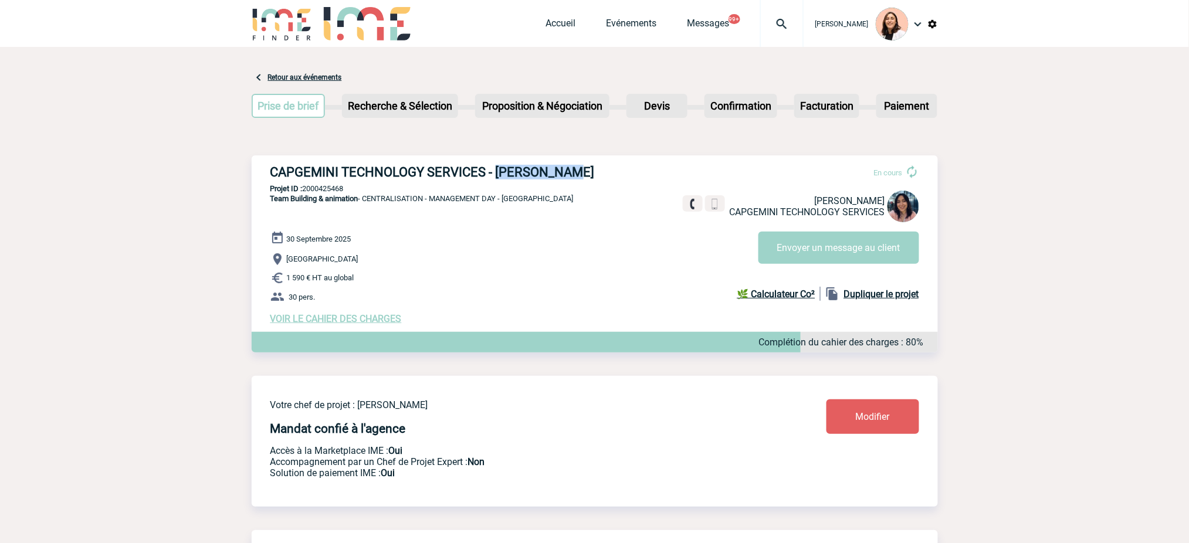
click at [500, 173] on h3 "CAPGEMINI TECHNOLOGY SERVICES - Maëva HUGOT" at bounding box center [446, 172] width 352 height 15
copy h3 "Maëva HUGOT"
drag, startPoint x: 532, startPoint y: 195, endPoint x: 388, endPoint y: 196, distance: 143.7
click at [524, 196] on div "CAPGEMINI TECHNOLOGY SERVICES - Maëva HUGOT En cours Maëva HUGOT CAPGEMINI TECH…" at bounding box center [595, 244] width 686 height 178
click at [331, 189] on p "Projet ID : 2000425468" at bounding box center [595, 188] width 686 height 9
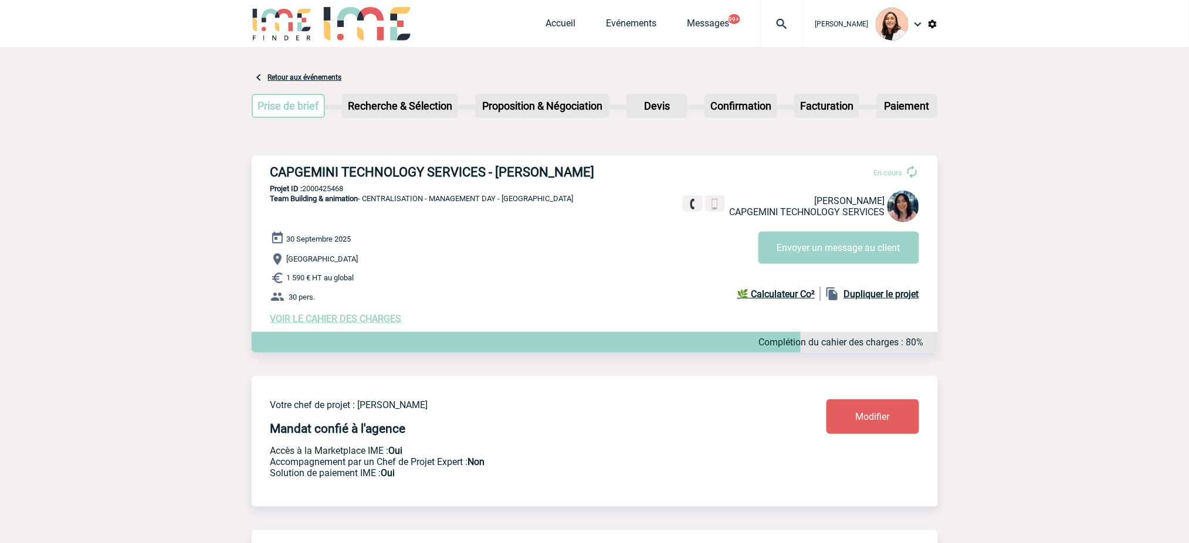
click at [331, 189] on p "Projet ID : 2000425468" at bounding box center [595, 188] width 686 height 9
copy p "2000425468"
drag, startPoint x: 515, startPoint y: 216, endPoint x: 475, endPoint y: 219, distance: 40.0
click at [507, 217] on p "Team Building & animation - CENTRALISATION - MANAGEMENT DAY - LYON" at bounding box center [413, 213] width 322 height 38
click at [307, 165] on h3 "CAPGEMINI TECHNOLOGY SERVICES - Maëva HUGOT" at bounding box center [446, 172] width 352 height 15
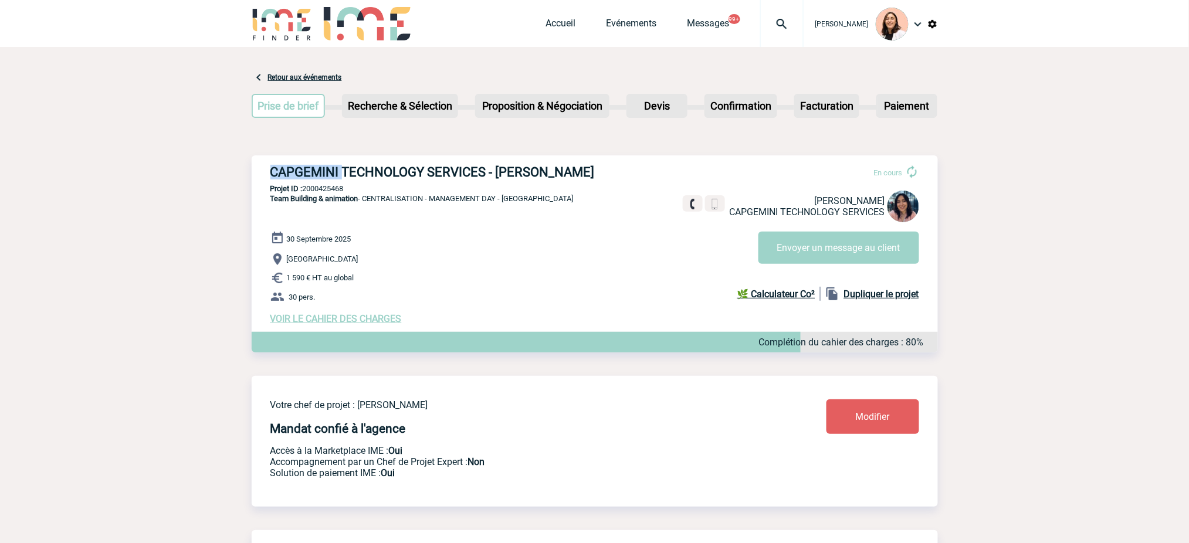
click at [307, 165] on h3 "CAPGEMINI TECHNOLOGY SERVICES - Maëva HUGOT" at bounding box center [446, 172] width 352 height 15
copy h3 "CAPGEMINI"
click at [565, 21] on link "Accueil" at bounding box center [561, 26] width 30 height 16
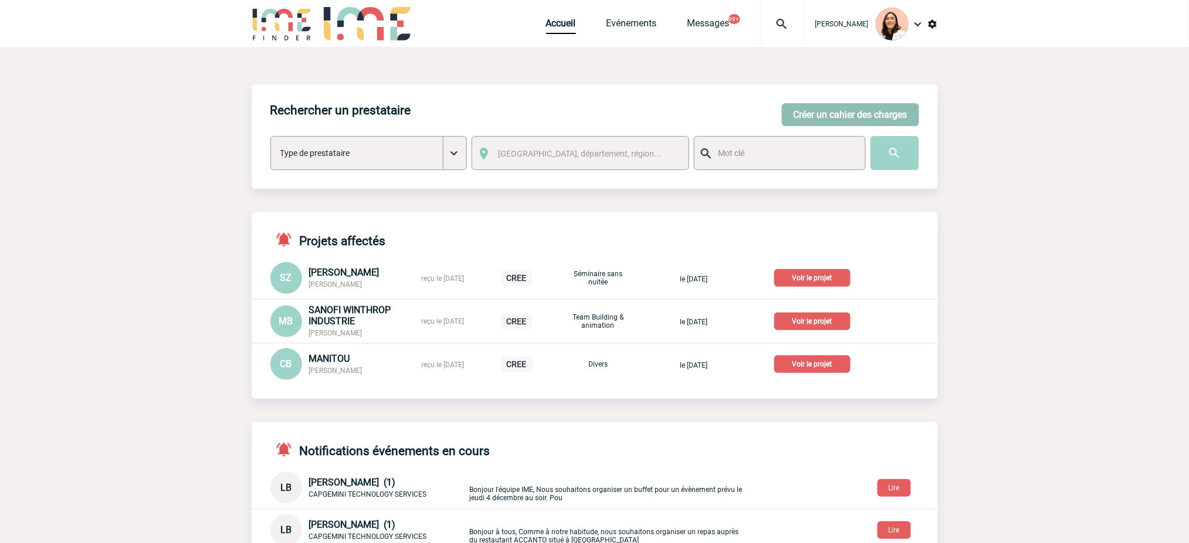
click at [801, 111] on button "Créer un cahier des charges" at bounding box center [850, 114] width 137 height 23
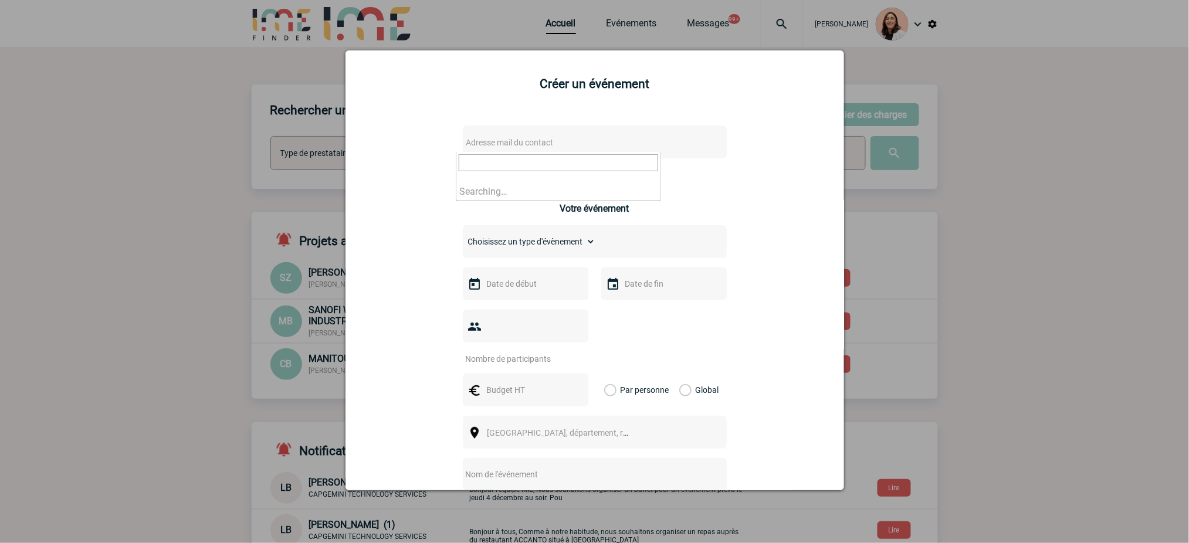
click at [554, 141] on span "Adresse mail du contact" at bounding box center [564, 142] width 205 height 16
type input "anne.garcia@se.com"
click at [749, 186] on div "Adresse mail du contact Ce contact n'a pas d’entité active dans la plateforme V…" at bounding box center [594, 416] width 469 height 605
click at [1129, 144] on div at bounding box center [594, 271] width 1189 height 543
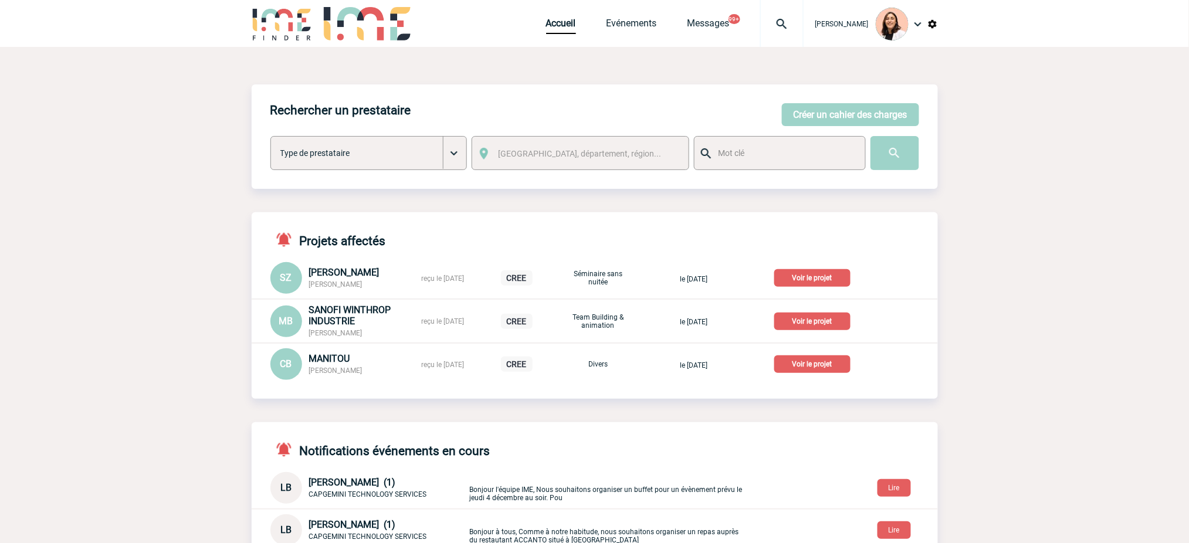
click at [787, 29] on img at bounding box center [782, 24] width 42 height 14
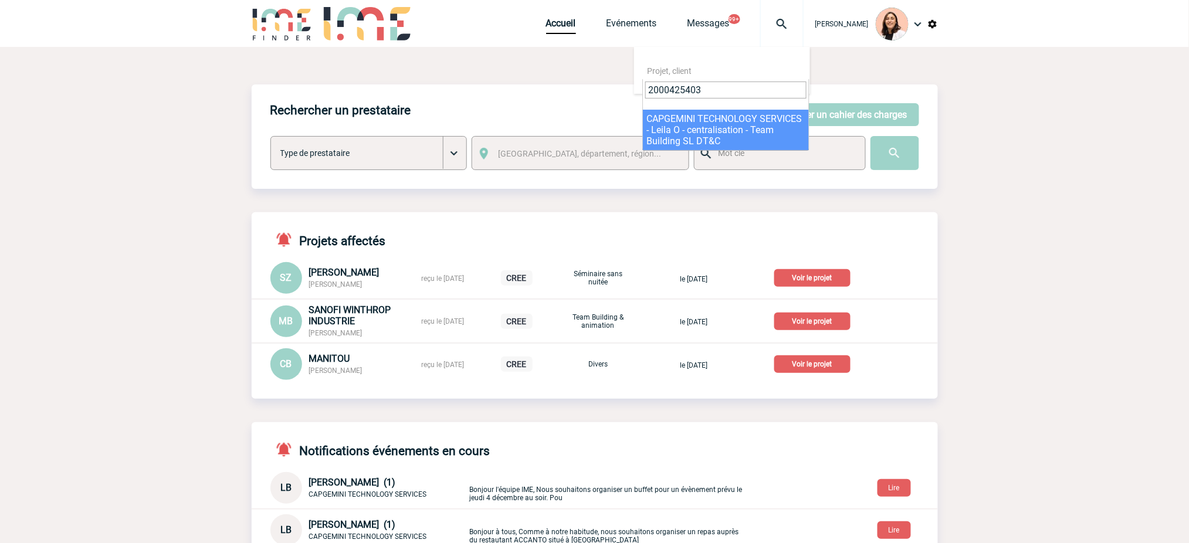
type input "2000425403"
select select "24904"
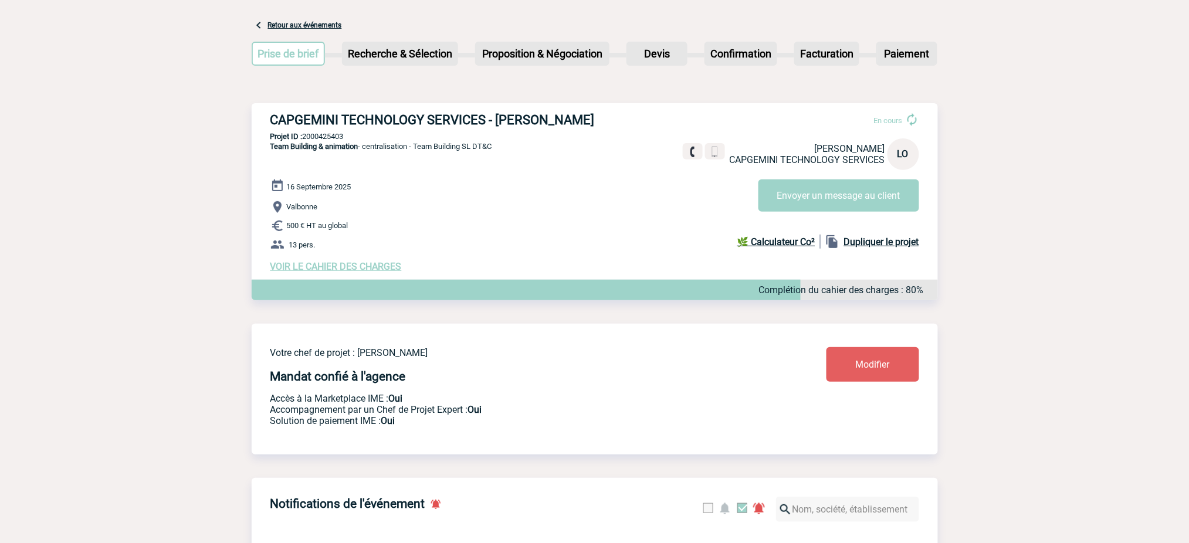
scroll to position [78, 0]
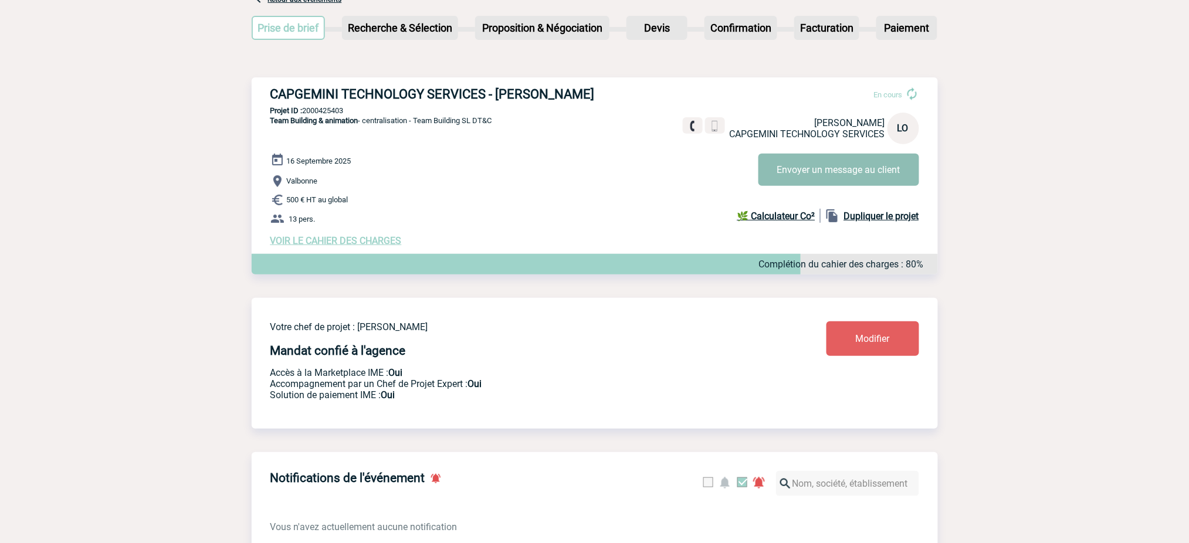
click at [869, 174] on button "Envoyer un message au client" at bounding box center [838, 170] width 161 height 32
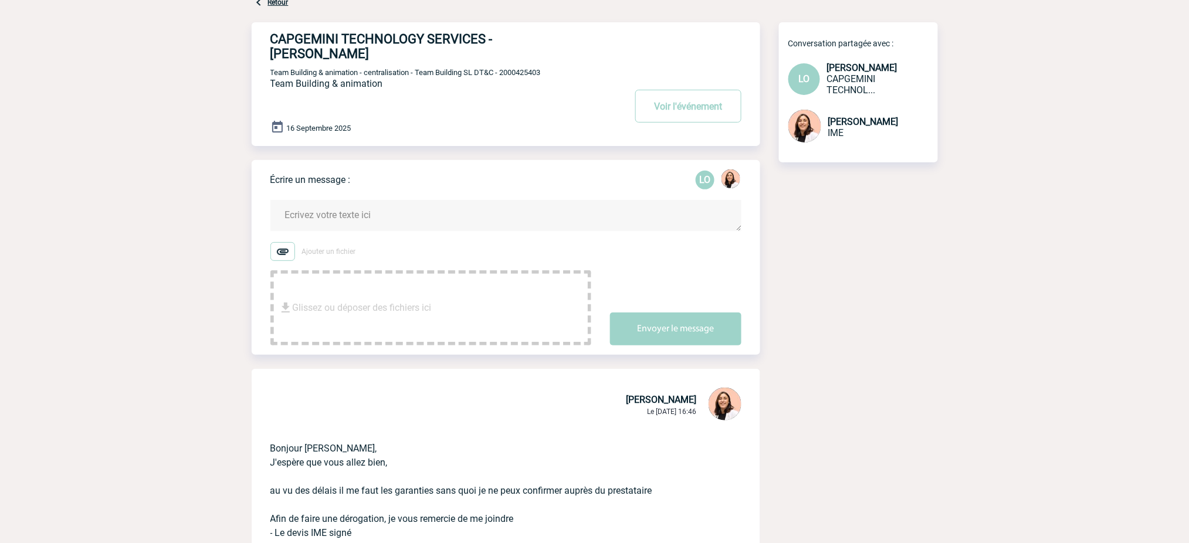
scroll to position [235, 0]
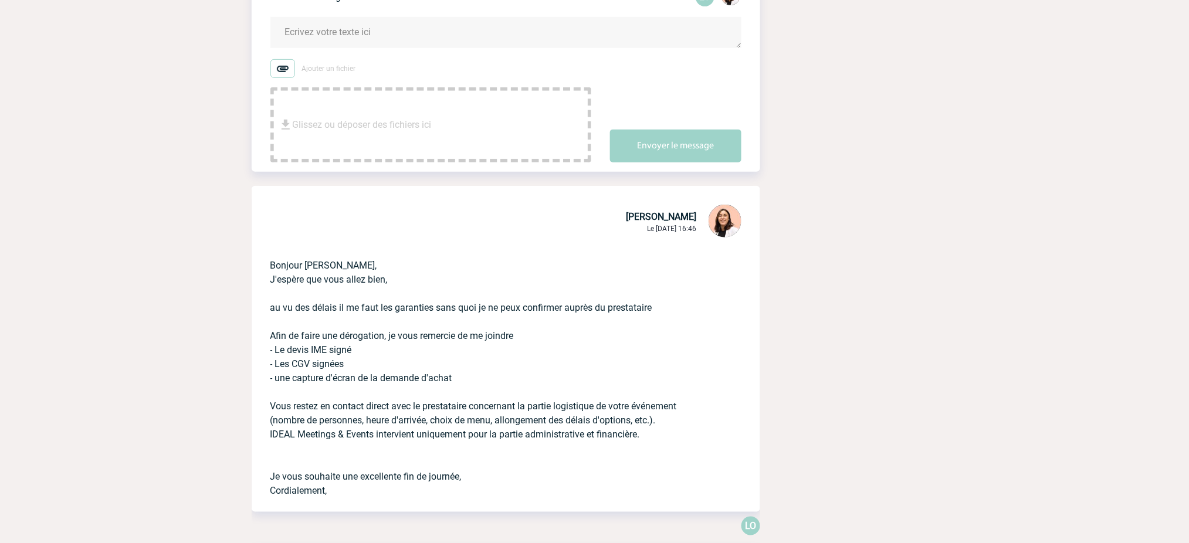
drag, startPoint x: 305, startPoint y: 248, endPoint x: 426, endPoint y: 457, distance: 241.7
click at [416, 482] on p "Bonjour [PERSON_NAME], J'espère que vous allez bien, au vu des délais il me fau…" at bounding box center [489, 369] width 438 height 258
copy p "[PERSON_NAME], J'espère que vous allez bien, au vu des délais il me faut les ga…"
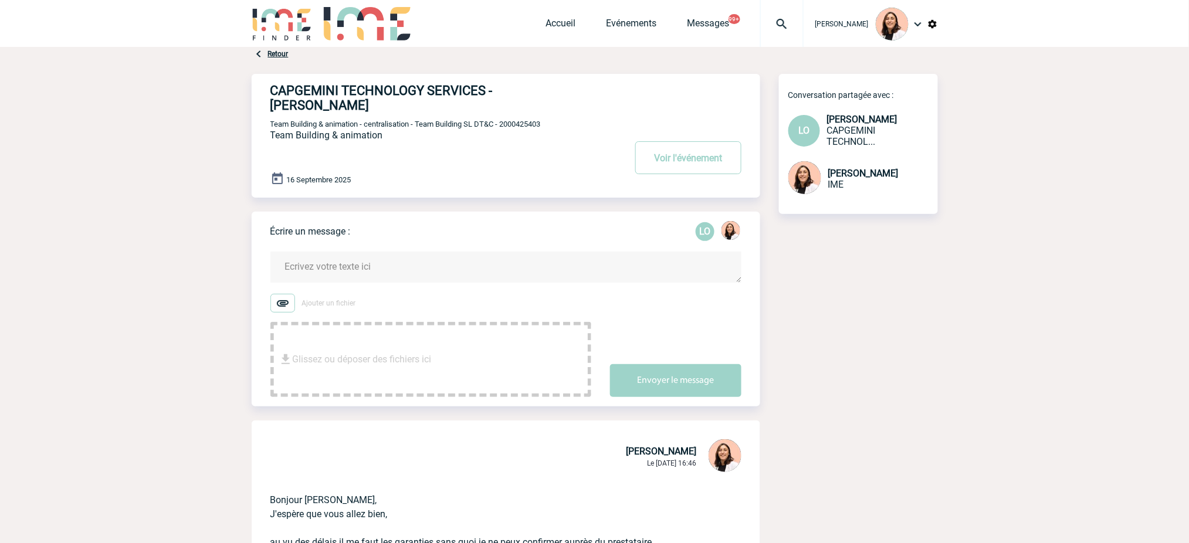
click at [402, 252] on textarea at bounding box center [505, 267] width 471 height 31
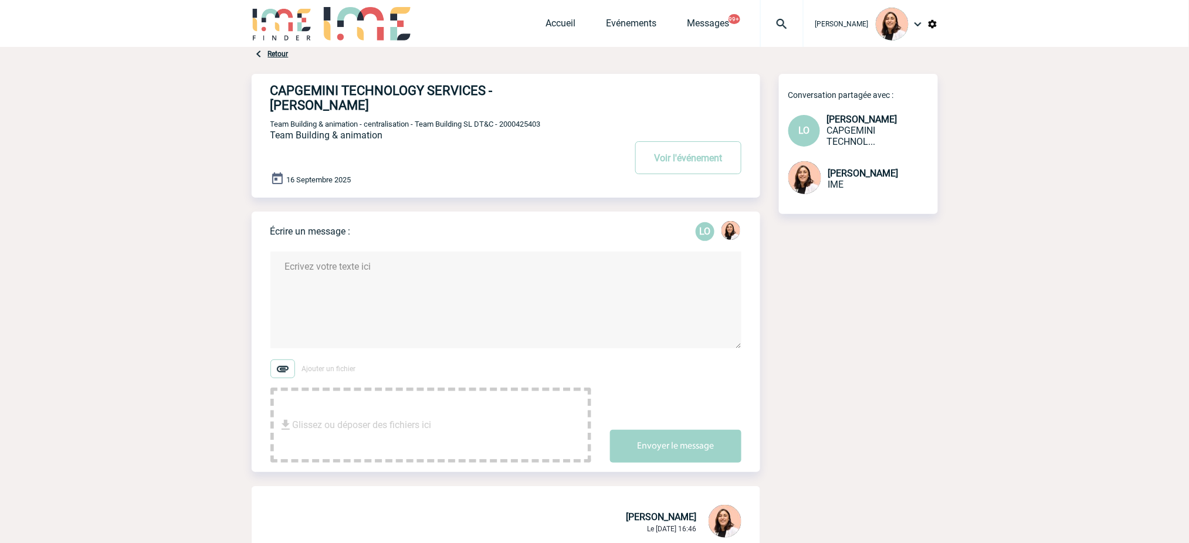
paste textarea "[PERSON_NAME], J'espère que vous allez bien, au vu des délais il me faut les ga…"
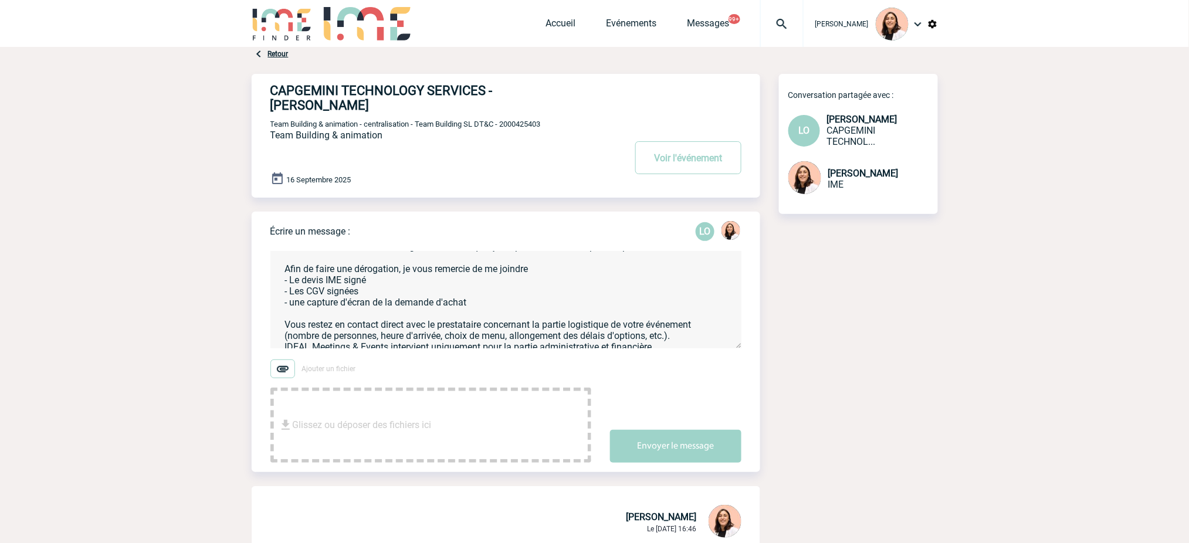
scroll to position [107, 0]
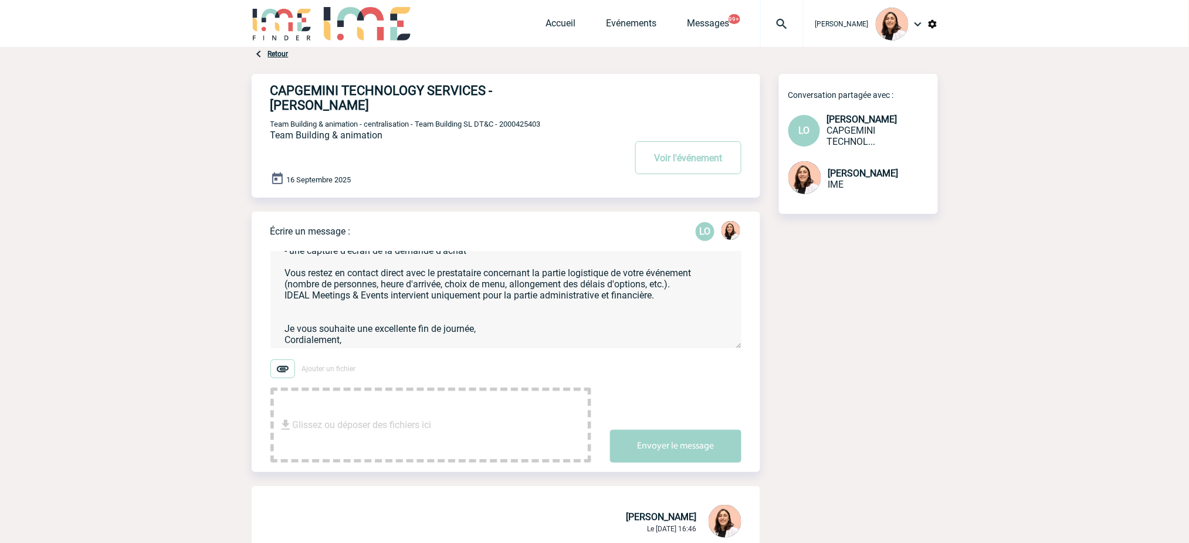
drag, startPoint x: 484, startPoint y: 314, endPoint x: 462, endPoint y: 284, distance: 37.8
click at [359, 286] on textarea "Leila, J'espère que vous allez bien, au vu des délais il me faut les garanties …" at bounding box center [505, 300] width 471 height 97
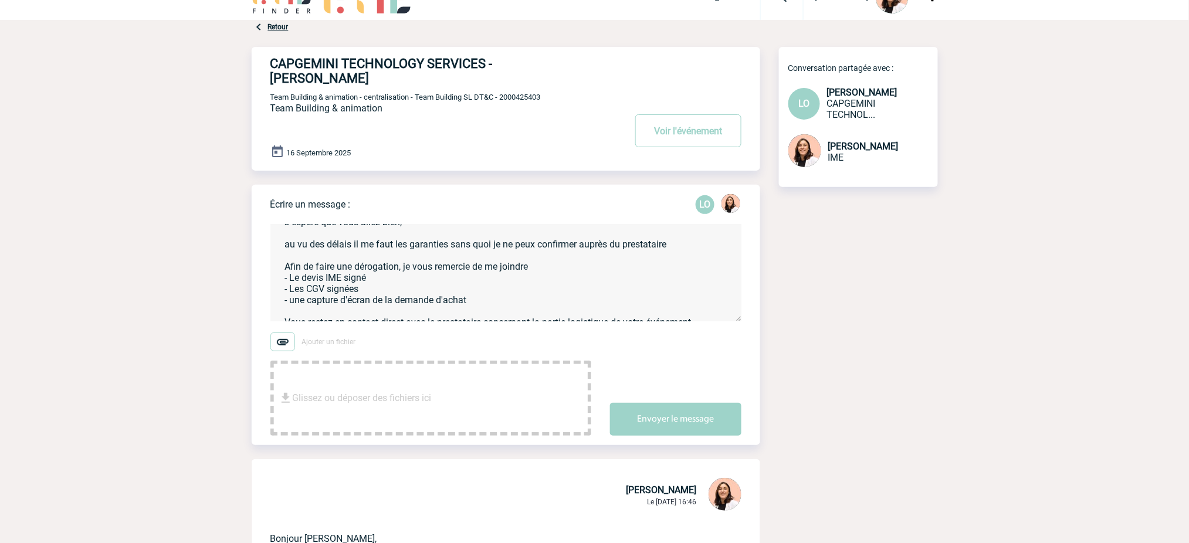
scroll to position [0, 0]
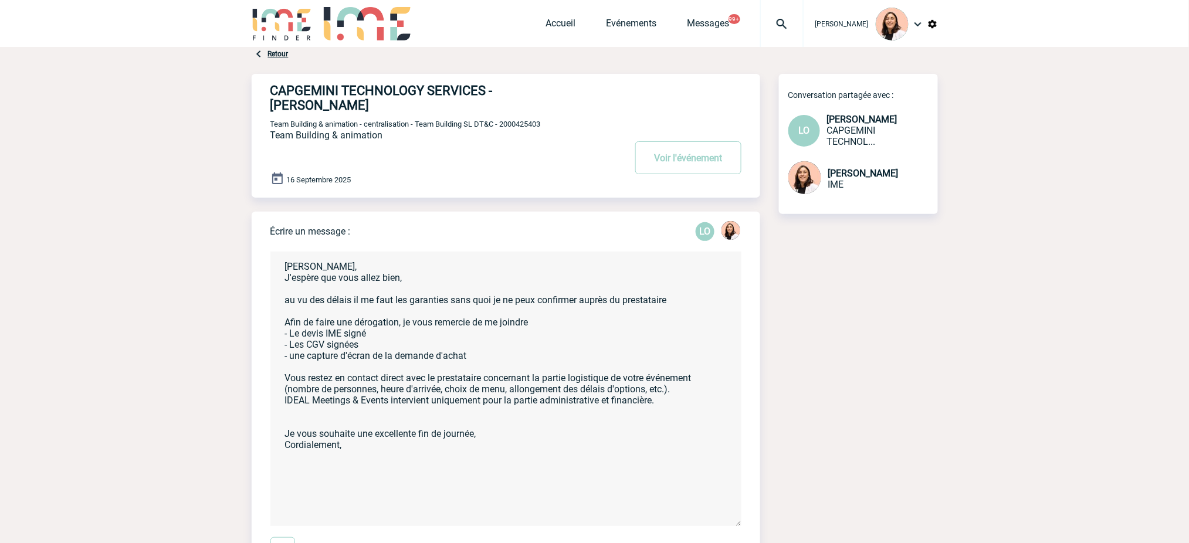
drag, startPoint x: 739, startPoint y: 334, endPoint x: 772, endPoint y: 482, distance: 151.5
click at [416, 436] on textarea "Leila, J'espère que vous allez bien, au vu des délais il me faut les garanties …" at bounding box center [505, 389] width 471 height 275
drag, startPoint x: 669, startPoint y: 285, endPoint x: 275, endPoint y: 269, distance: 394.4
click at [274, 271] on textarea "Leila, J'espère que vous allez bien, au vu des délais il me faut les garanties …" at bounding box center [505, 389] width 471 height 275
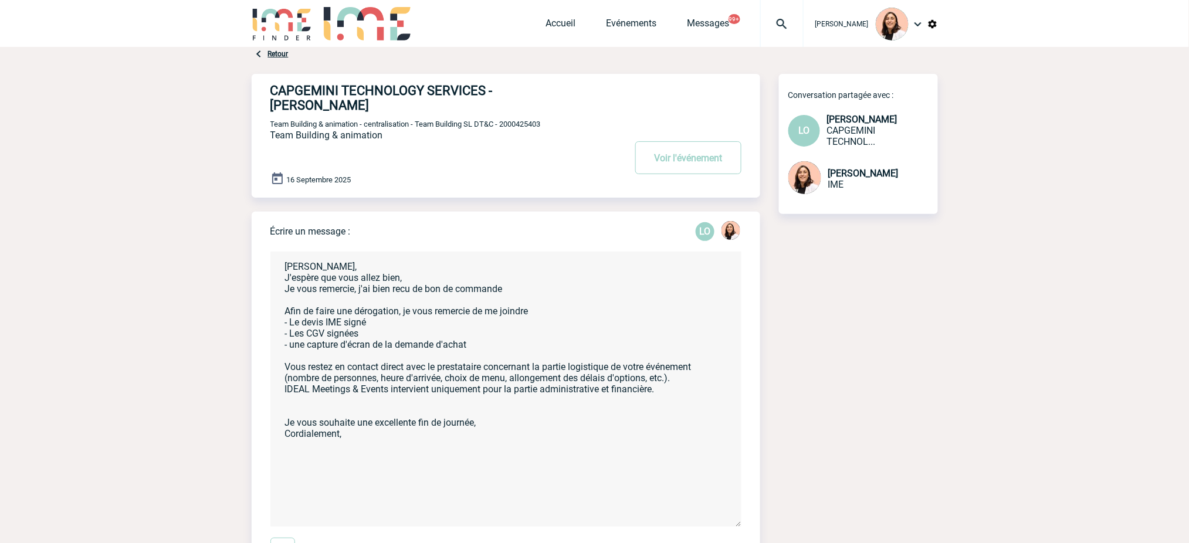
click at [411, 298] on textarea "Leila, J'espère que vous allez bien, Je vous remercie, j'ai bien recu de bon de…" at bounding box center [505, 389] width 471 height 275
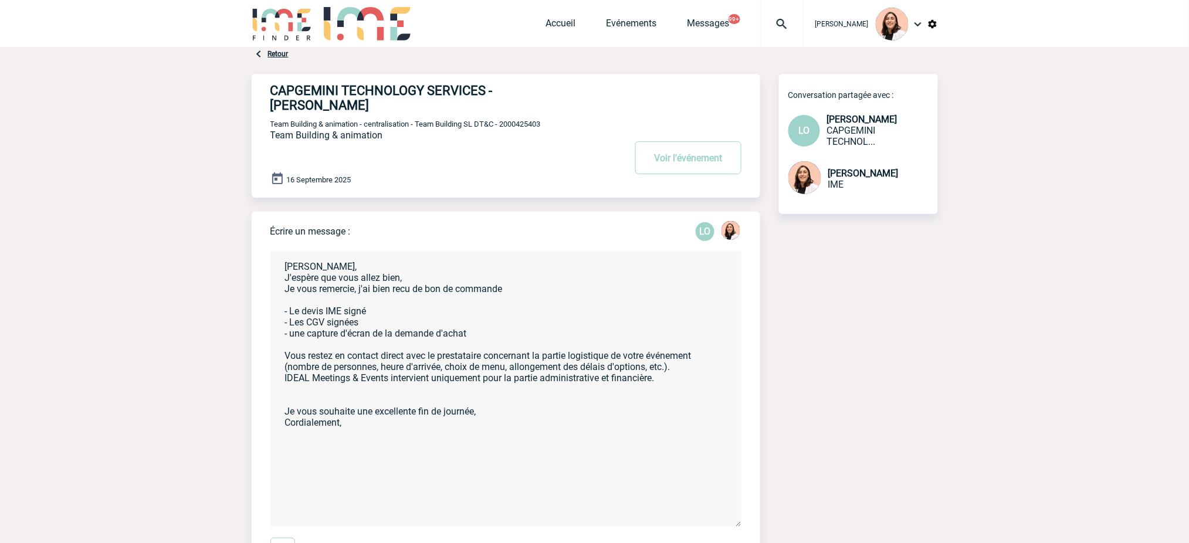
drag, startPoint x: 303, startPoint y: 298, endPoint x: 263, endPoint y: 305, distance: 40.4
click at [263, 305] on div "Écrire un message : LO Leila, J'espère que vous allez bien, Je vous remercie, j…" at bounding box center [506, 431] width 508 height 439
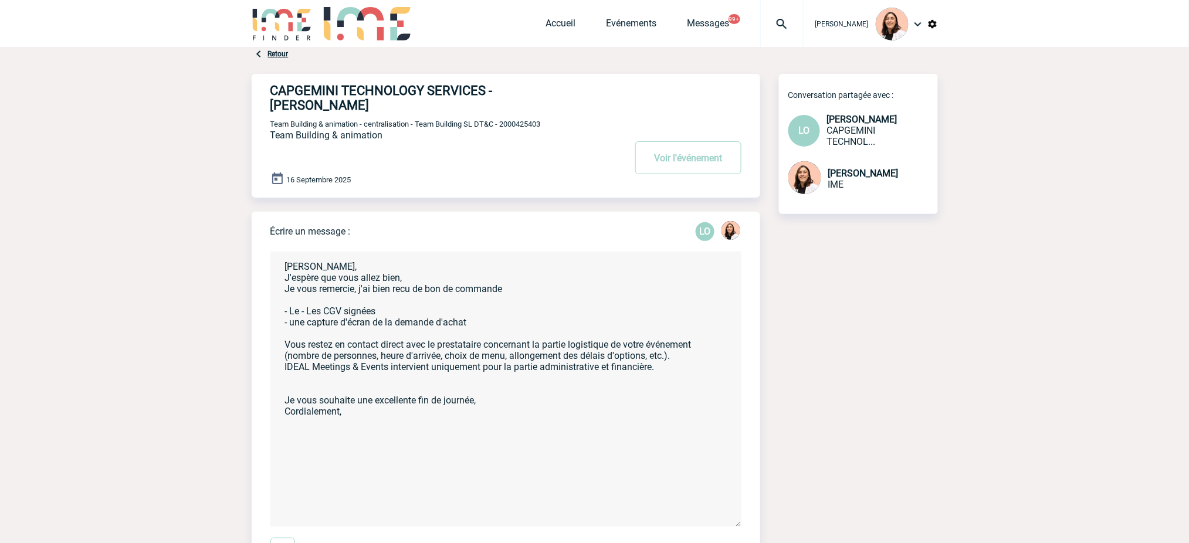
drag, startPoint x: 304, startPoint y: 300, endPoint x: 267, endPoint y: 296, distance: 37.2
click at [267, 296] on div "Écrire un message : LO Leila, J'espère que vous allez bien, Je vous remercie, j…" at bounding box center [506, 431] width 508 height 439
click at [305, 281] on textarea "Leila, J'espère que vous allez bien, Je vous remercie, j'ai bien recu de bon de…" at bounding box center [505, 389] width 471 height 275
click at [308, 287] on textarea "Leila, J'espère que vous allez bien, Je vous remercie, j'ai bien recu de bon de…" at bounding box center [505, 389] width 471 height 275
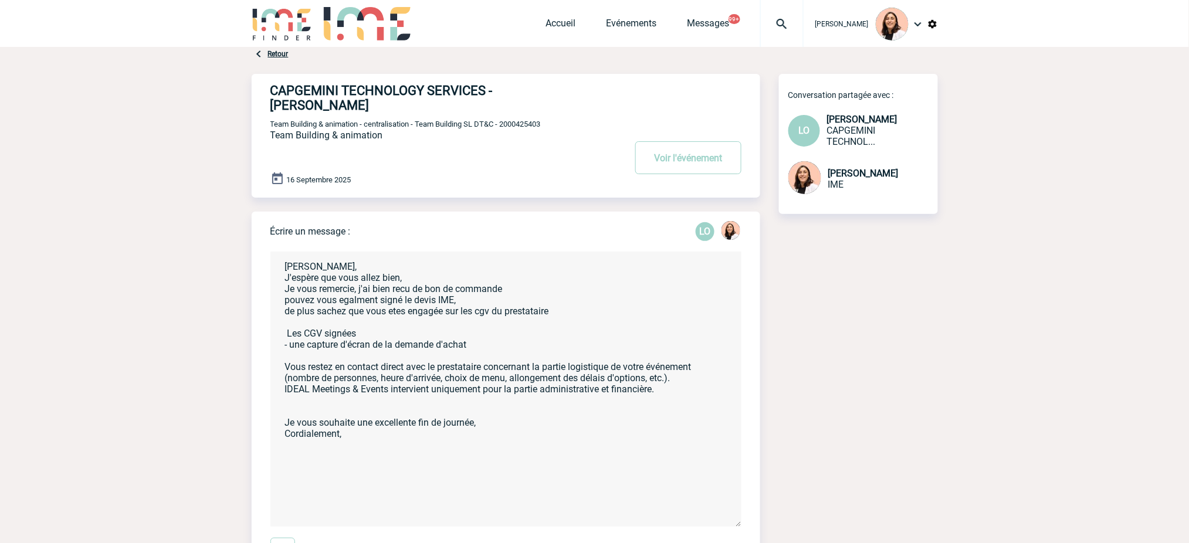
drag, startPoint x: 480, startPoint y: 328, endPoint x: 279, endPoint y: 320, distance: 200.8
click at [279, 320] on textarea "Leila, J'espère que vous allez bien, Je vous remercie, j'ai bien recu de bon de…" at bounding box center [505, 389] width 471 height 275
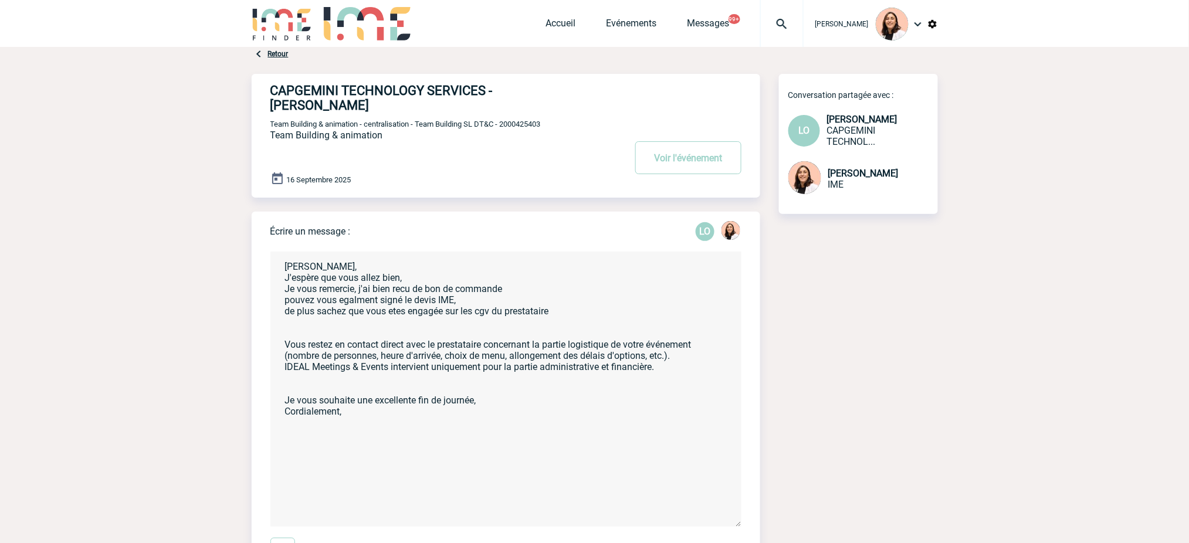
drag, startPoint x: 409, startPoint y: 263, endPoint x: 279, endPoint y: 265, distance: 130.8
click at [279, 265] on textarea "Leila, J'espère que vous allez bien, Je vous remercie, j'ai bien recu de bon de…" at bounding box center [505, 389] width 471 height 275
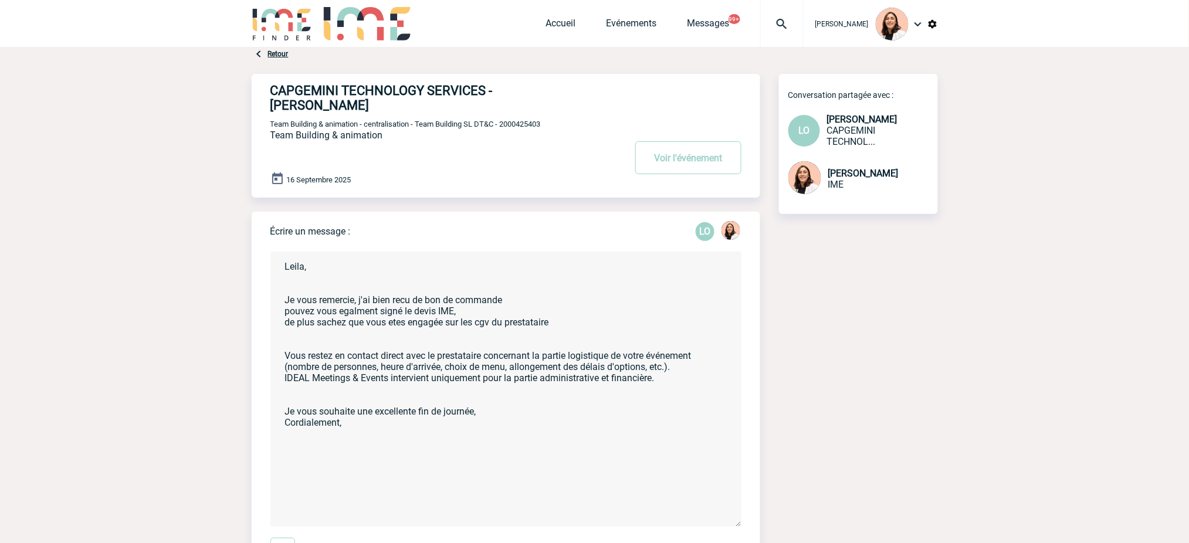
click at [397, 281] on textarea "Leila, Je vous remercie, j'ai bien recu de bon de commande pouvez vous egalment…" at bounding box center [505, 389] width 471 height 275
click at [406, 286] on textarea "Leila, Je vous remercie, j'ai bien recu de bon de commande pouvez vous egalment…" at bounding box center [505, 389] width 471 height 275
click at [402, 286] on textarea "Leila, Je vous remercie, j'ai bien recu de bon de commande pouvez vous egalment…" at bounding box center [505, 389] width 471 height 275
click at [374, 298] on textarea "Leila, Je vous remercie, j'ai bien reçu de bon de commande pouvez vous egalment…" at bounding box center [505, 389] width 471 height 275
click at [507, 291] on textarea "Leila, Je vous remercie, j'ai bien reçu de bon de commande pouvez vous égalemen…" at bounding box center [505, 389] width 471 height 275
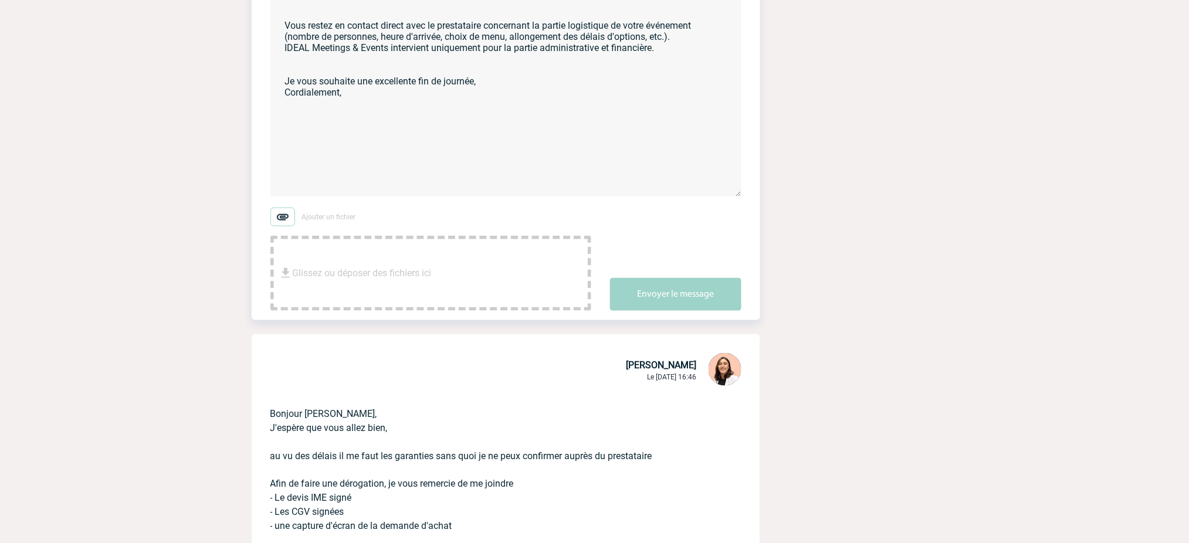
scroll to position [156, 0]
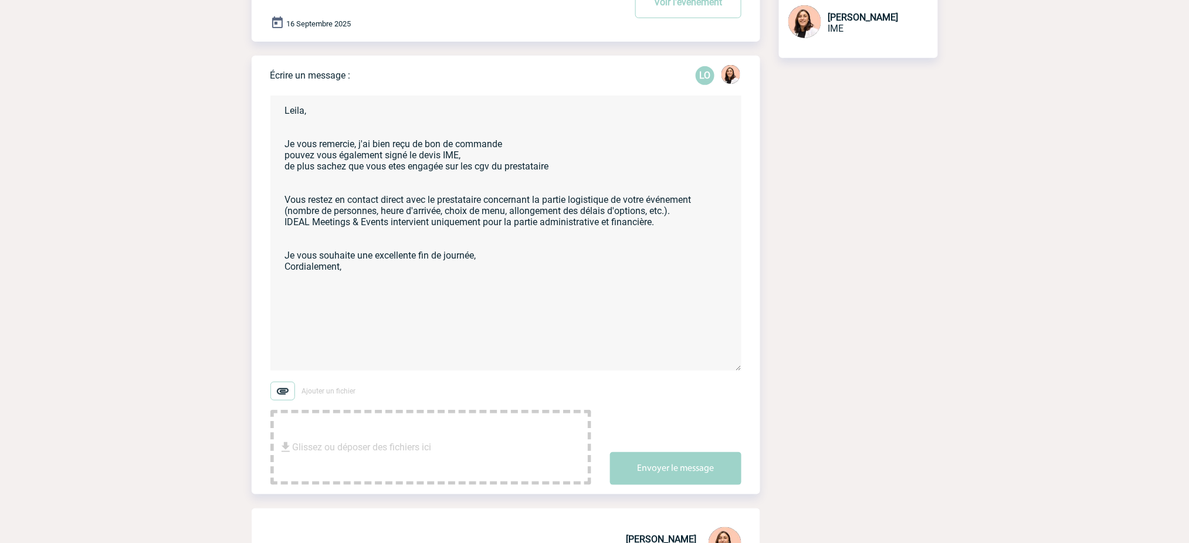
click at [315, 115] on textarea "Leila, Je vous remercie, j'ai bien reçu de bon de commande pouvez vous égalemen…" at bounding box center [505, 233] width 471 height 275
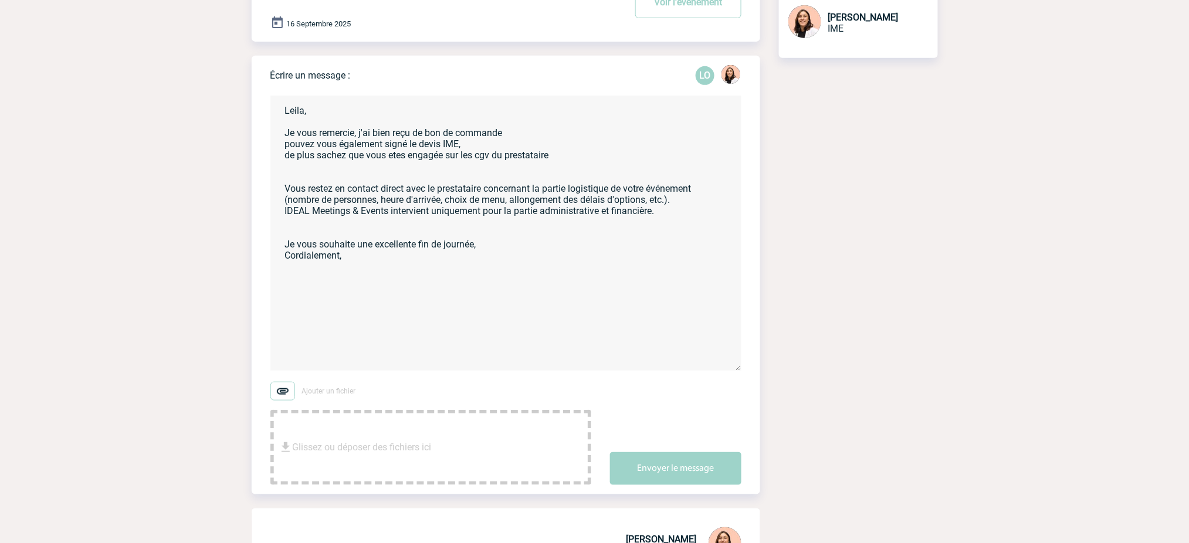
click at [336, 154] on textarea "Leila, Je vous remercie, j'ai bien reçu de bon de commande pouvez vous égalemen…" at bounding box center [505, 233] width 471 height 275
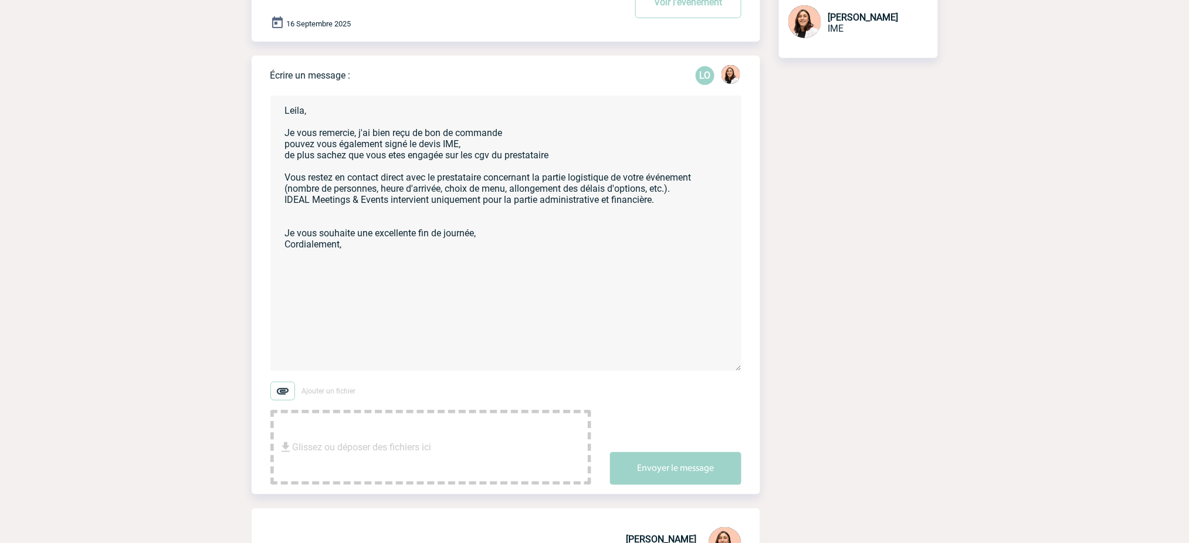
click at [319, 199] on textarea "Leila, Je vous remercie, j'ai bien reçu de bon de commande pouvez vous égalemen…" at bounding box center [505, 233] width 471 height 275
click at [396, 144] on textarea "Leila, Je vous remercie, j'ai bien reçu de bon de commande pouvez vous égalemen…" at bounding box center [505, 233] width 471 height 275
click at [521, 120] on textarea "Leila, Je vous remercie, j'ai bien reçu de bon de commande pouvez vous égalemen…" at bounding box center [505, 233] width 471 height 275
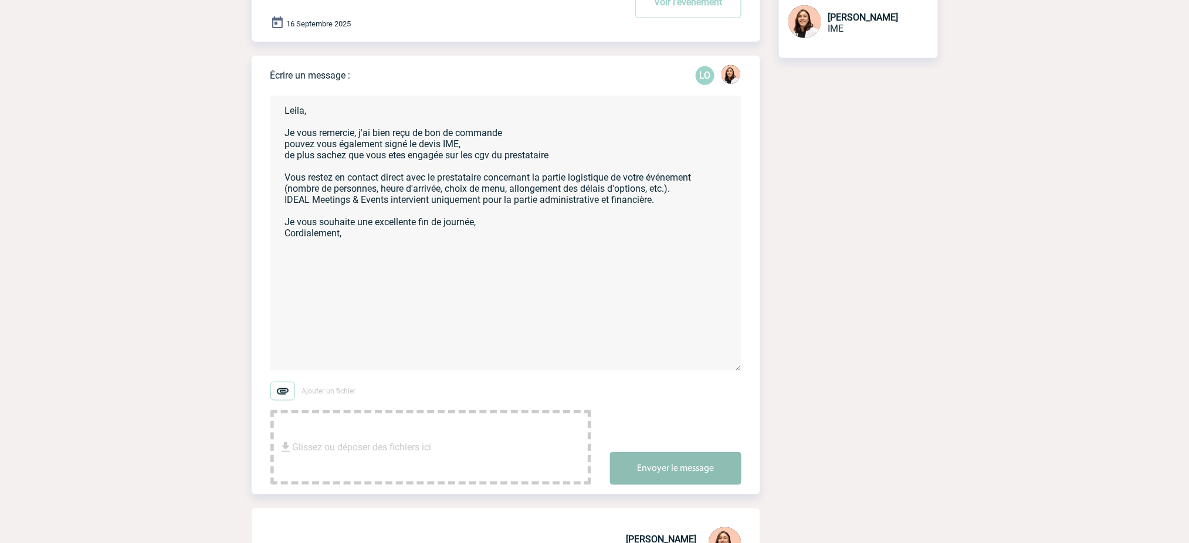
type textarea "Leila, Je vous remercie, j'ai bien reçu de bon de commande pouvez vous égalemen…"
click at [670, 457] on button "Envoyer le message" at bounding box center [675, 468] width 131 height 33
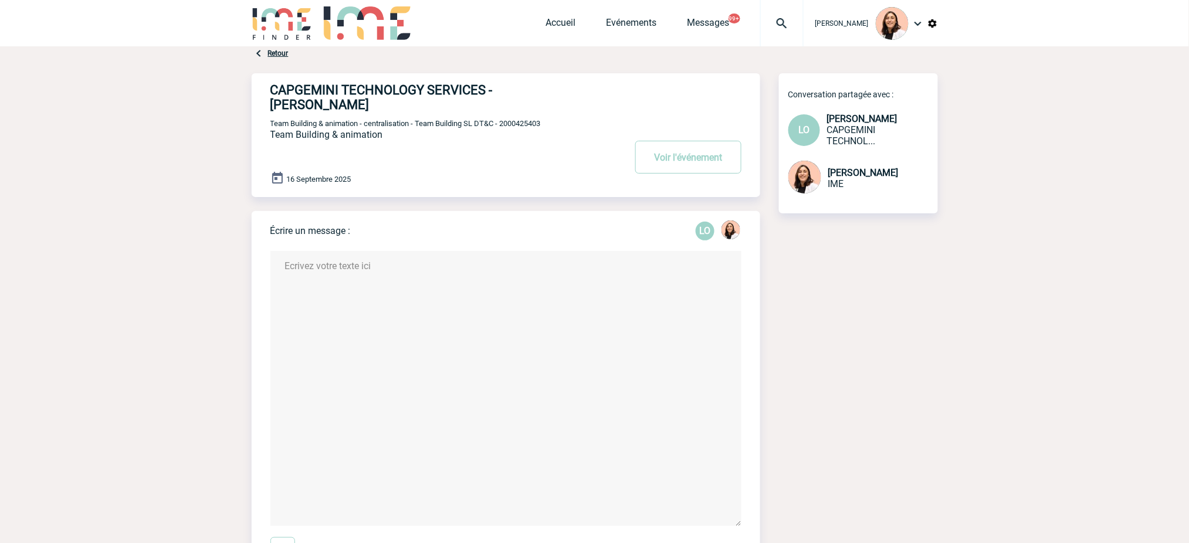
scroll to position [0, 0]
click at [532, 120] on span "Team Building & animation - centralisation - Team Building SL DT&C - 2000425403" at bounding box center [405, 124] width 270 height 9
click at [533, 120] on span "Team Building & animation - centralisation - Team Building SL DT&C - 2000425403" at bounding box center [405, 124] width 270 height 9
copy span "2000425403"
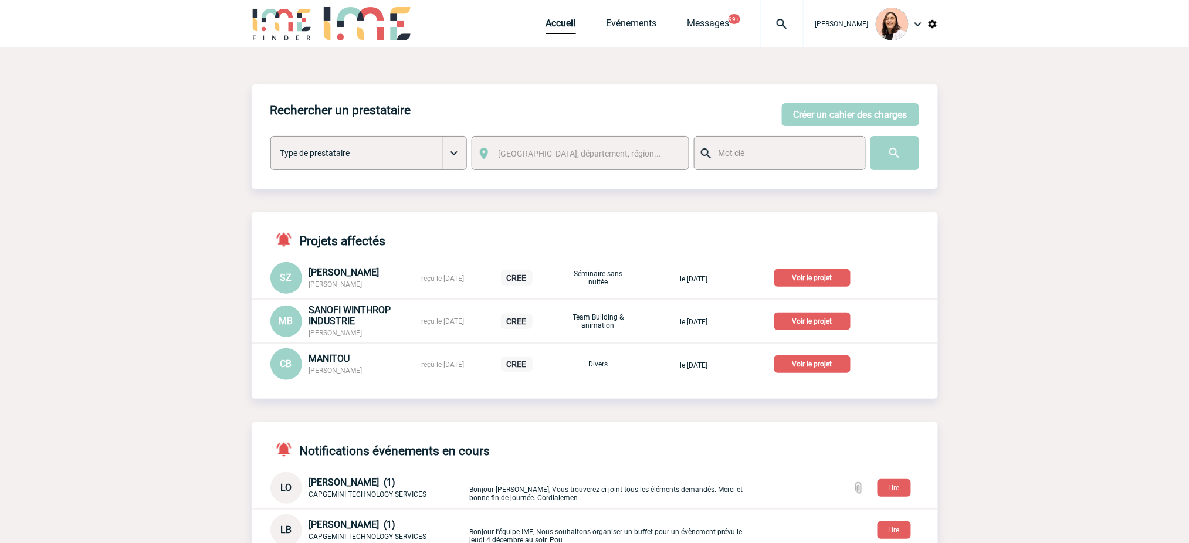
click at [781, 31] on div at bounding box center [781, 23] width 43 height 47
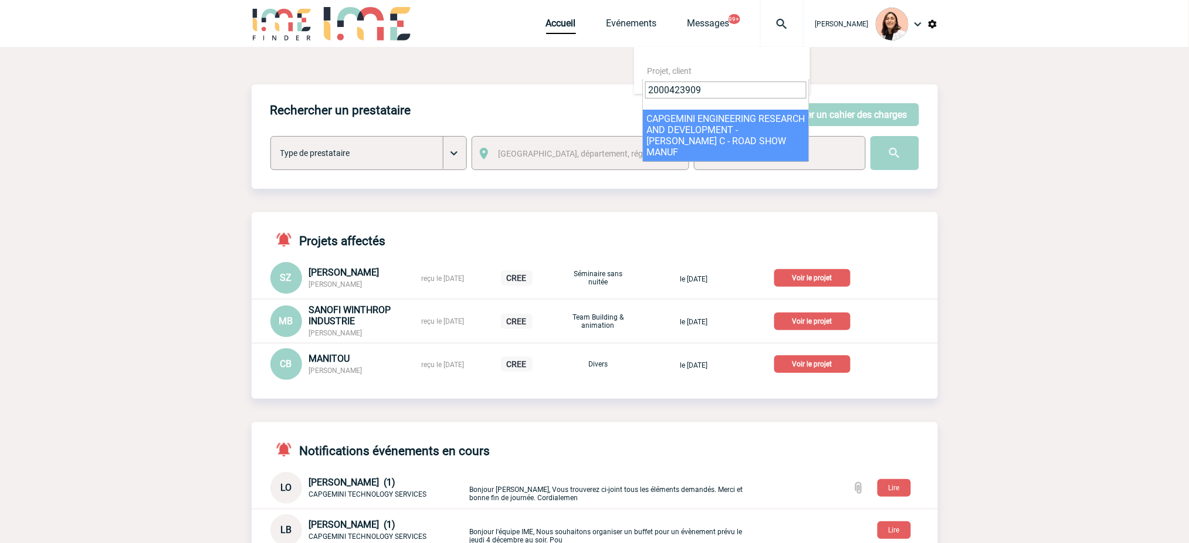
type input "2000423909"
select select "23410"
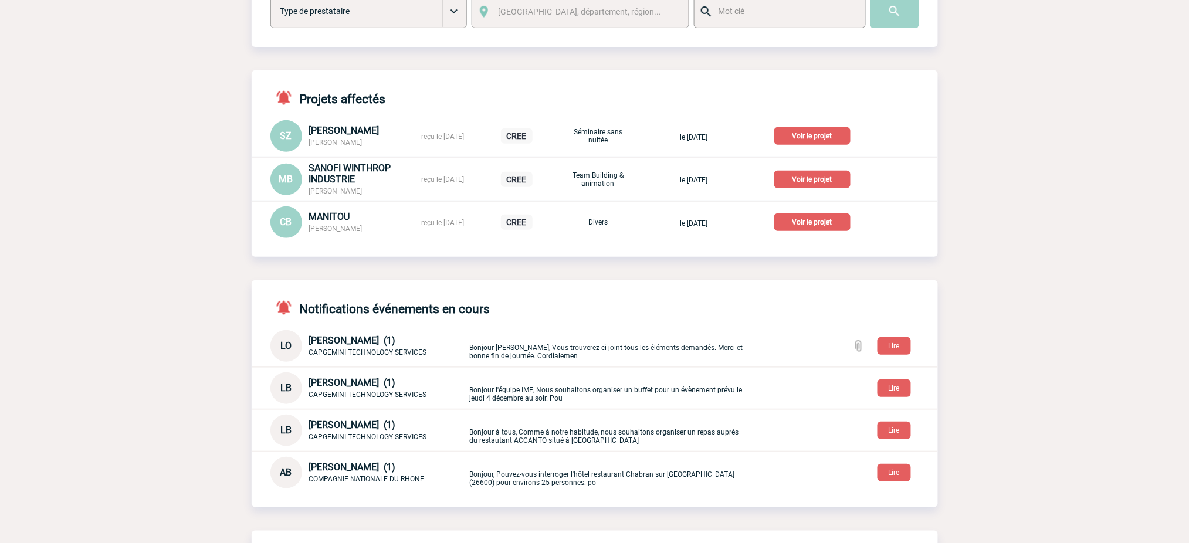
scroll to position [156, 0]
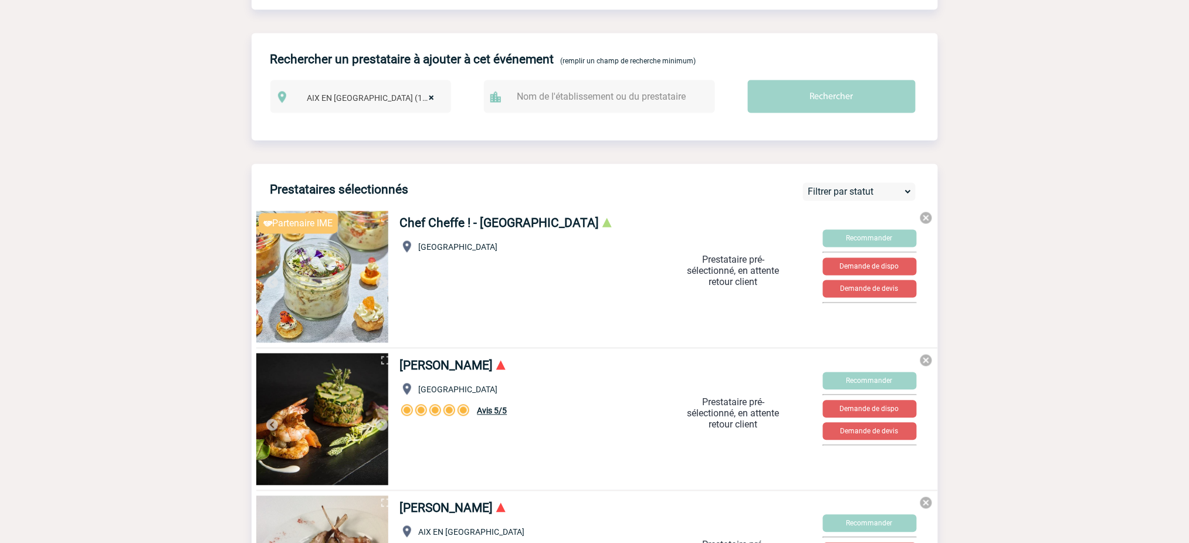
scroll to position [186, 0]
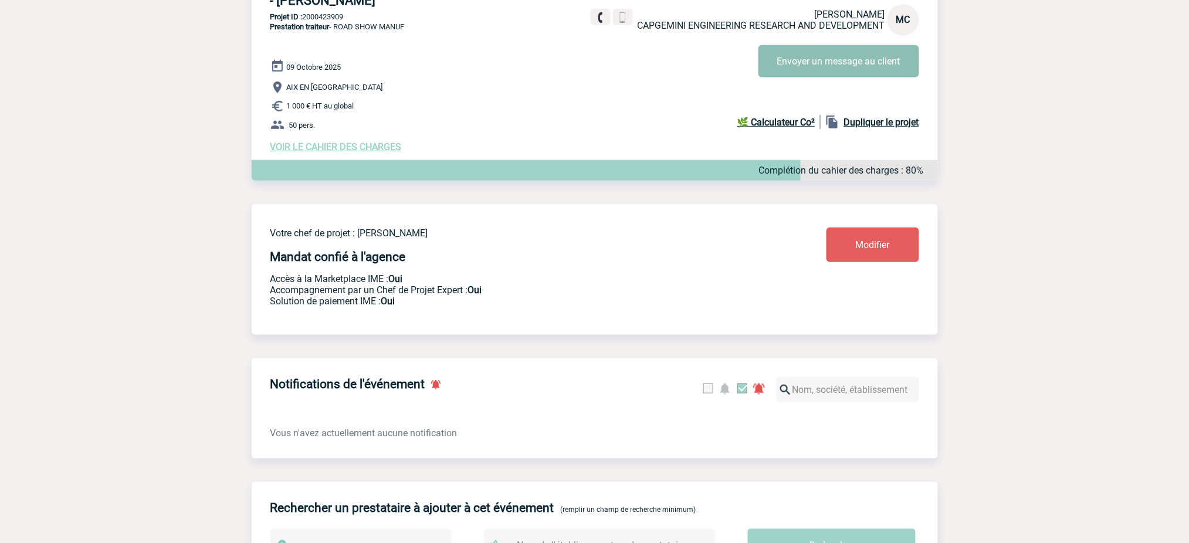
click at [868, 50] on button "Envoyer un message au client" at bounding box center [838, 61] width 161 height 32
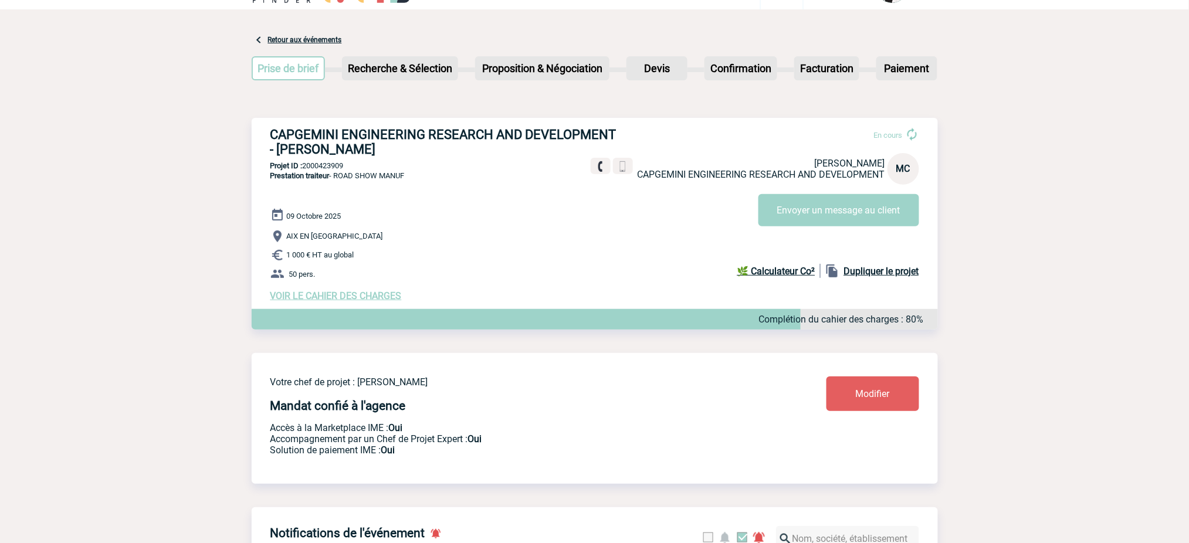
scroll to position [0, 0]
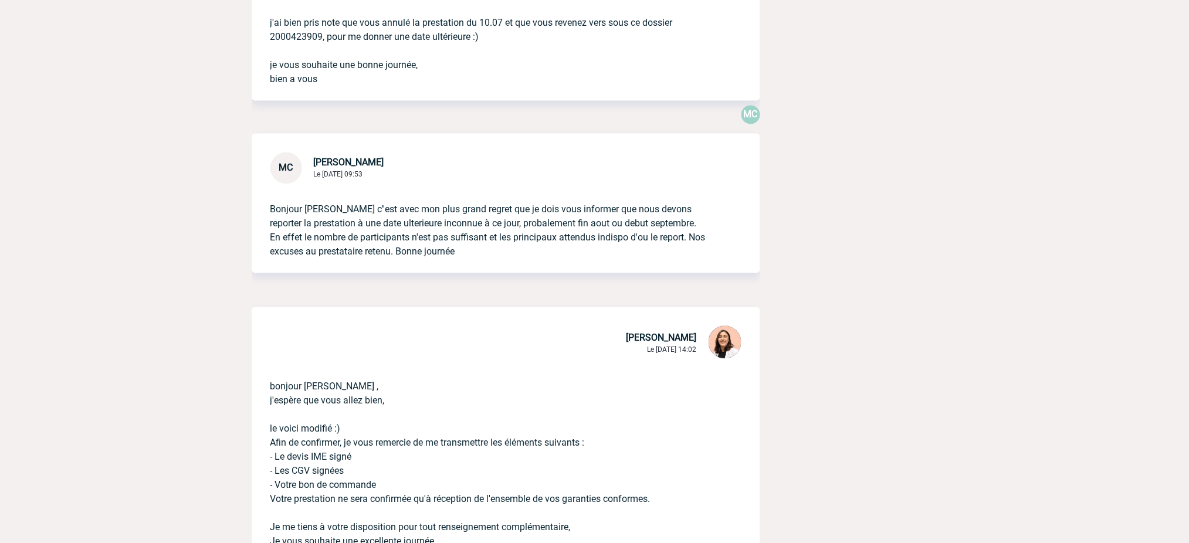
scroll to position [2424, 0]
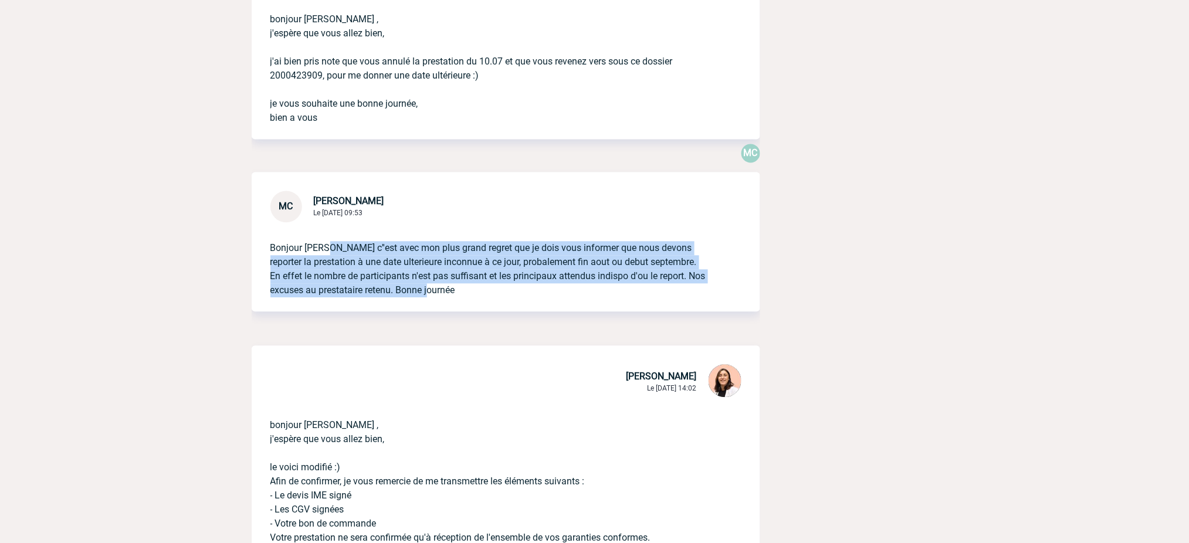
drag, startPoint x: 493, startPoint y: 303, endPoint x: 471, endPoint y: 286, distance: 27.6
click at [327, 254] on div "Bonjour [PERSON_NAME] c''est avec mon plus grand regret que je dois vous inform…" at bounding box center [506, 267] width 508 height 89
click at [585, 290] on p "Bonjour Melissa c''est avec mon plus grand regret que je dois vous informer que…" at bounding box center [489, 260] width 438 height 75
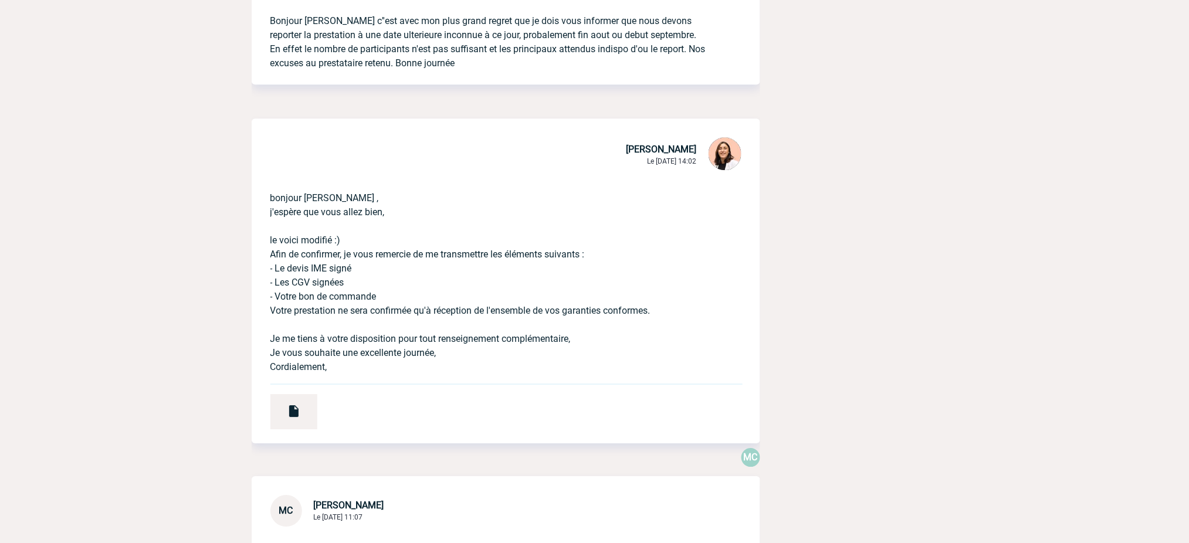
scroll to position [2658, 0]
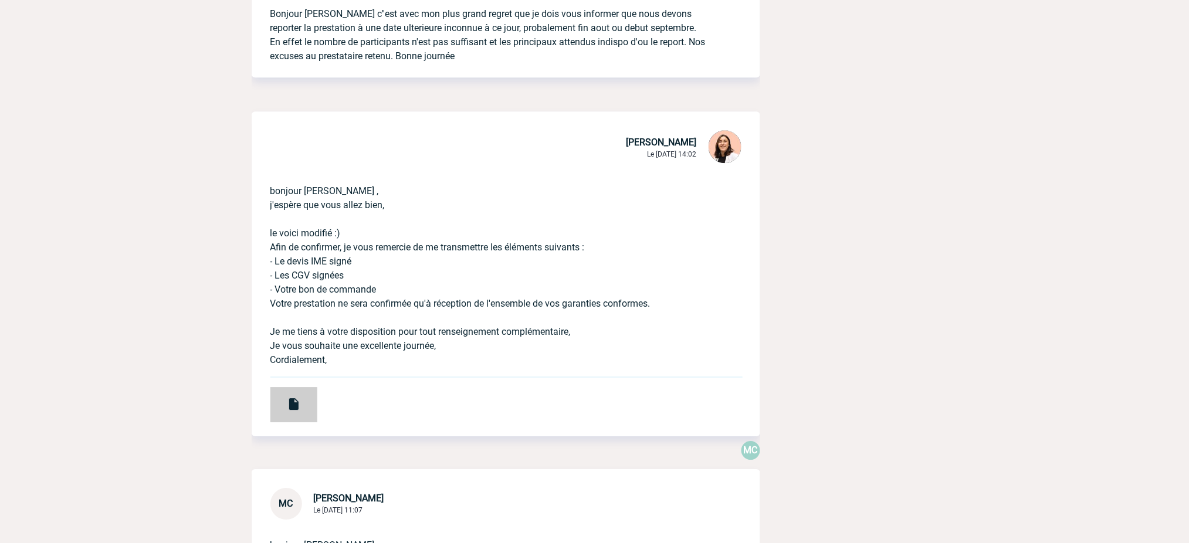
click at [291, 411] on img at bounding box center [294, 404] width 14 height 14
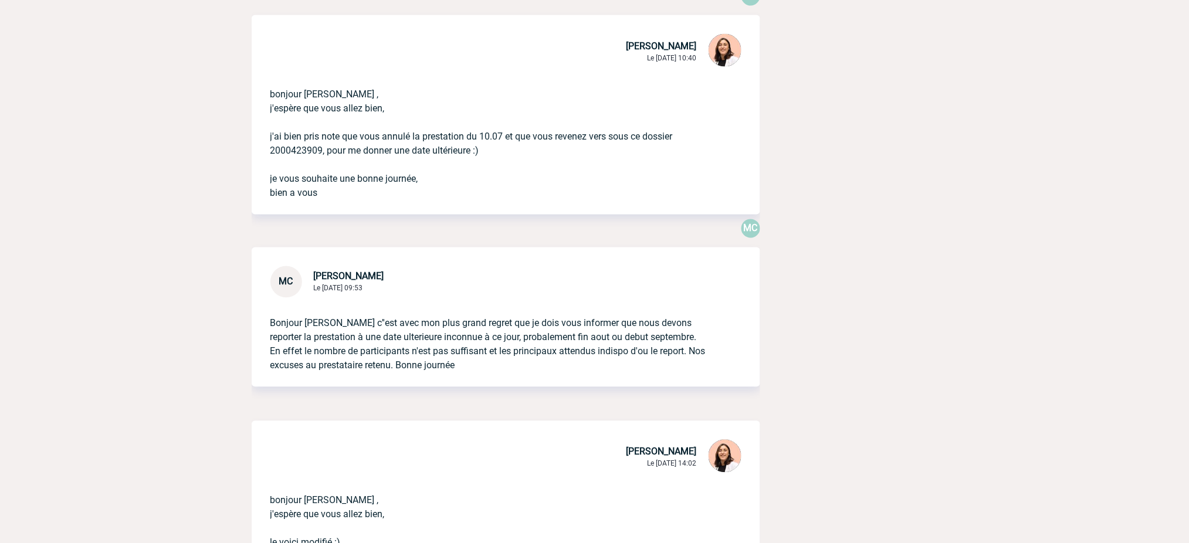
scroll to position [2346, 0]
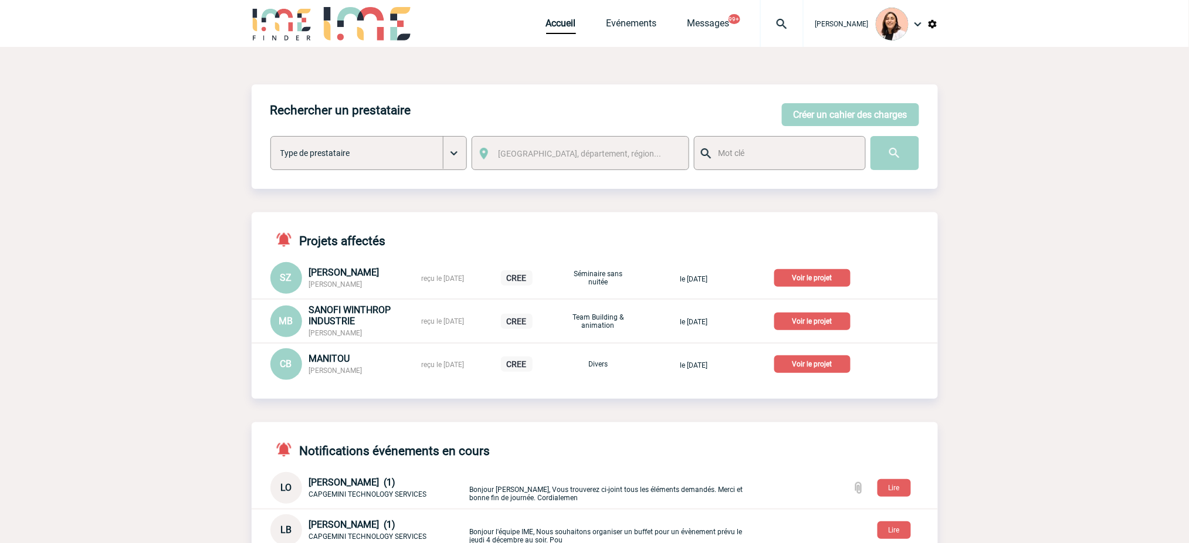
click at [776, 29] on img at bounding box center [782, 24] width 42 height 14
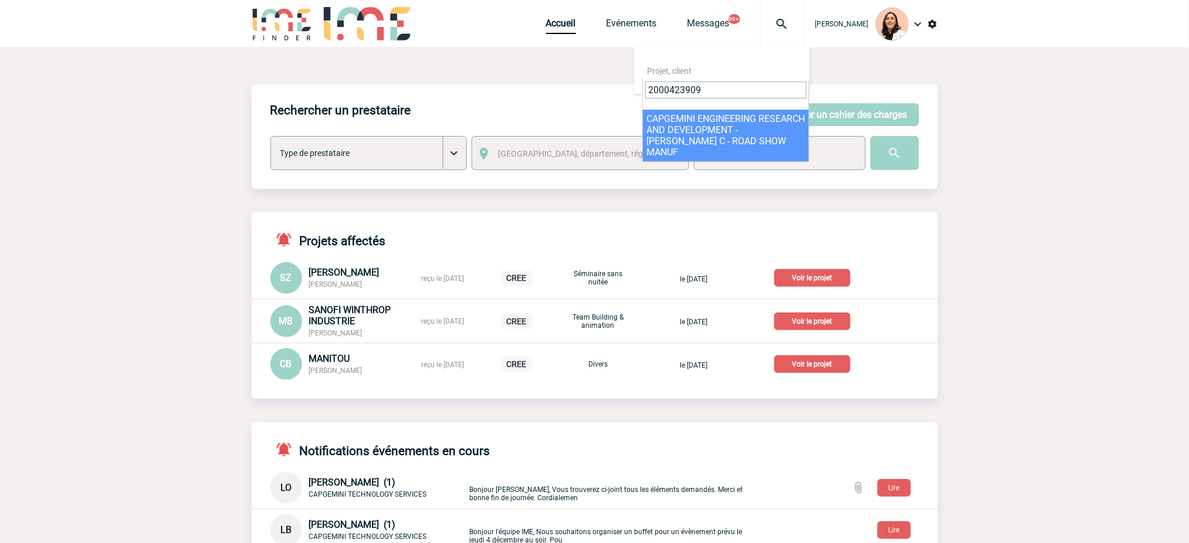
type input "2000423909"
select select "23410"
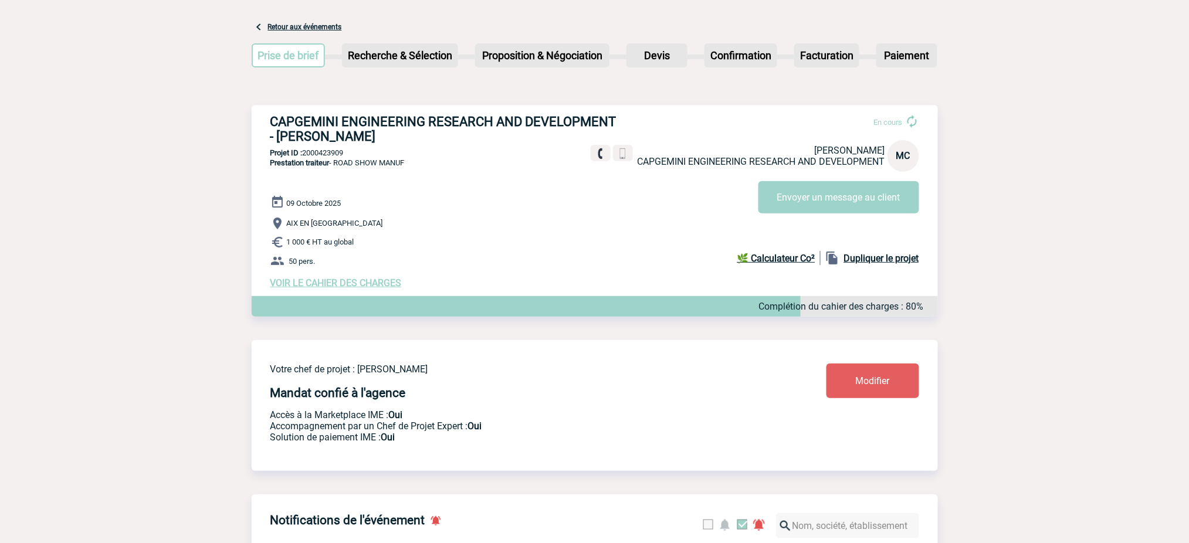
scroll to position [78, 0]
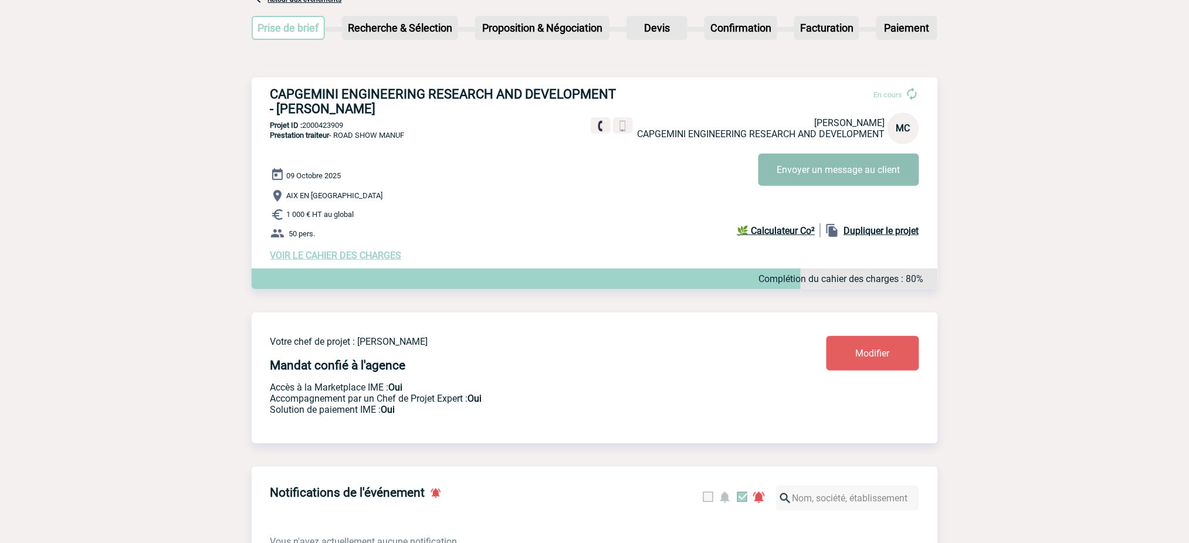
click at [839, 177] on button "Envoyer un message au client" at bounding box center [838, 170] width 161 height 32
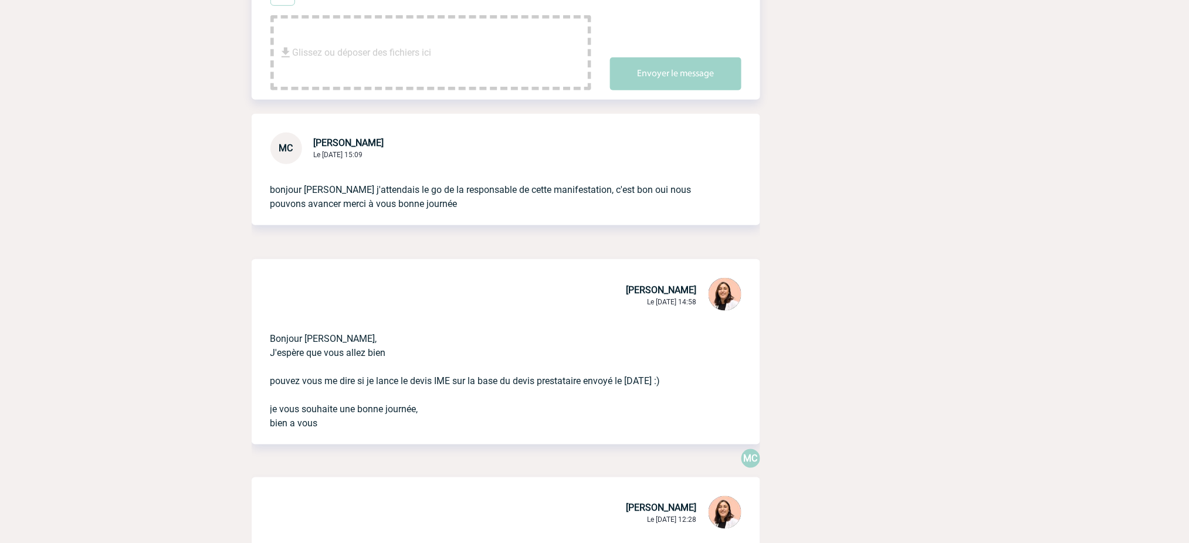
scroll to position [313, 0]
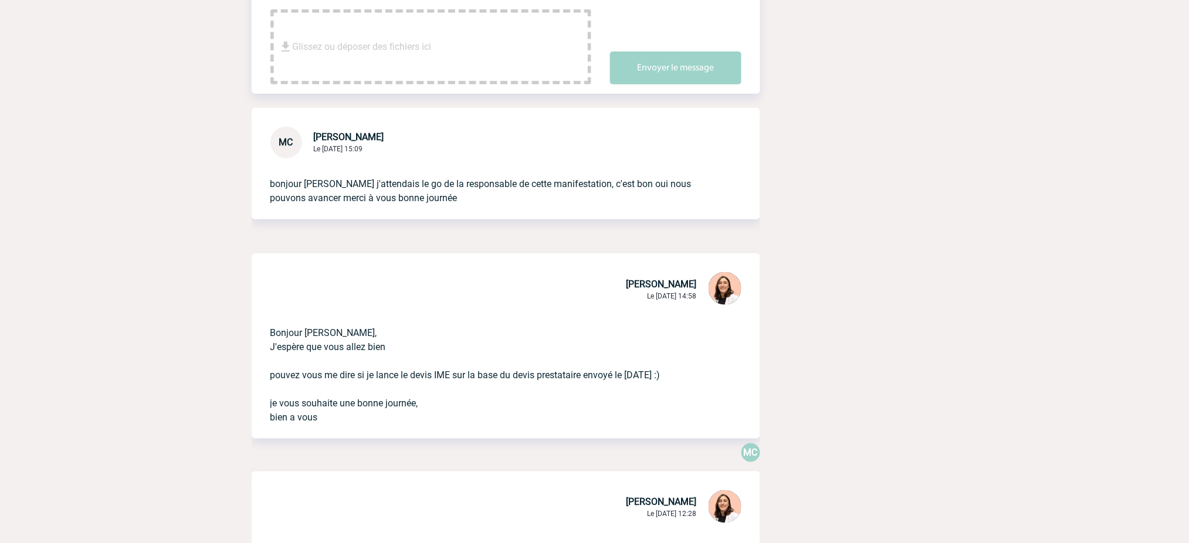
drag, startPoint x: 674, startPoint y: 236, endPoint x: 705, endPoint y: 232, distance: 30.7
click at [676, 235] on div at bounding box center [506, 238] width 508 height 29
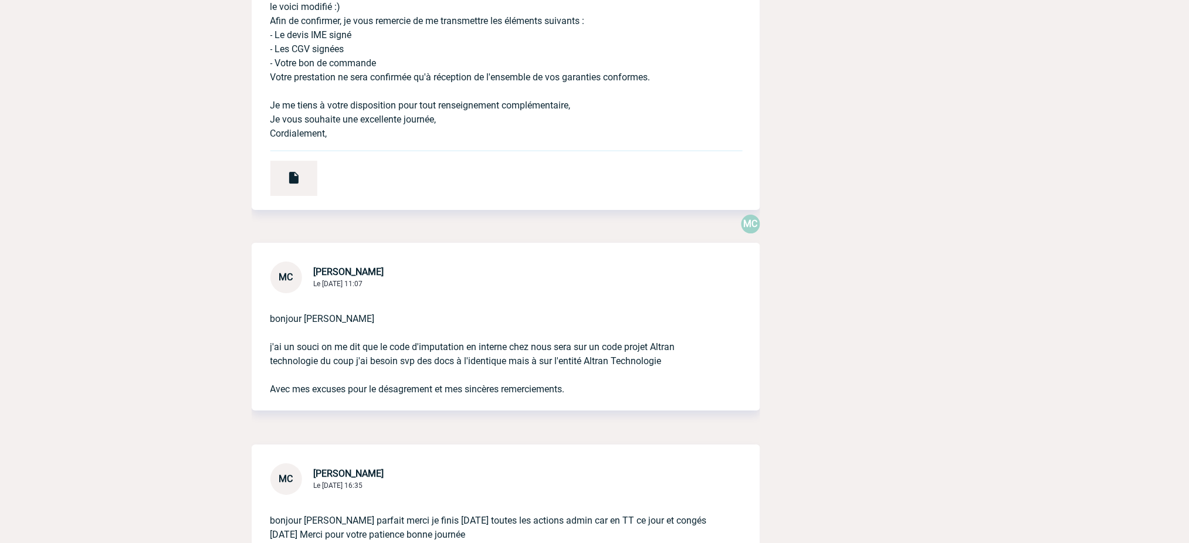
scroll to position [2736, 0]
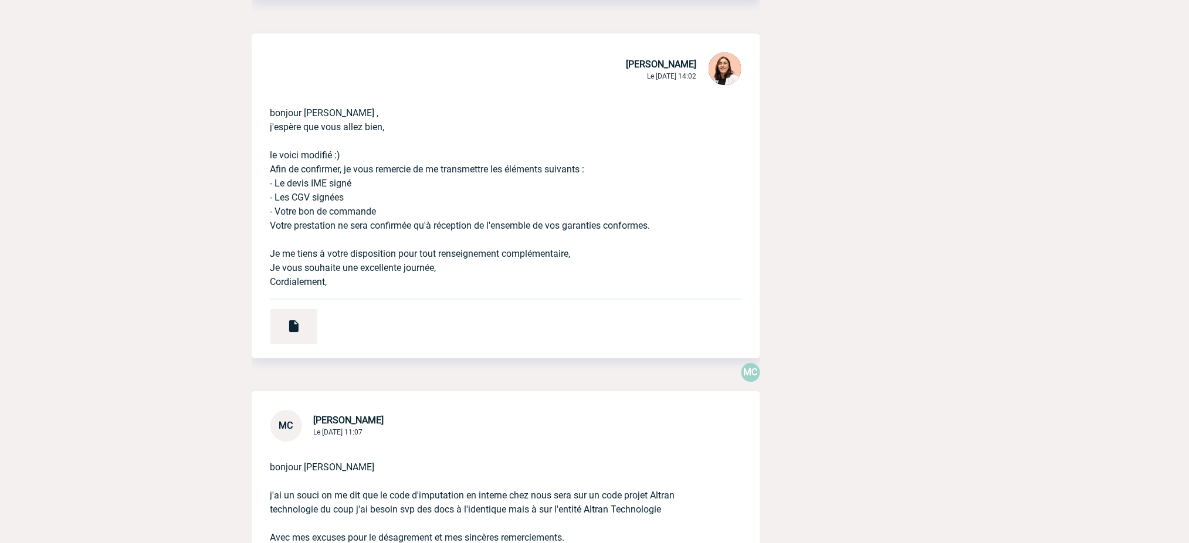
drag, startPoint x: 367, startPoint y: 286, endPoint x: 270, endPoint y: 118, distance: 193.9
click at [270, 118] on p "bonjour [PERSON_NAME] , j'espère que vous allez bien, le voici modifié :) Afin …" at bounding box center [489, 188] width 438 height 202
copy p "bonjour [PERSON_NAME] , j'espère que vous allez bien, le voici modifié :) Afin …"
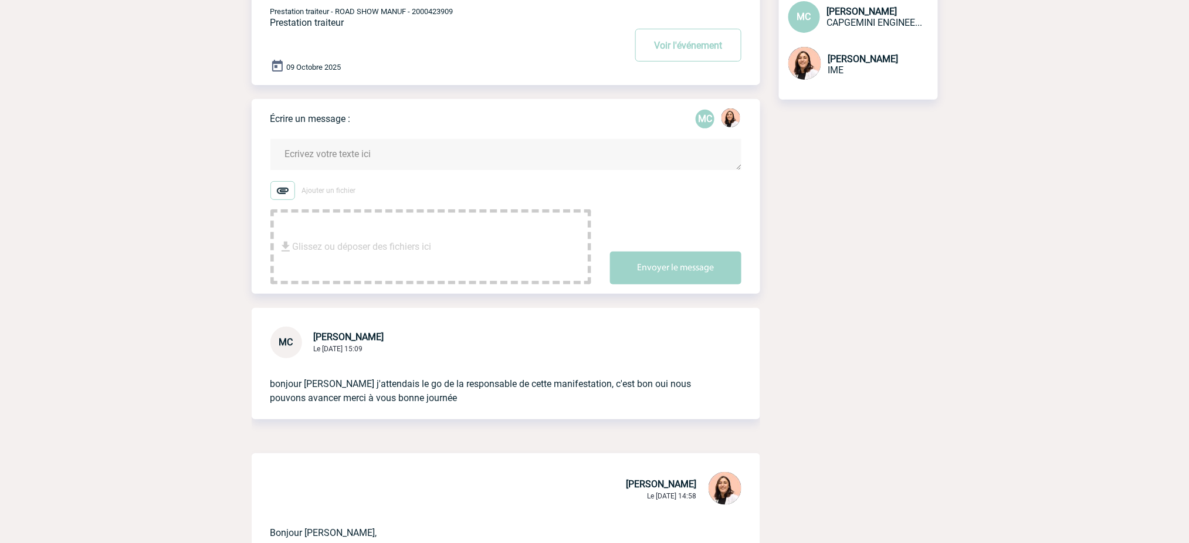
scroll to position [0, 0]
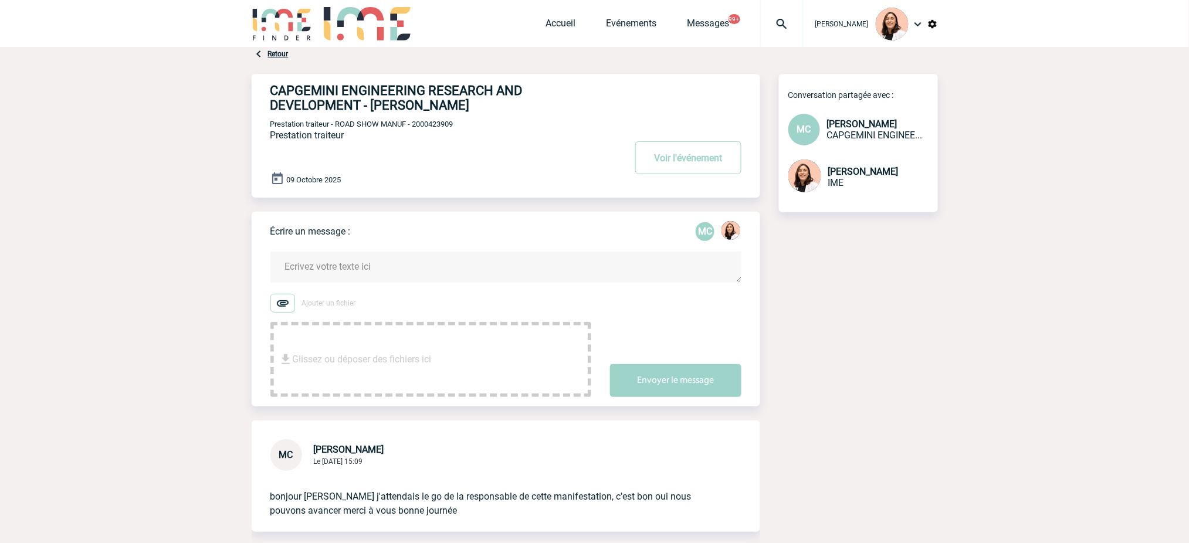
click at [411, 263] on textarea at bounding box center [505, 267] width 471 height 31
paste textarea "bonjour [PERSON_NAME] , j'espère que vous allez bien, le voici modifié :) Afin …"
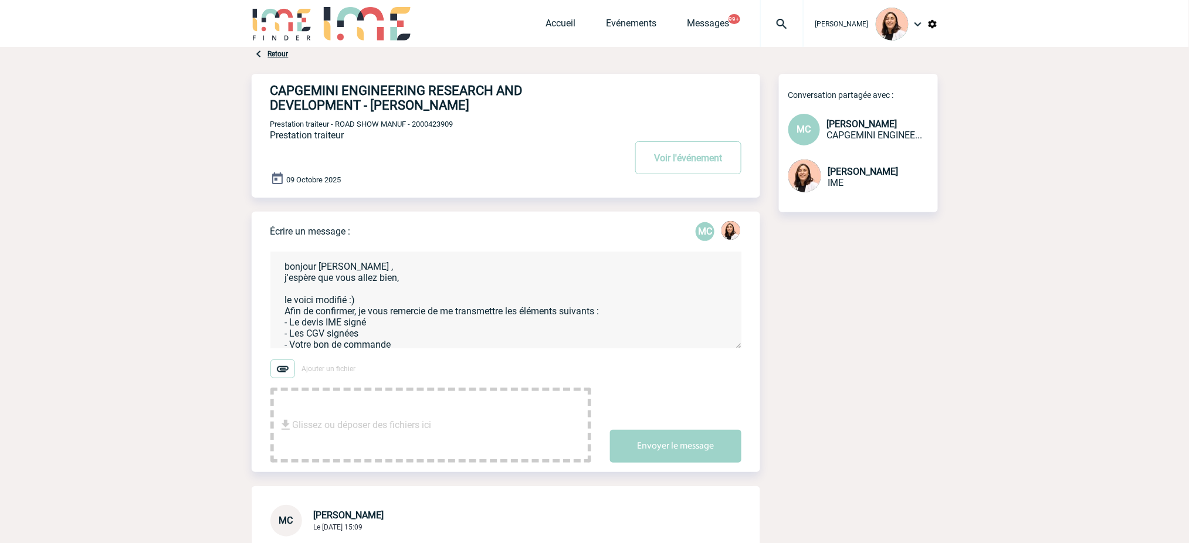
click at [341, 300] on textarea "bonjour [PERSON_NAME] , j'espère que vous allez bien, le voici modifié :) Afin …" at bounding box center [505, 300] width 471 height 97
type textarea "bonjour [PERSON_NAME] , j'espère que vous allez bien, le voici :) Afin de confi…"
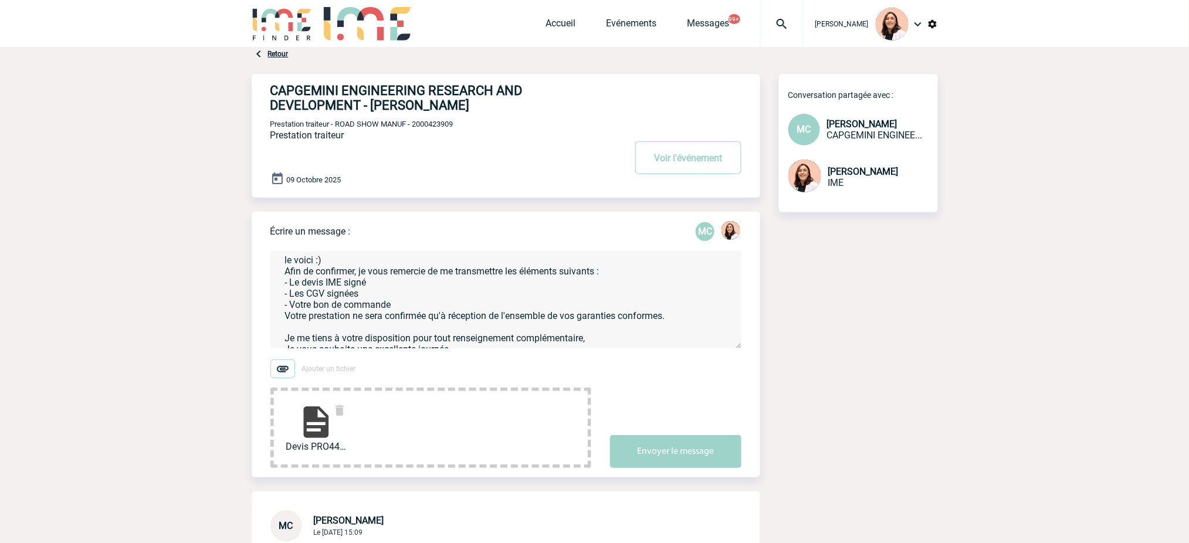
scroll to position [62, 0]
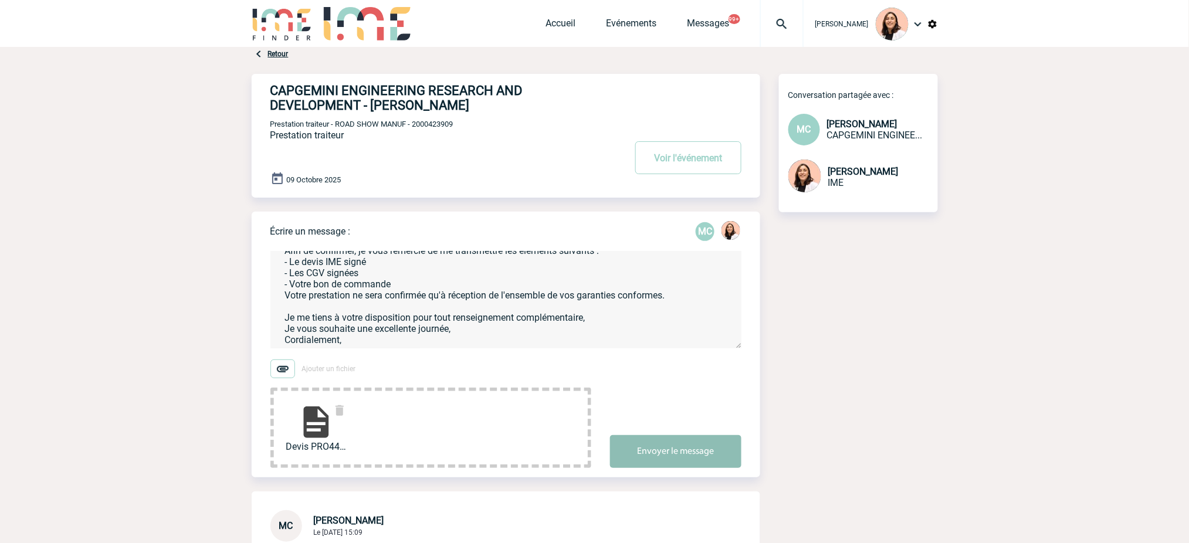
click at [673, 449] on button "Envoyer le message" at bounding box center [675, 451] width 131 height 33
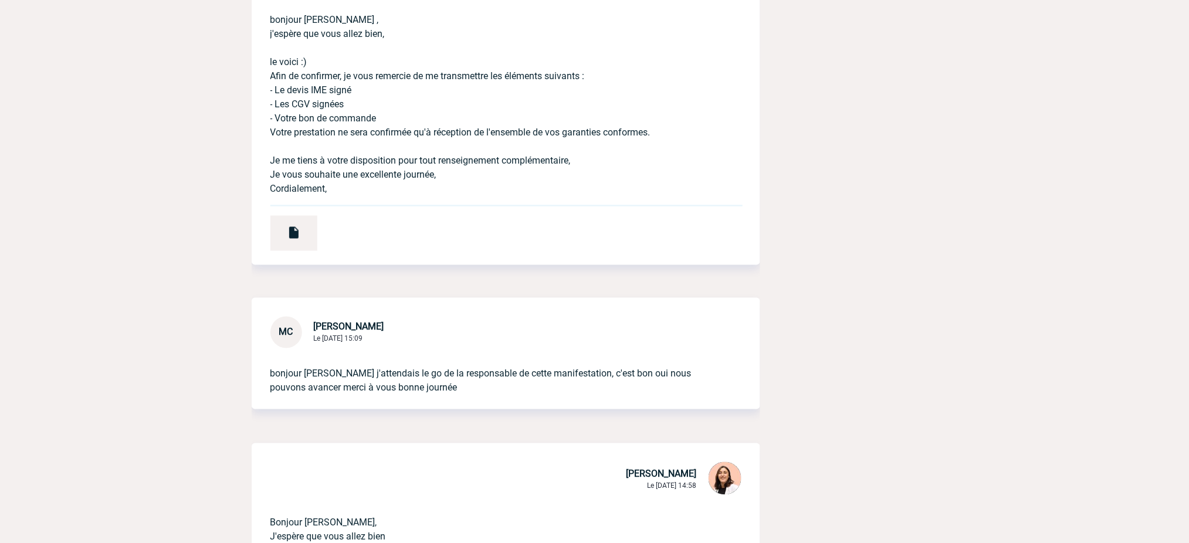
scroll to position [391, 0]
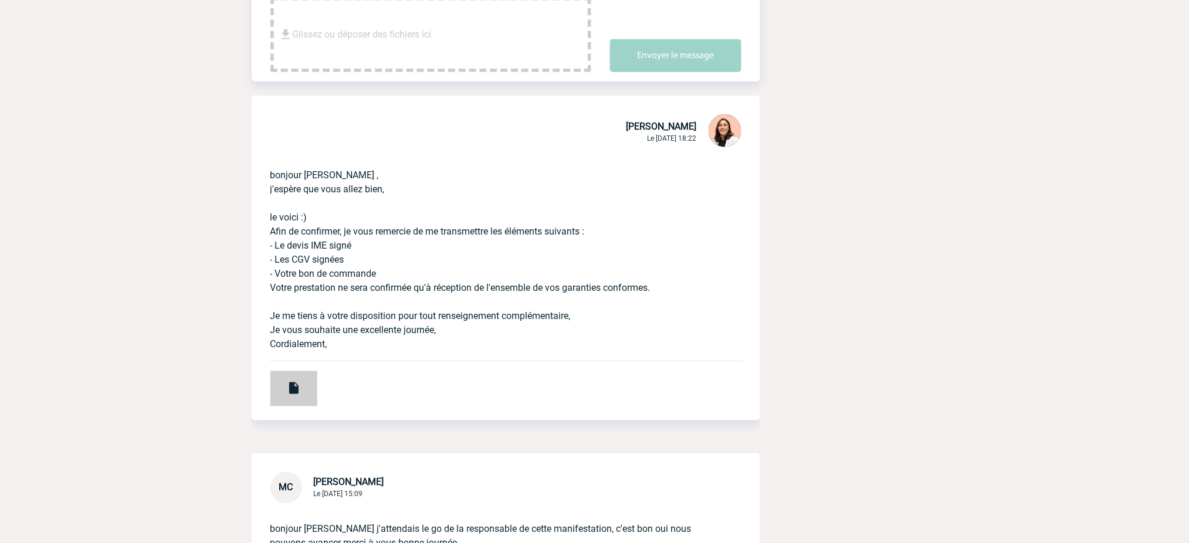
click at [307, 389] on div at bounding box center [293, 388] width 47 height 35
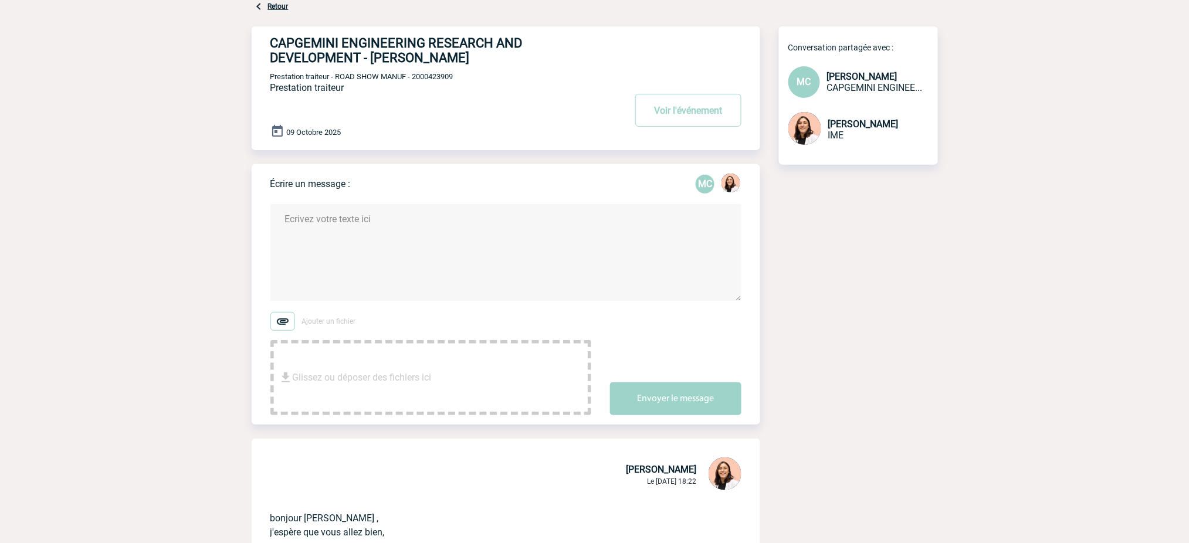
scroll to position [0, 0]
